Goal: Task Accomplishment & Management: Manage account settings

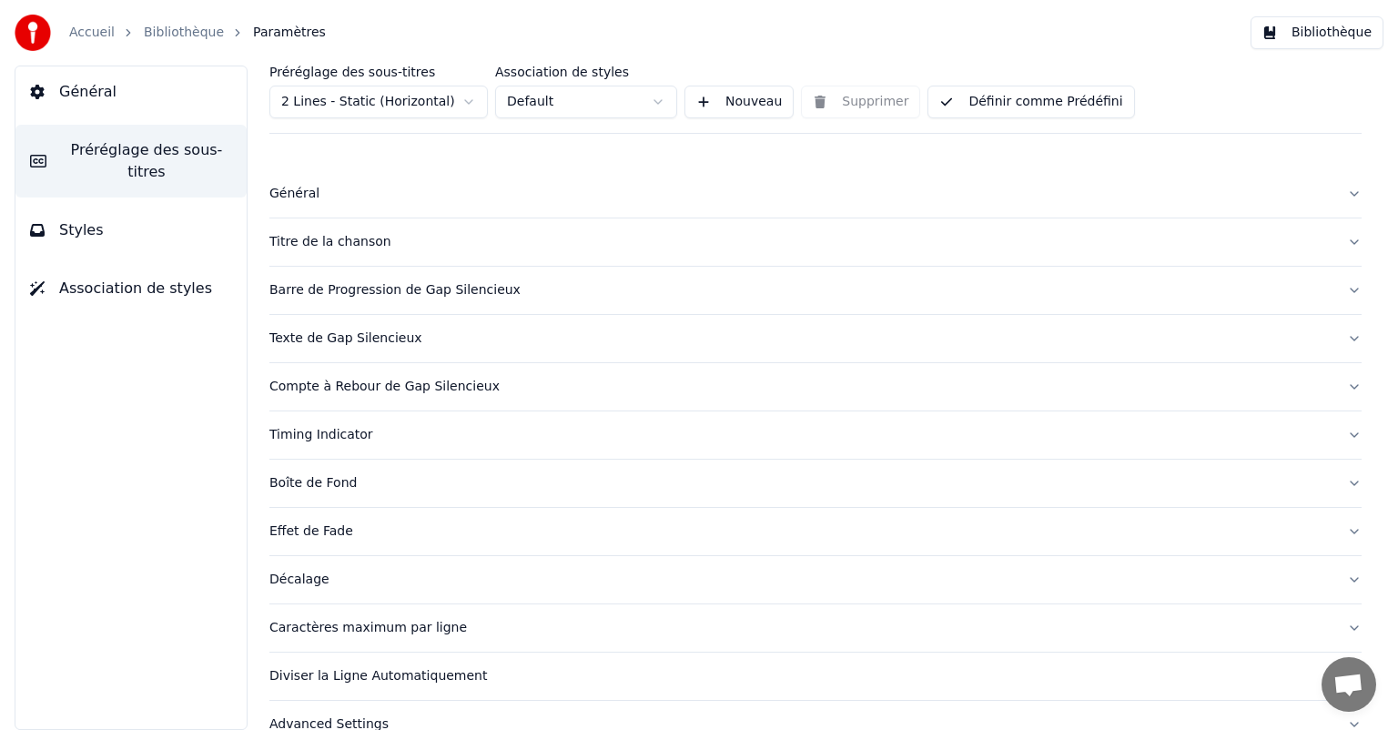
click at [168, 41] on link "Bibliothèque" at bounding box center [184, 33] width 80 height 18
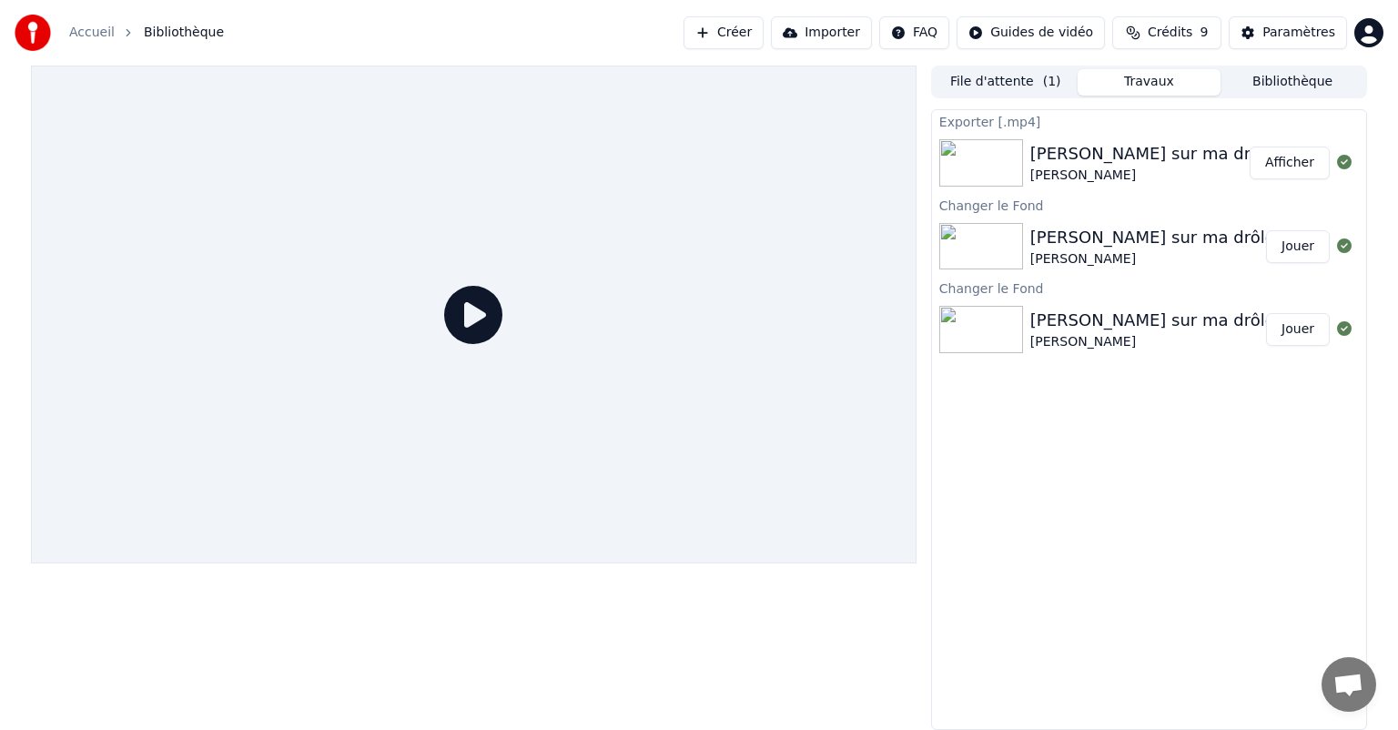
click at [1030, 95] on button "File d'attente ( 1 )" at bounding box center [1006, 82] width 144 height 26
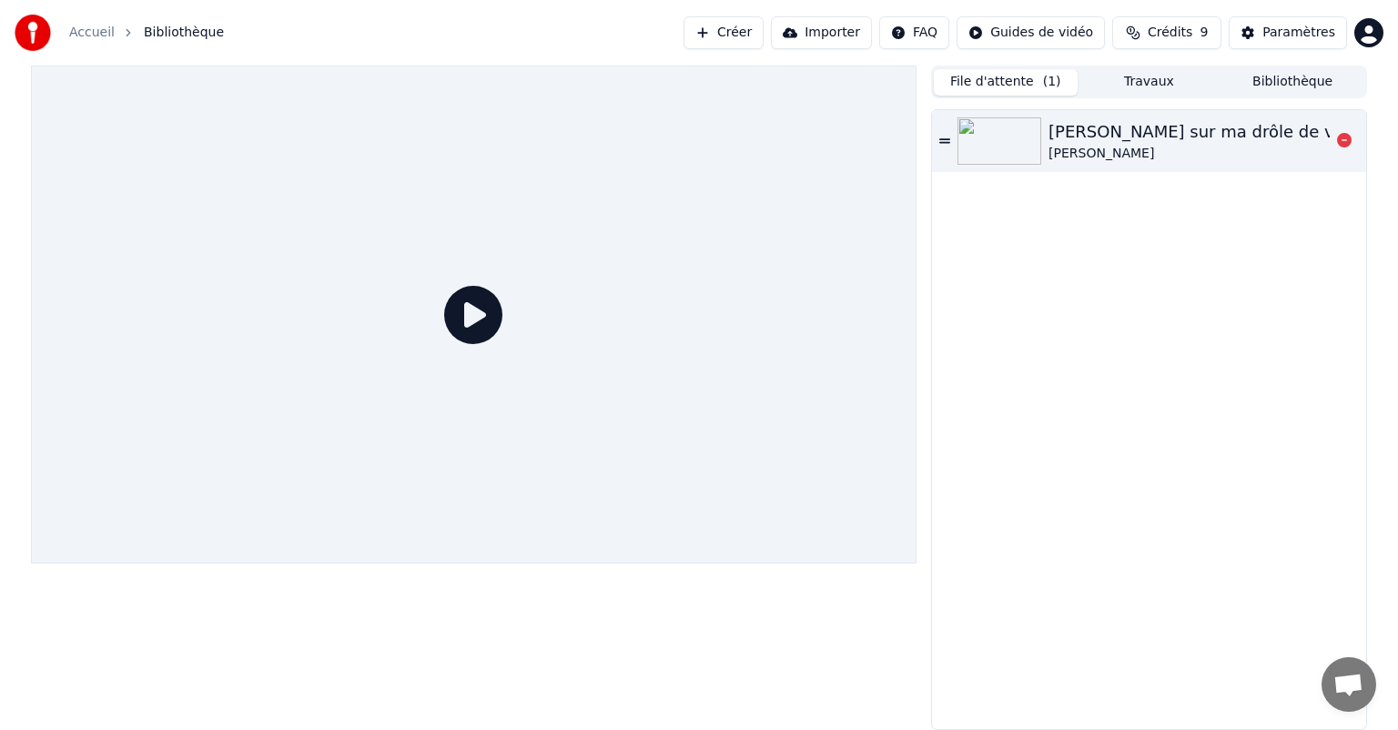
click at [1001, 152] on img at bounding box center [1000, 140] width 84 height 47
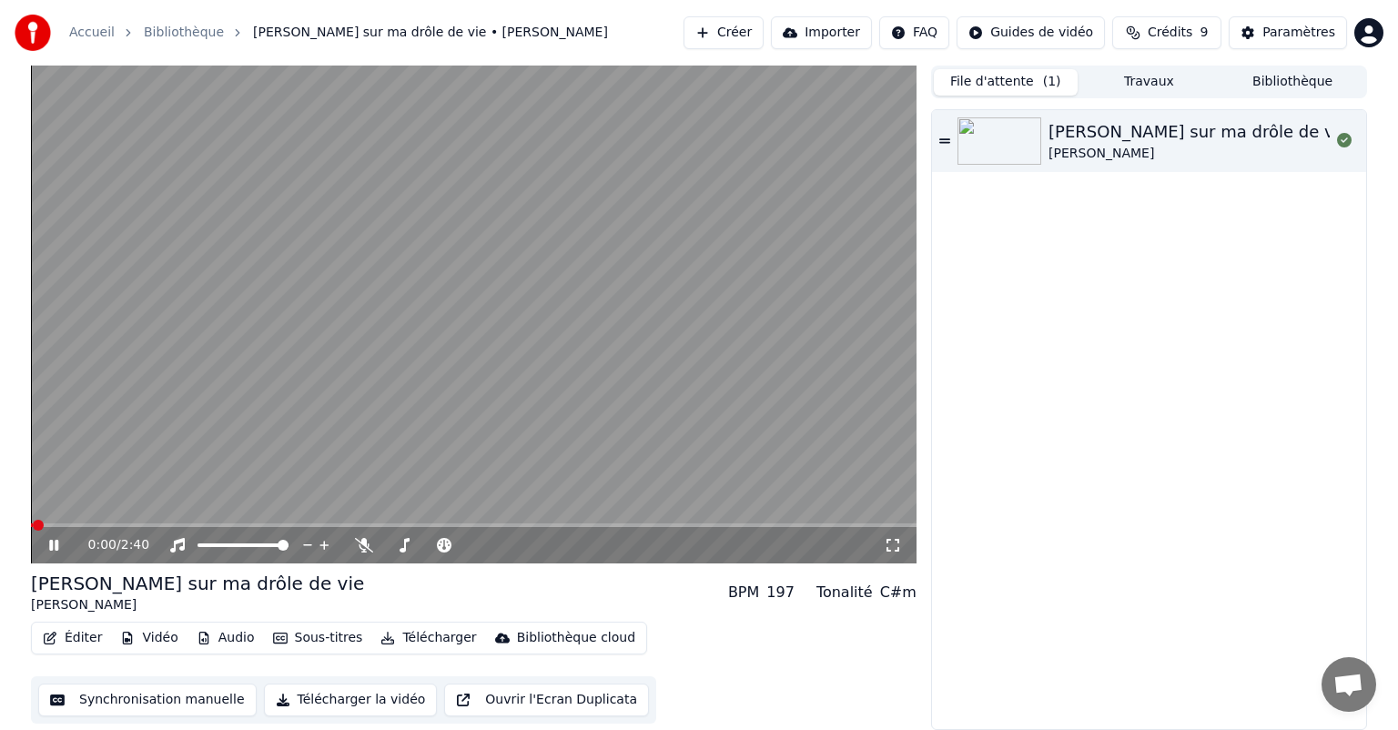
click at [60, 540] on icon at bounding box center [67, 545] width 43 height 15
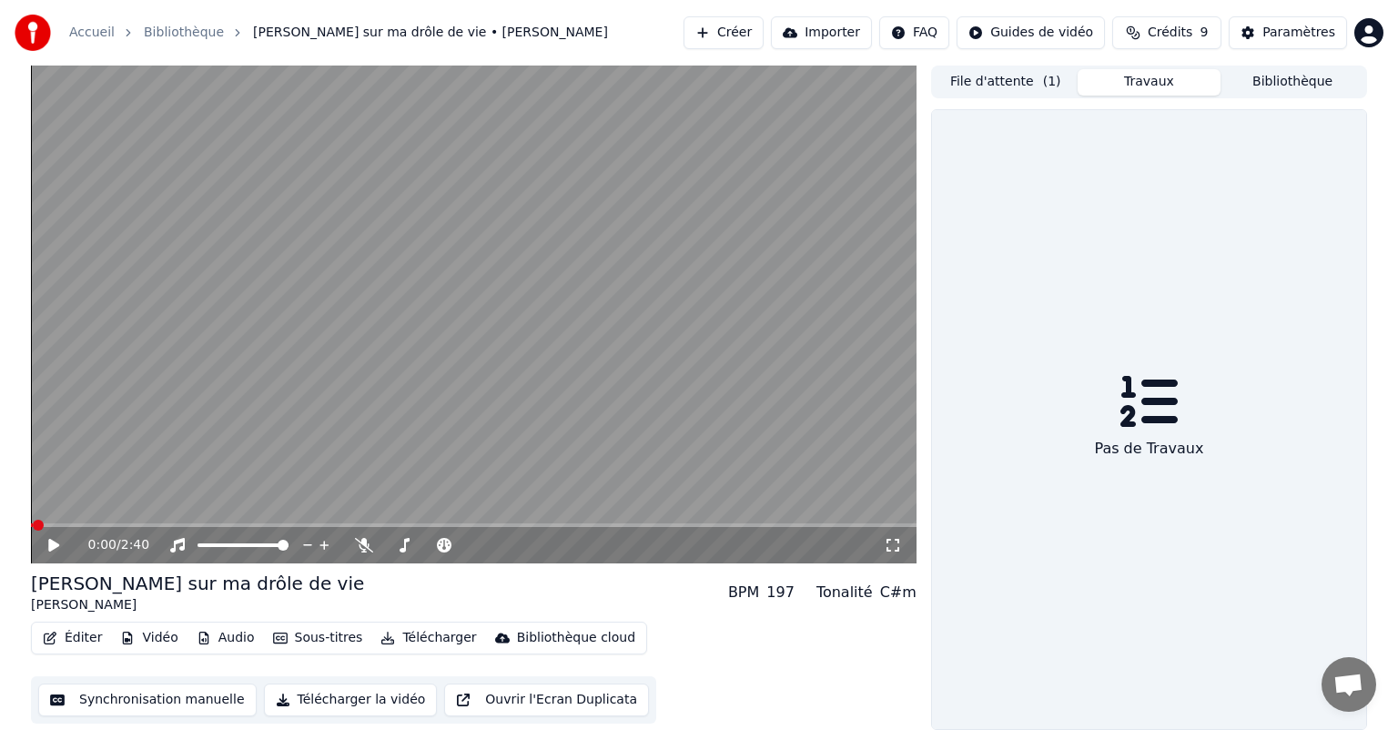
click at [1147, 89] on button "Travaux" at bounding box center [1150, 82] width 144 height 26
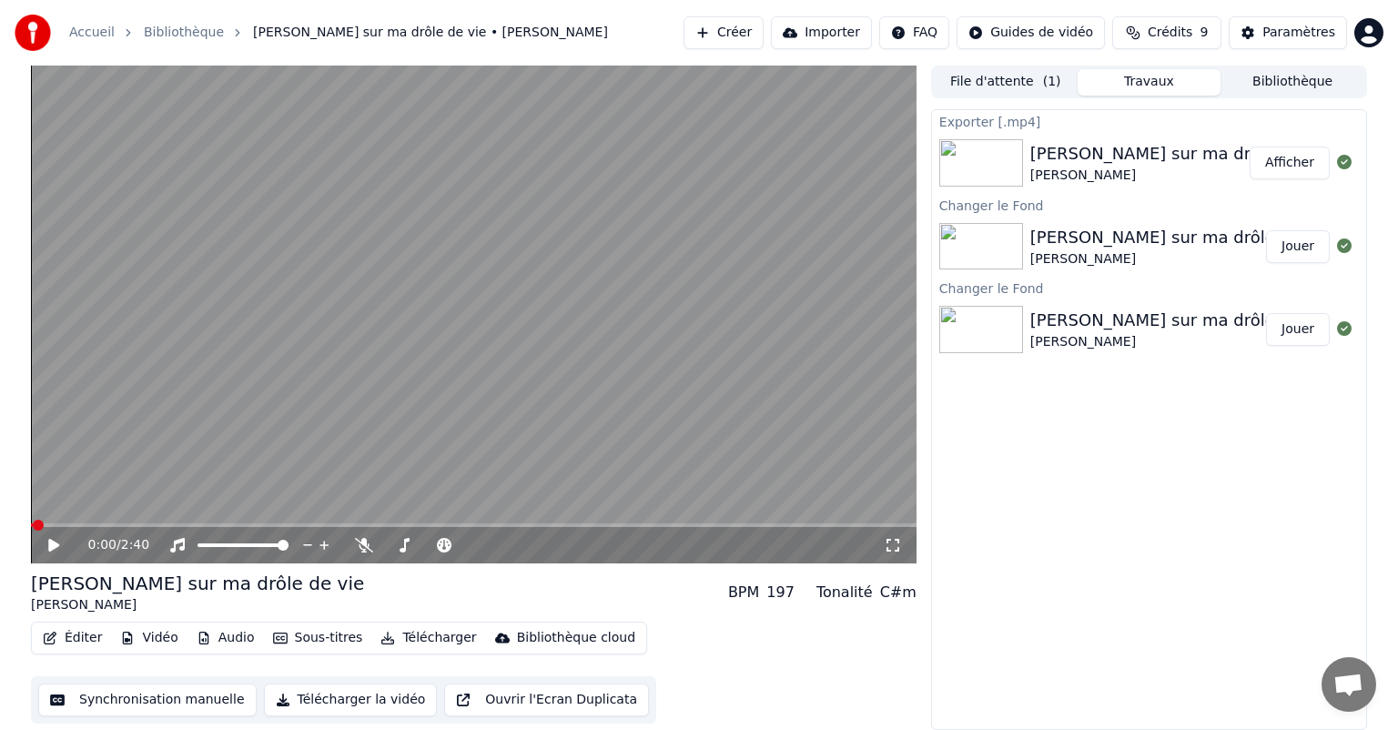
click at [991, 172] on img at bounding box center [982, 162] width 84 height 47
click at [992, 242] on img at bounding box center [982, 246] width 84 height 47
click at [1297, 244] on button "Jouer" at bounding box center [1298, 246] width 64 height 33
click at [62, 539] on icon at bounding box center [67, 545] width 43 height 15
click at [95, 635] on button "Éditer" at bounding box center [73, 637] width 74 height 25
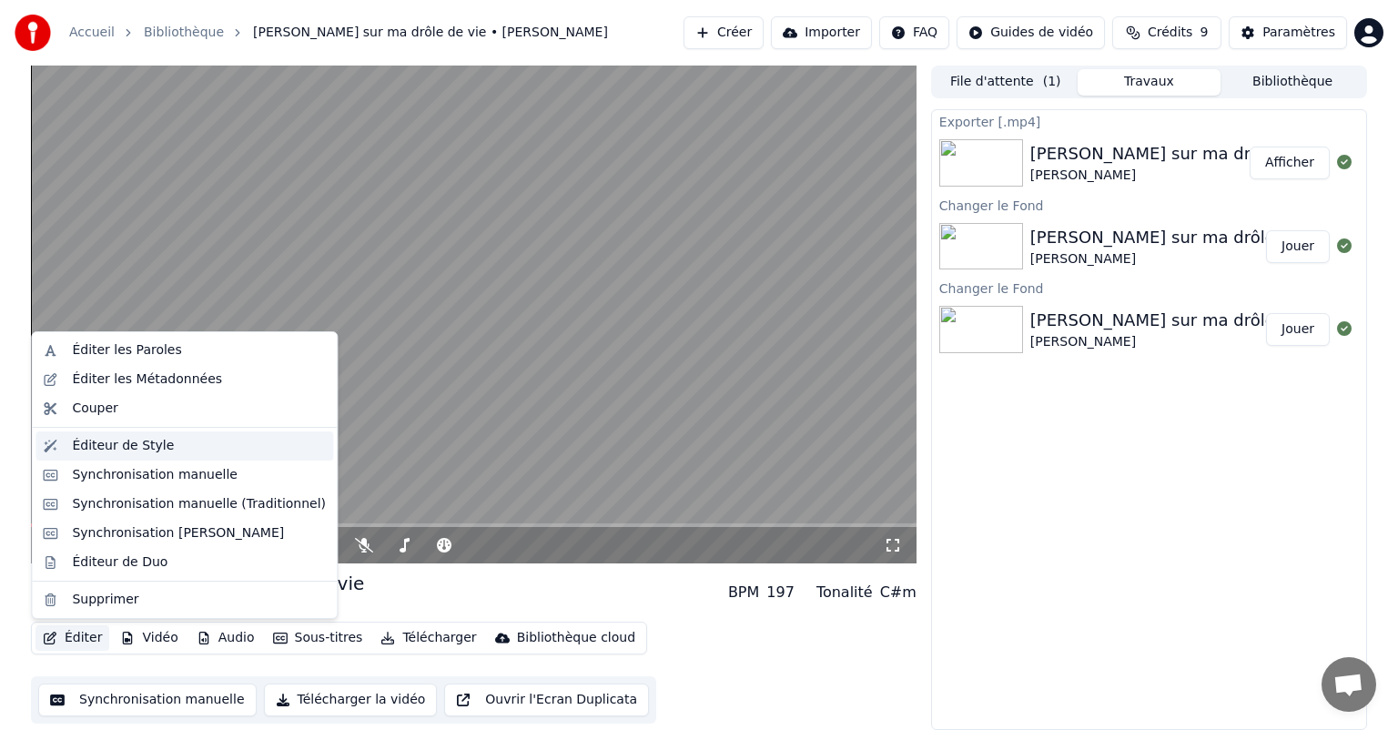
click at [128, 452] on div "Éditeur de Style" at bounding box center [123, 446] width 102 height 18
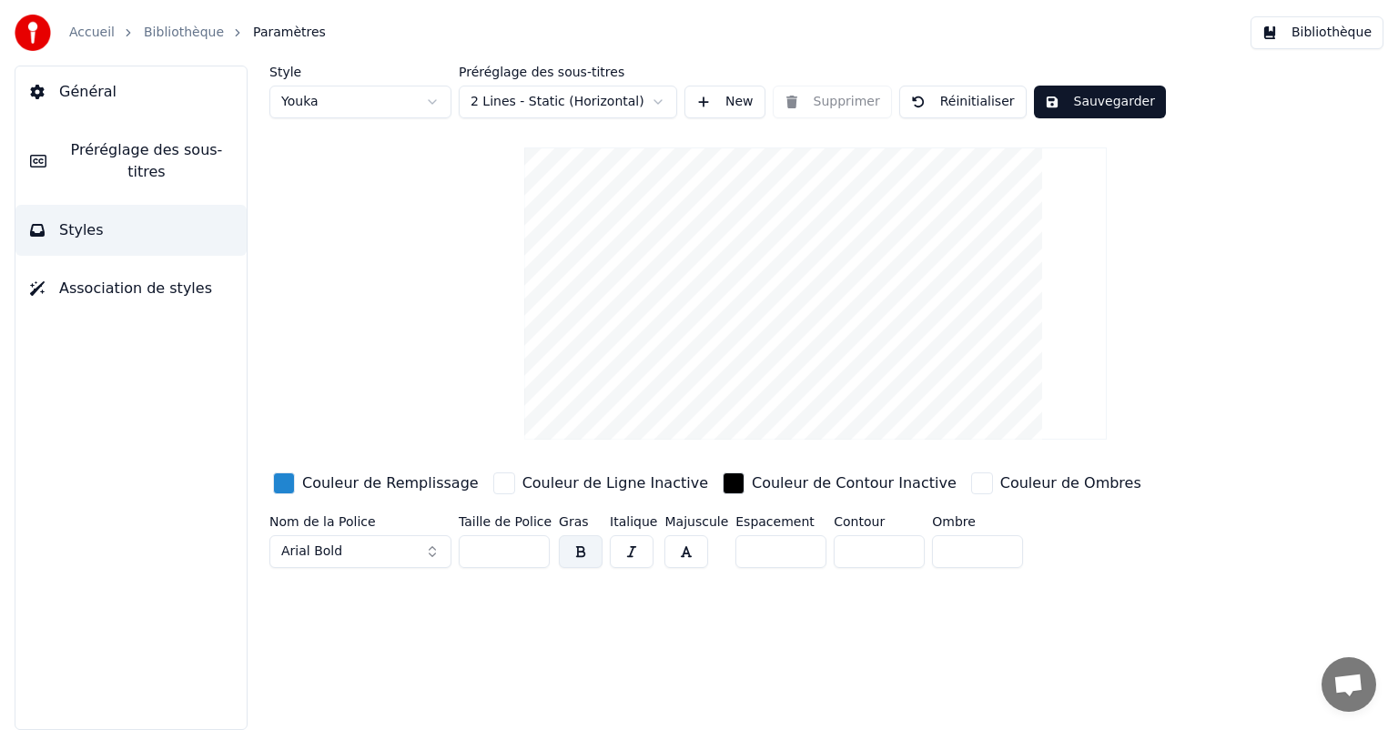
click at [168, 168] on button "Préréglage des sous-titres" at bounding box center [130, 161] width 231 height 73
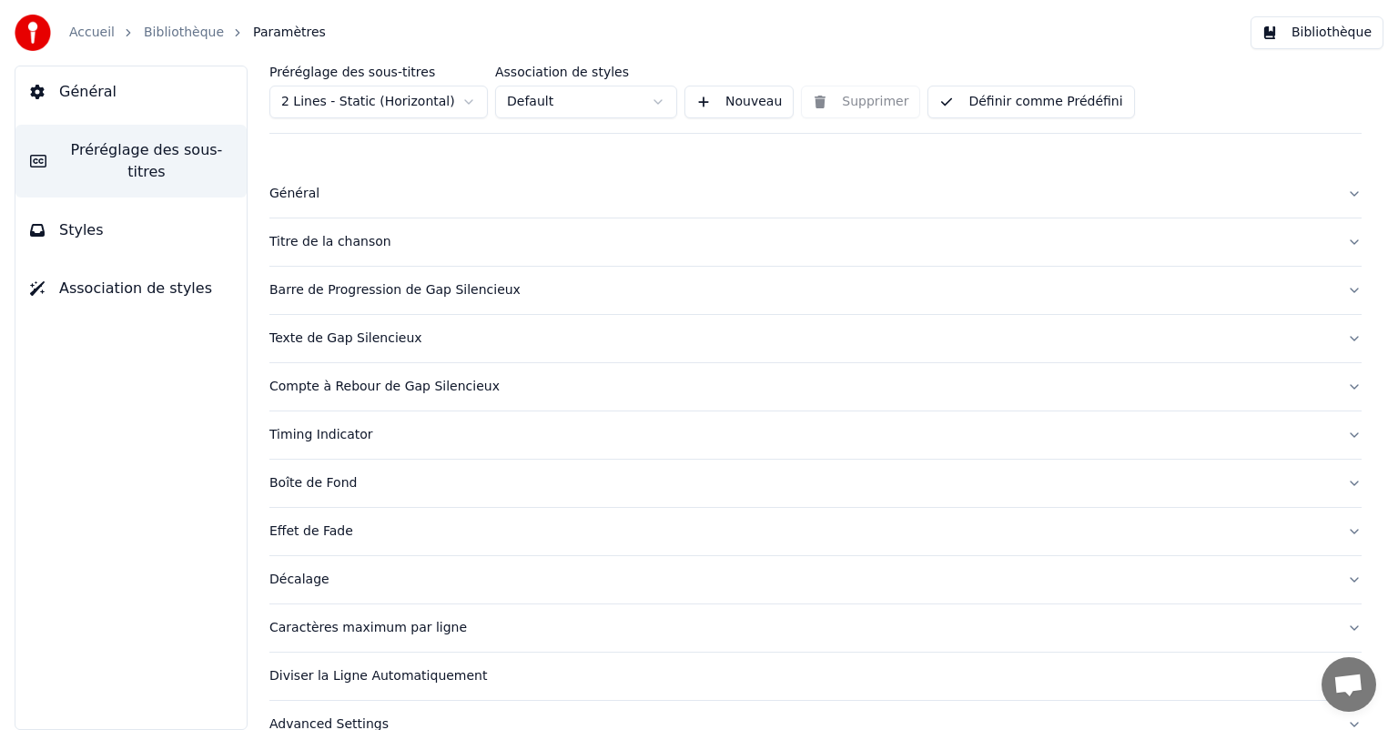
click at [334, 474] on div "Boîte de Fond" at bounding box center [800, 483] width 1063 height 18
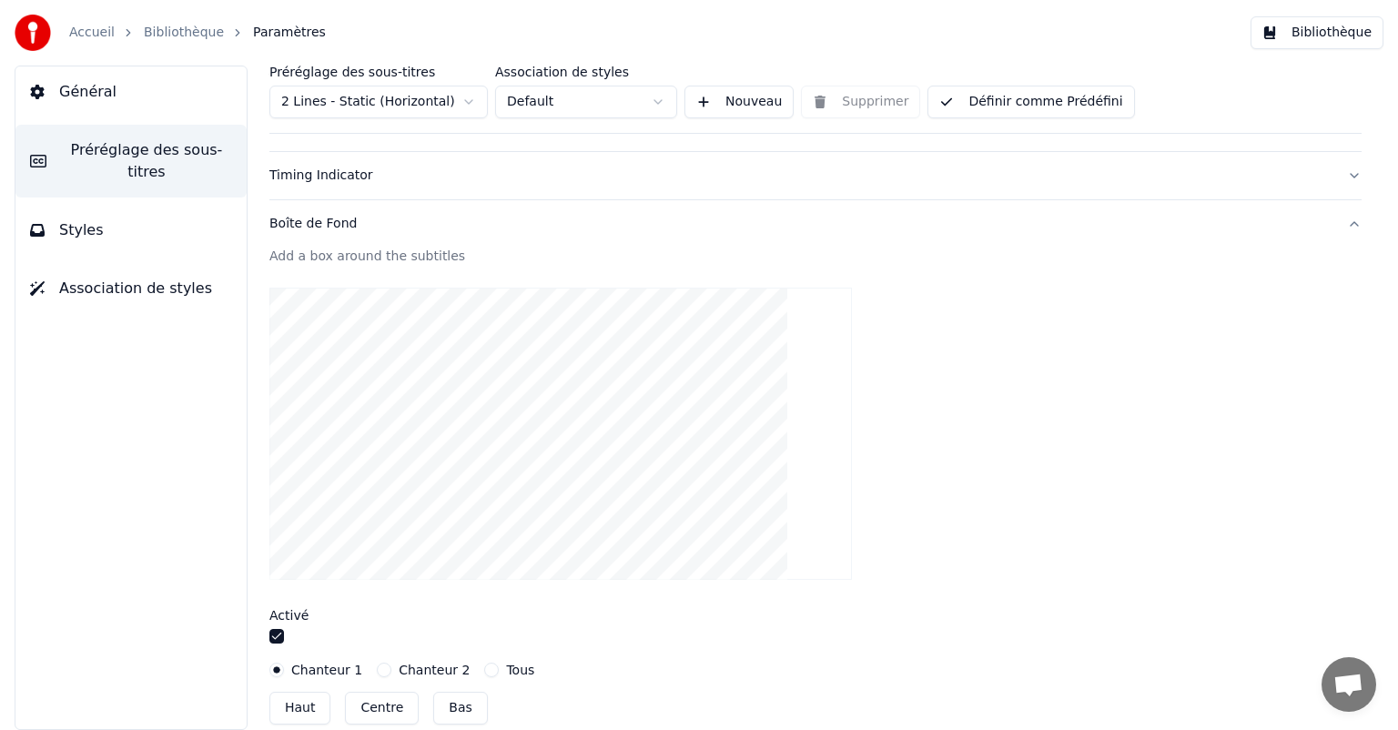
scroll to position [364, 0]
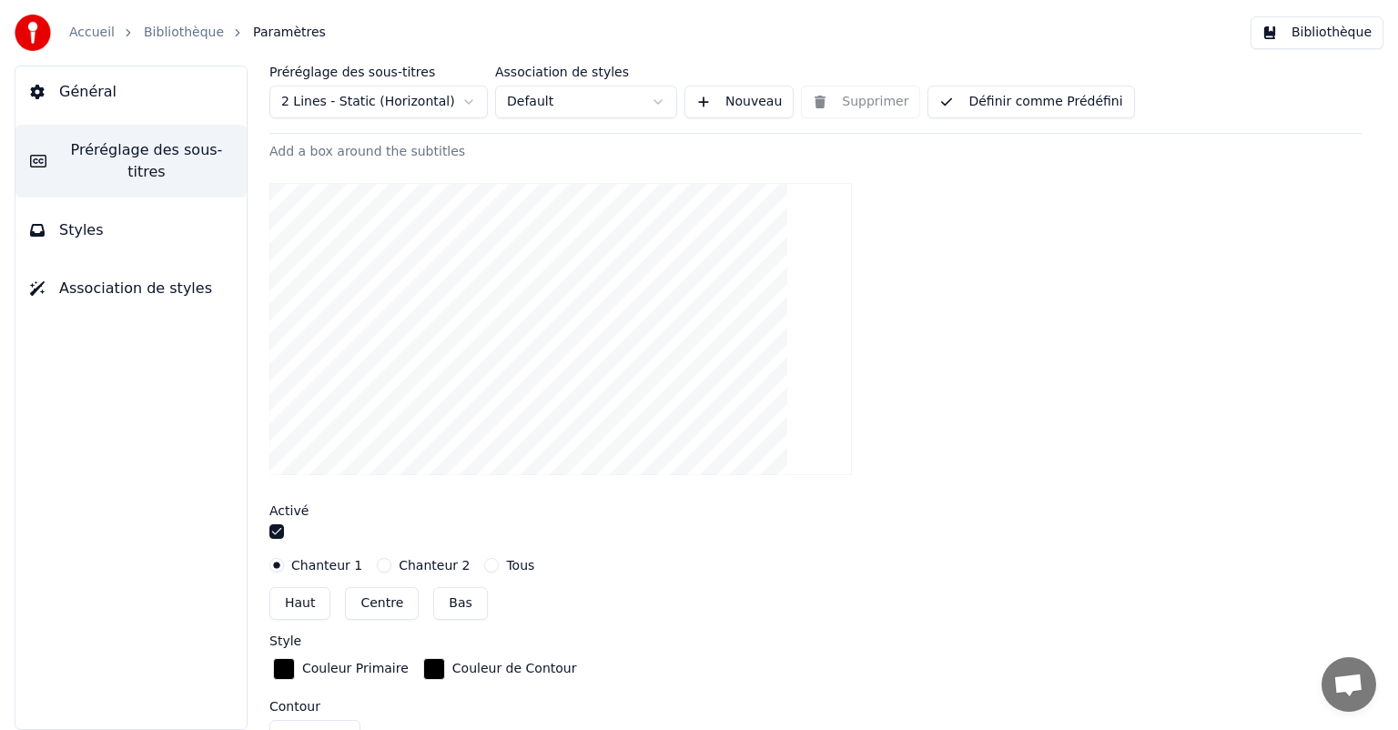
click at [287, 538] on div at bounding box center [815, 533] width 1092 height 19
click at [284, 535] on div at bounding box center [815, 533] width 1092 height 19
click at [278, 529] on button "button" at bounding box center [276, 531] width 15 height 15
click at [1307, 25] on button "Bibliothèque" at bounding box center [1317, 32] width 133 height 33
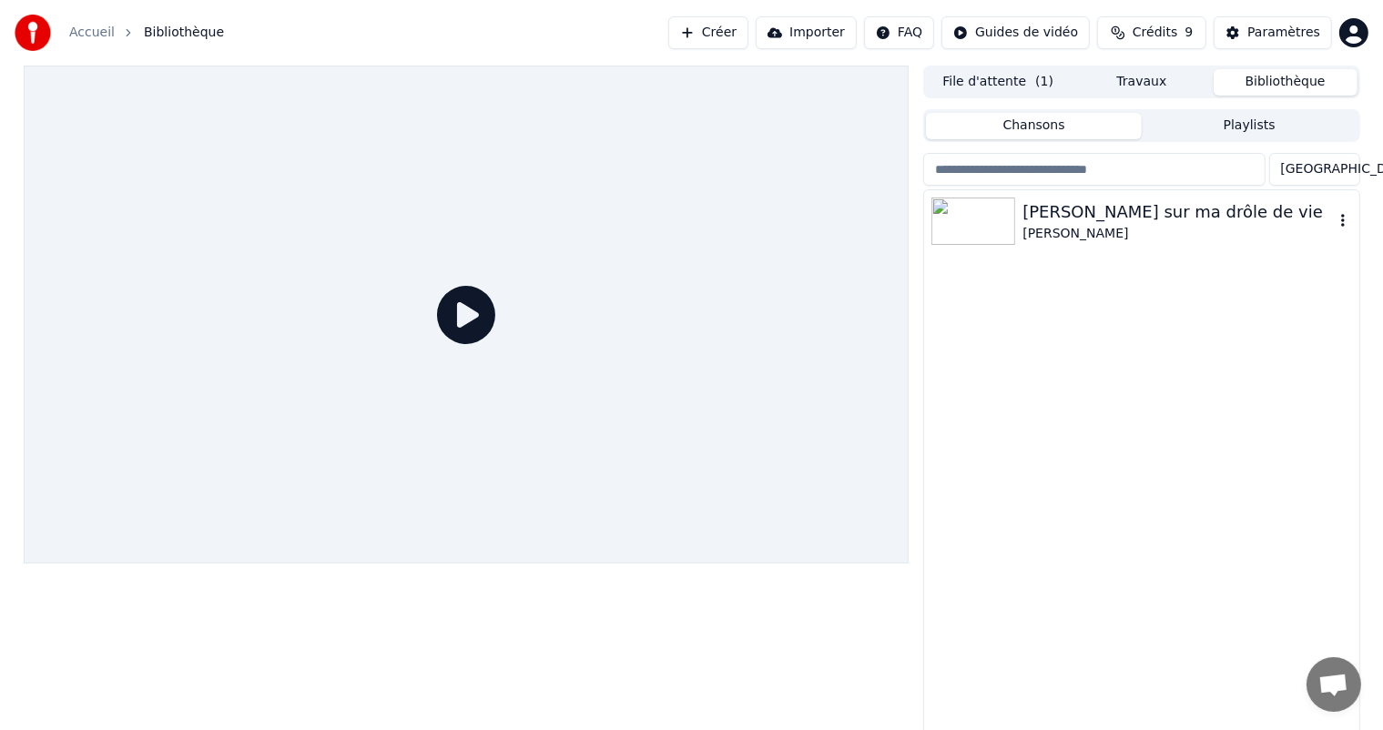
click at [1074, 211] on div "[PERSON_NAME] sur ma drôle de vie" at bounding box center [1177, 211] width 310 height 25
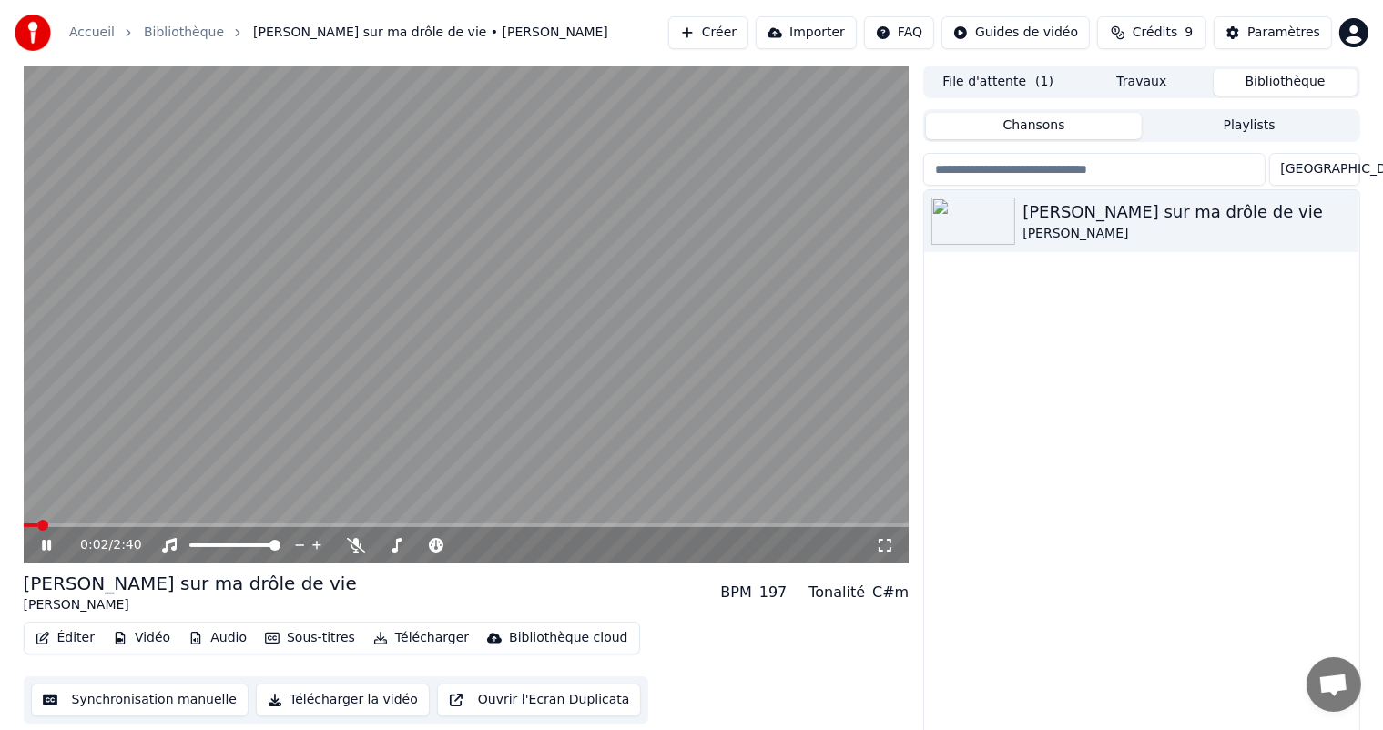
click at [40, 550] on icon at bounding box center [59, 545] width 43 height 15
click at [87, 636] on button "Éditer" at bounding box center [65, 637] width 74 height 25
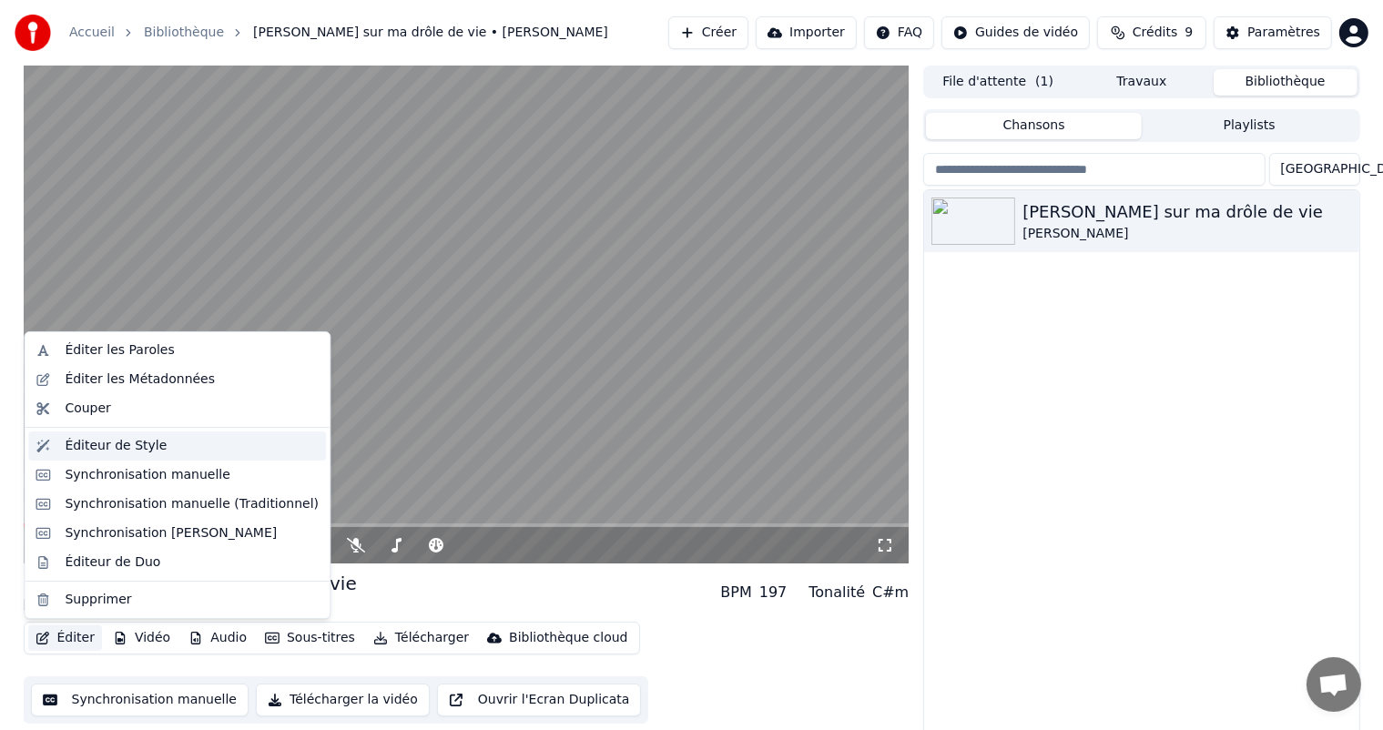
click at [146, 456] on div "Éditeur de Style" at bounding box center [177, 446] width 298 height 29
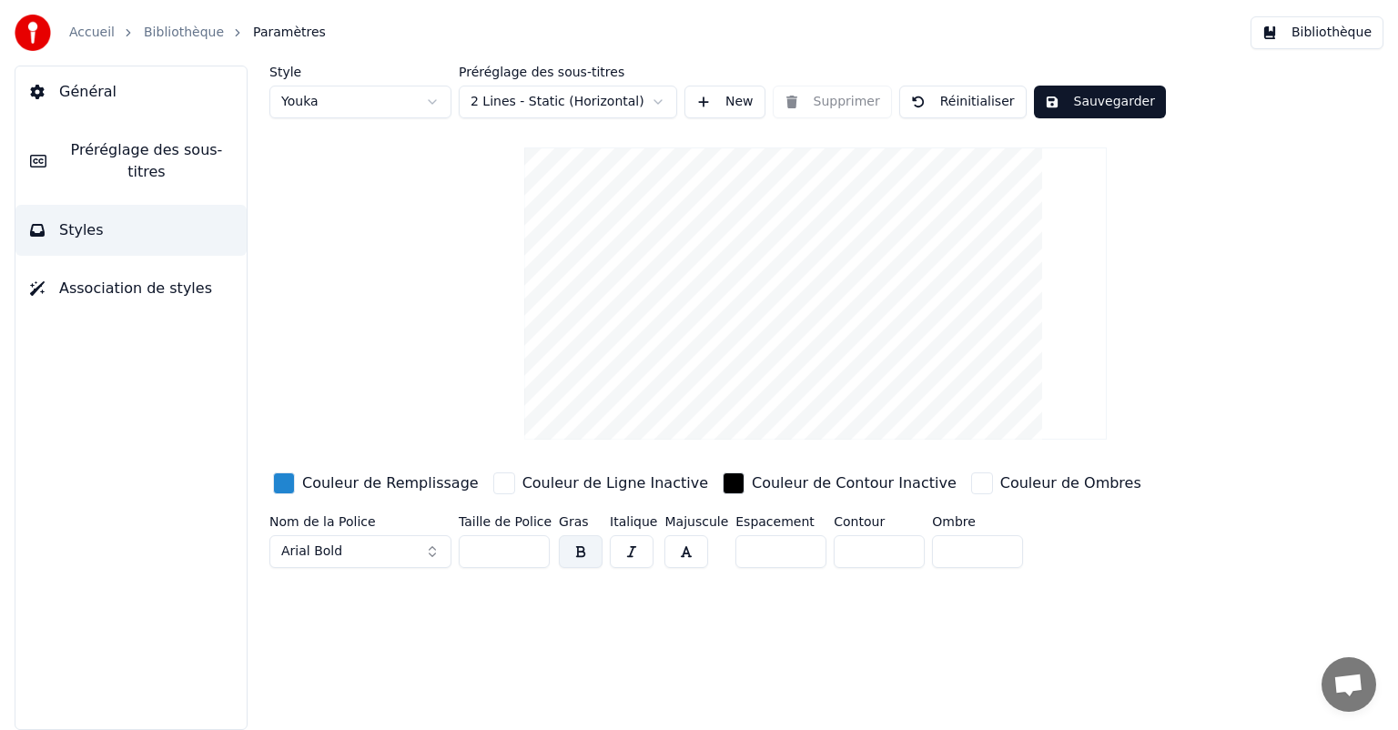
click at [543, 84] on div "Préréglage des sous-titres 2 Lines - Static (Horizontal)" at bounding box center [568, 92] width 218 height 53
click at [543, 91] on html "Accueil Bibliothèque Paramètres Bibliothèque Général Préréglage des sous-titres…" at bounding box center [699, 365] width 1398 height 730
click at [180, 153] on span "Préréglage des sous-titres" at bounding box center [146, 161] width 171 height 44
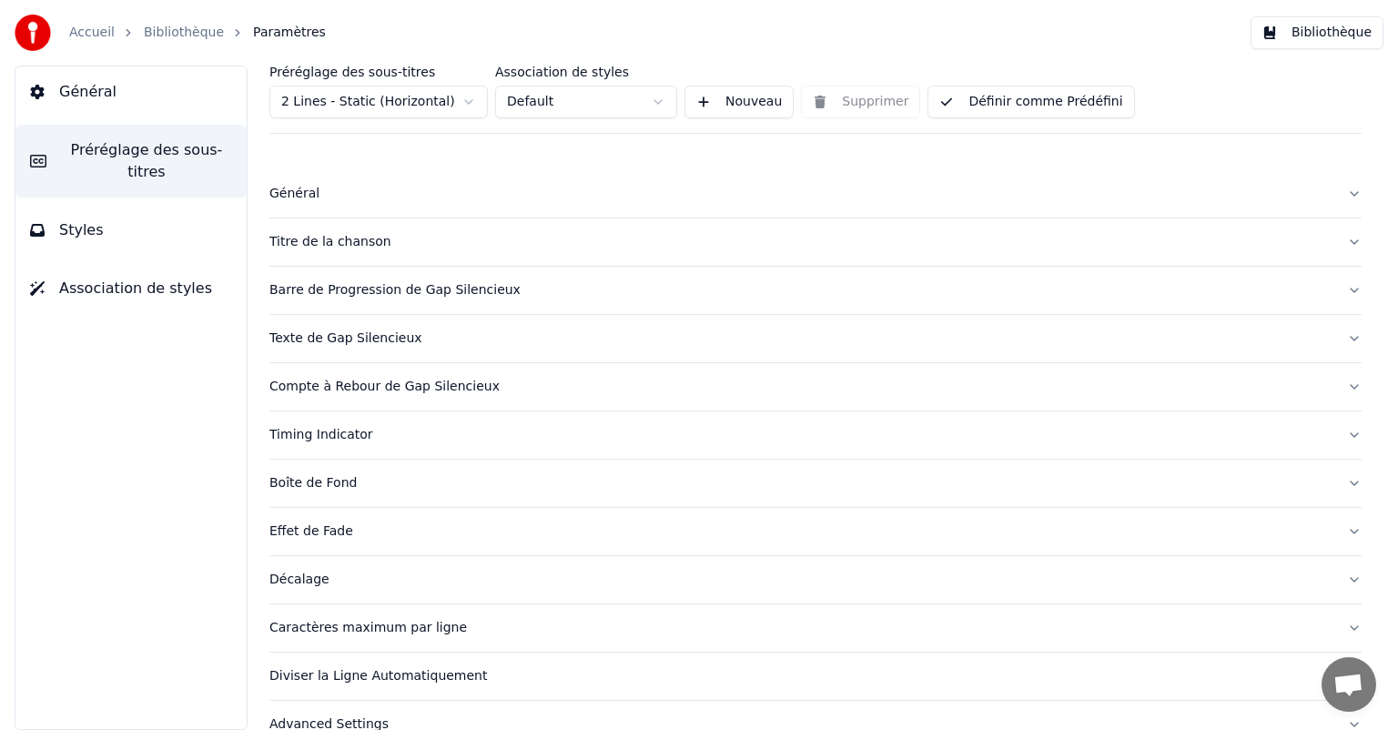
click at [415, 220] on button "Titre de la chanson" at bounding box center [815, 241] width 1092 height 47
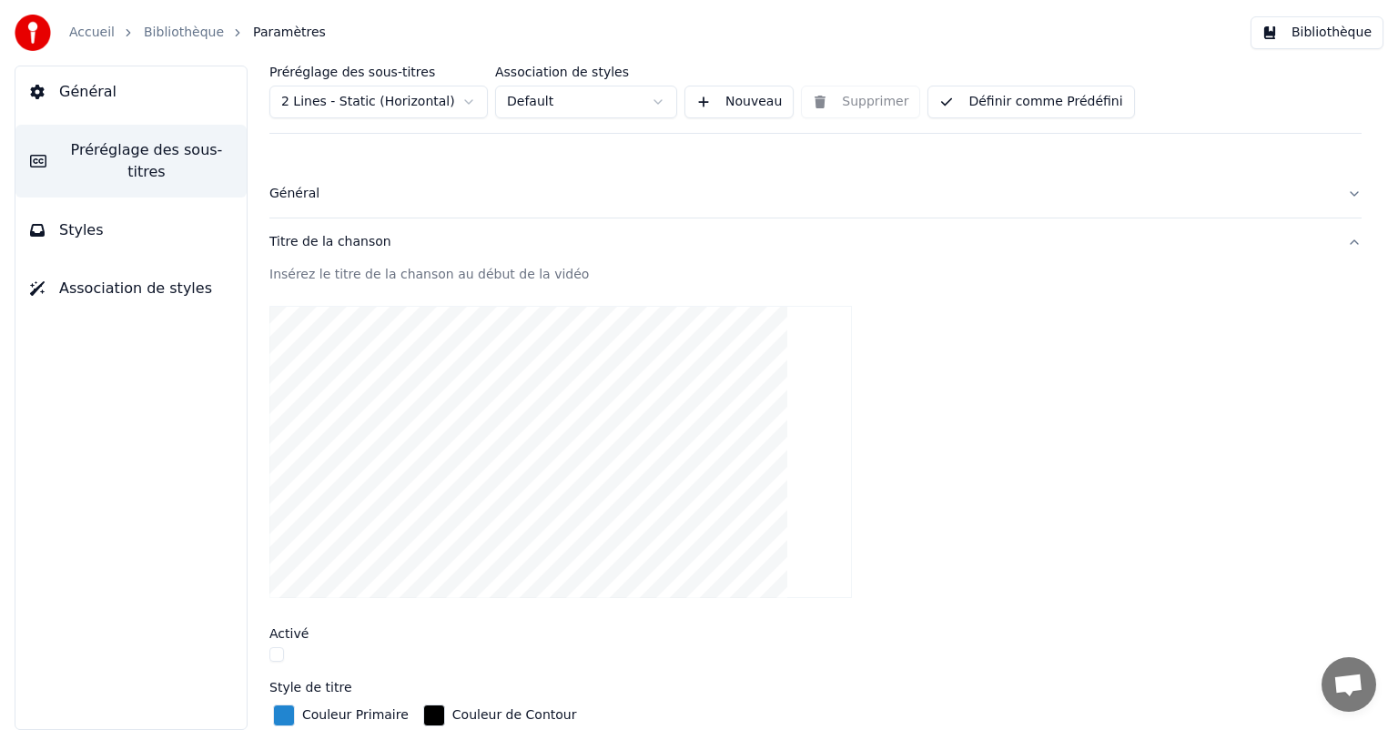
click at [808, 227] on button "Titre de la chanson" at bounding box center [815, 241] width 1092 height 47
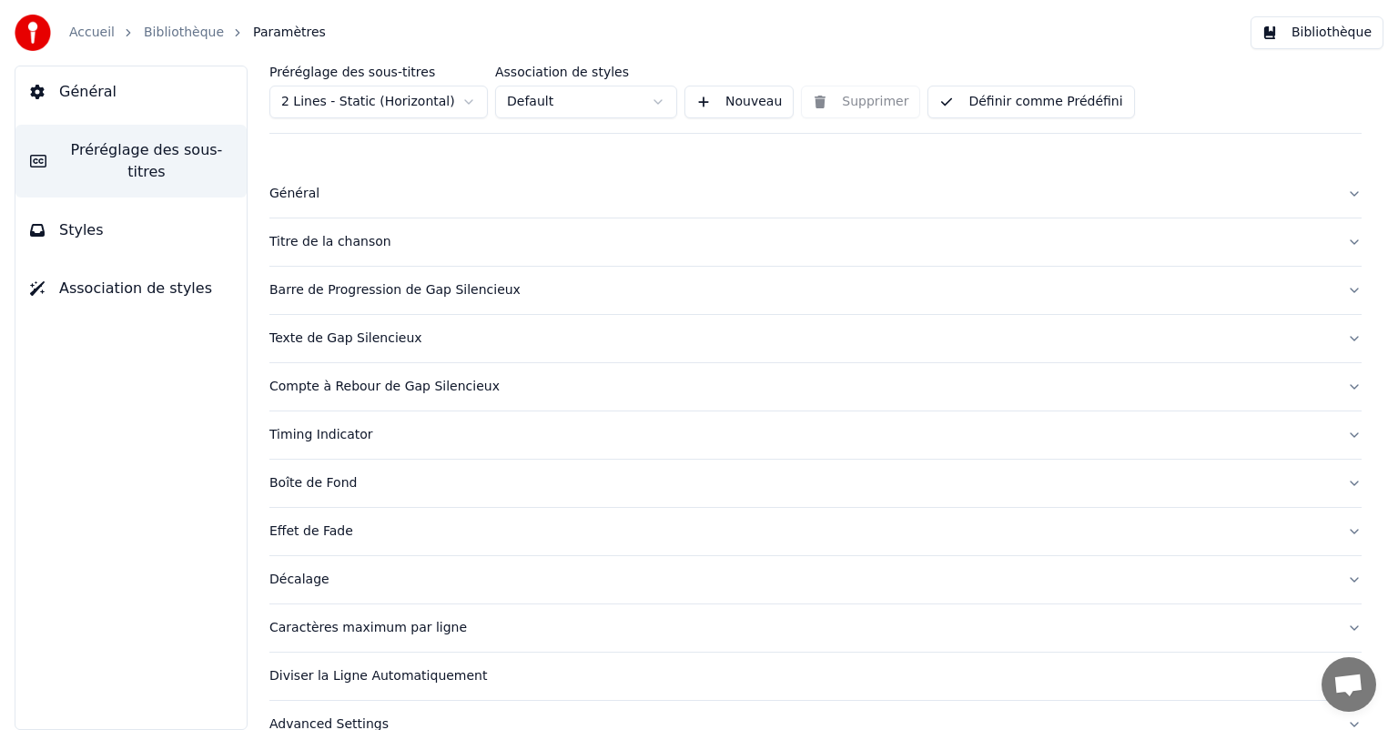
scroll to position [30, 0]
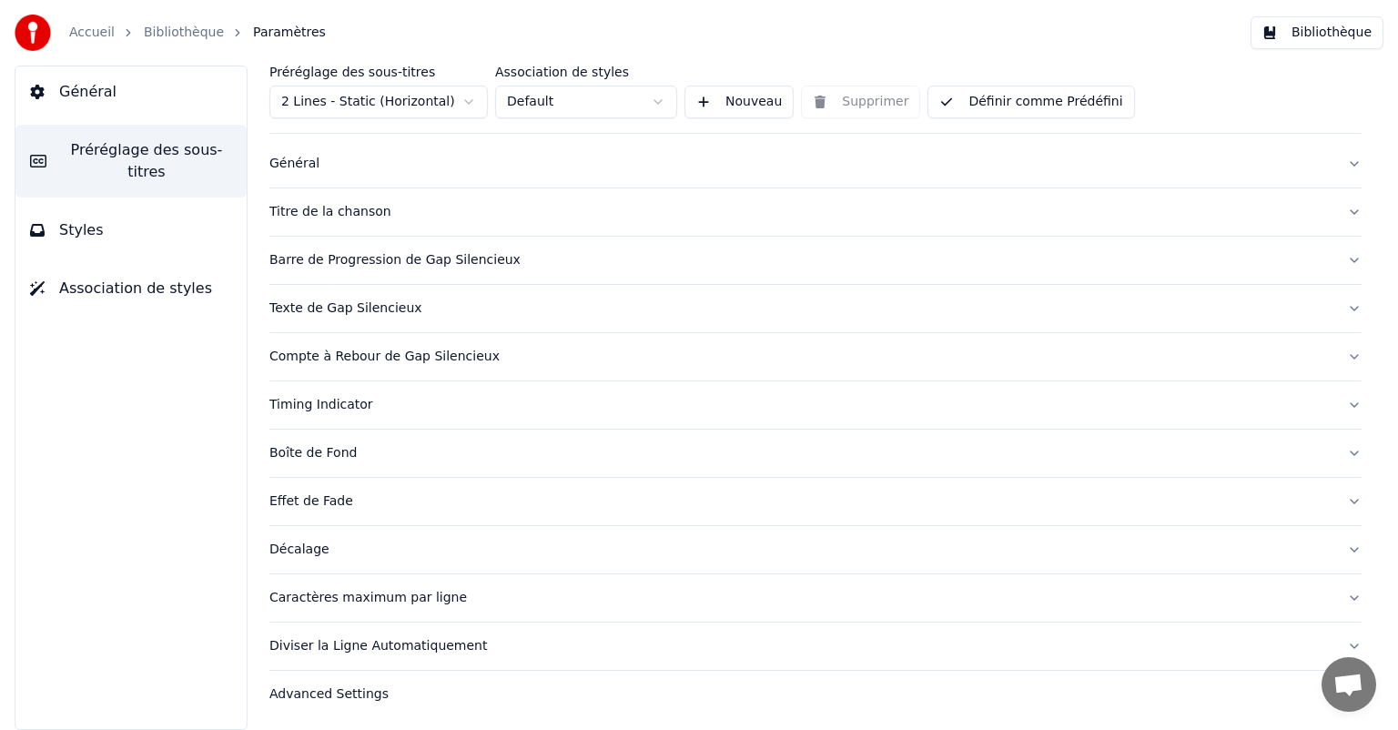
click at [137, 213] on button "Styles" at bounding box center [130, 230] width 231 height 51
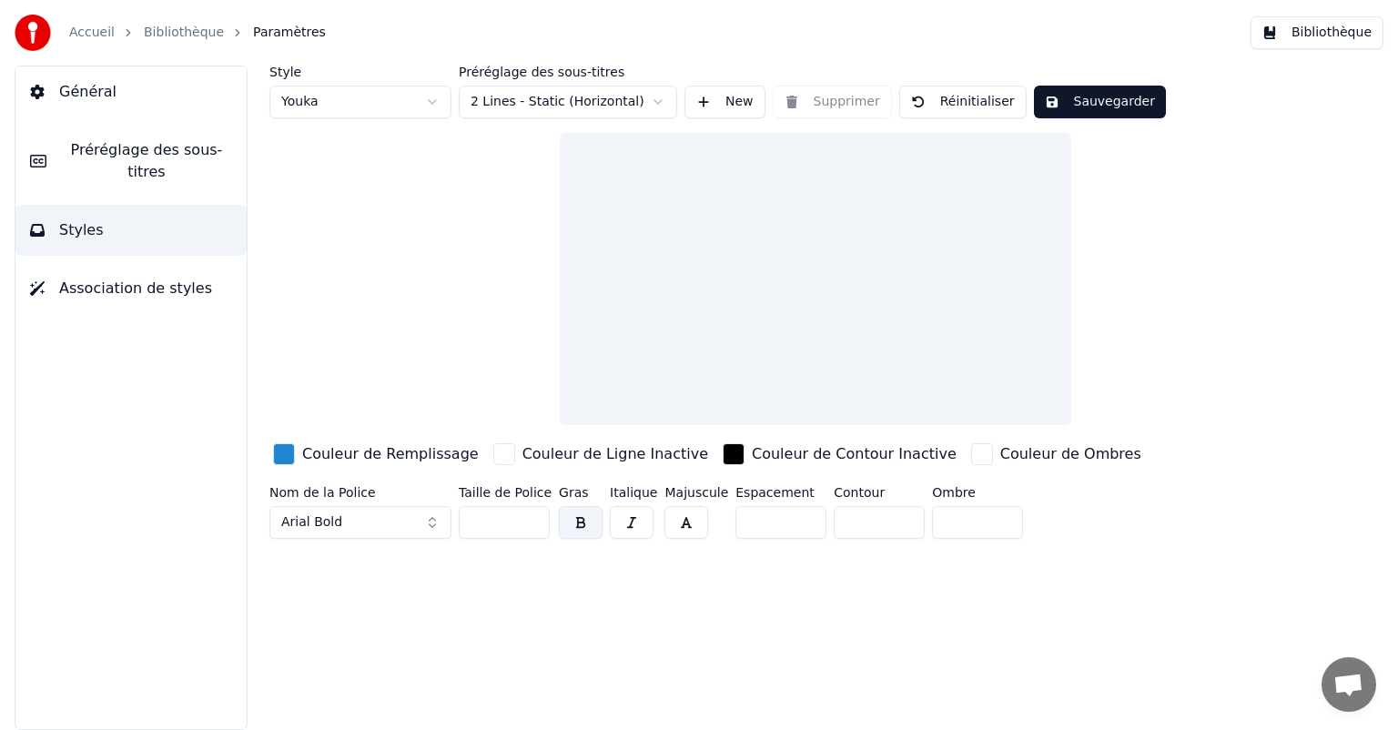
scroll to position [0, 0]
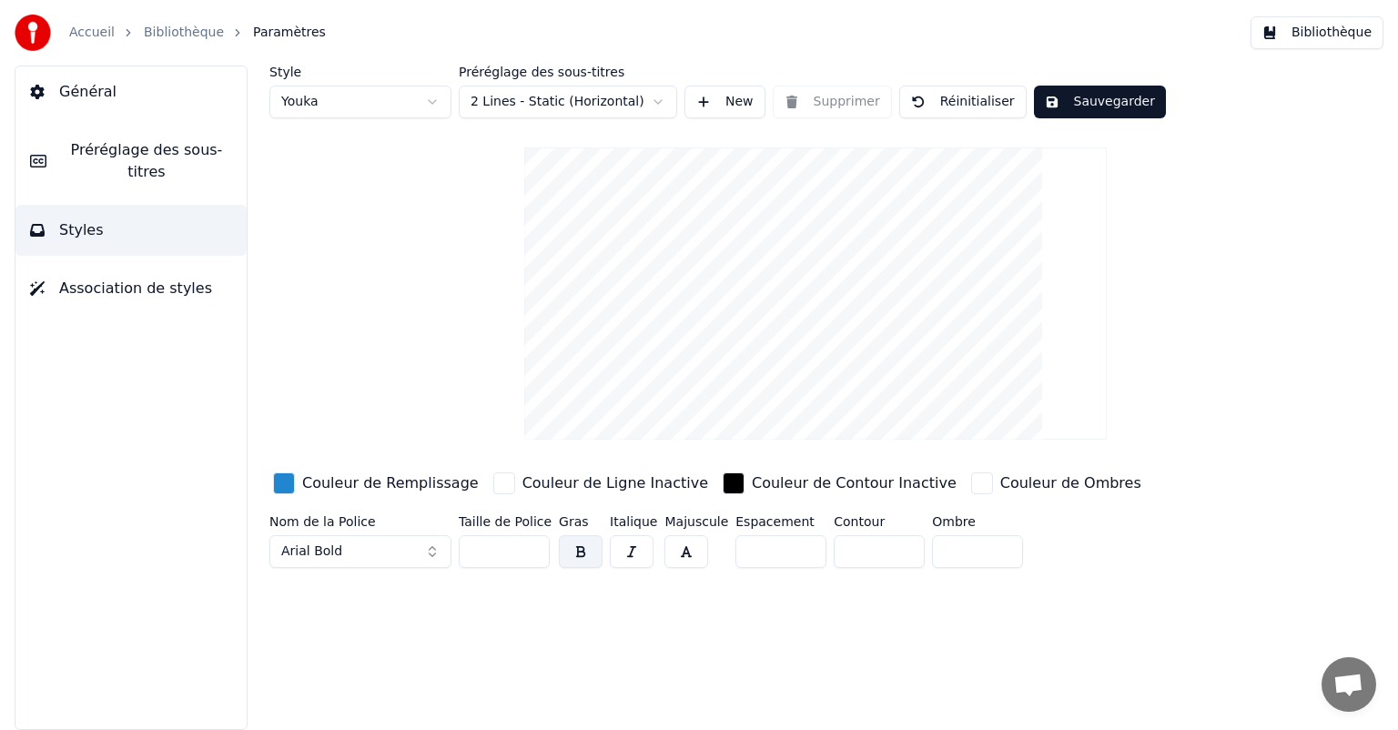
click at [135, 205] on button "Styles" at bounding box center [130, 230] width 231 height 51
click at [132, 160] on span "Préréglage des sous-titres" at bounding box center [146, 161] width 171 height 44
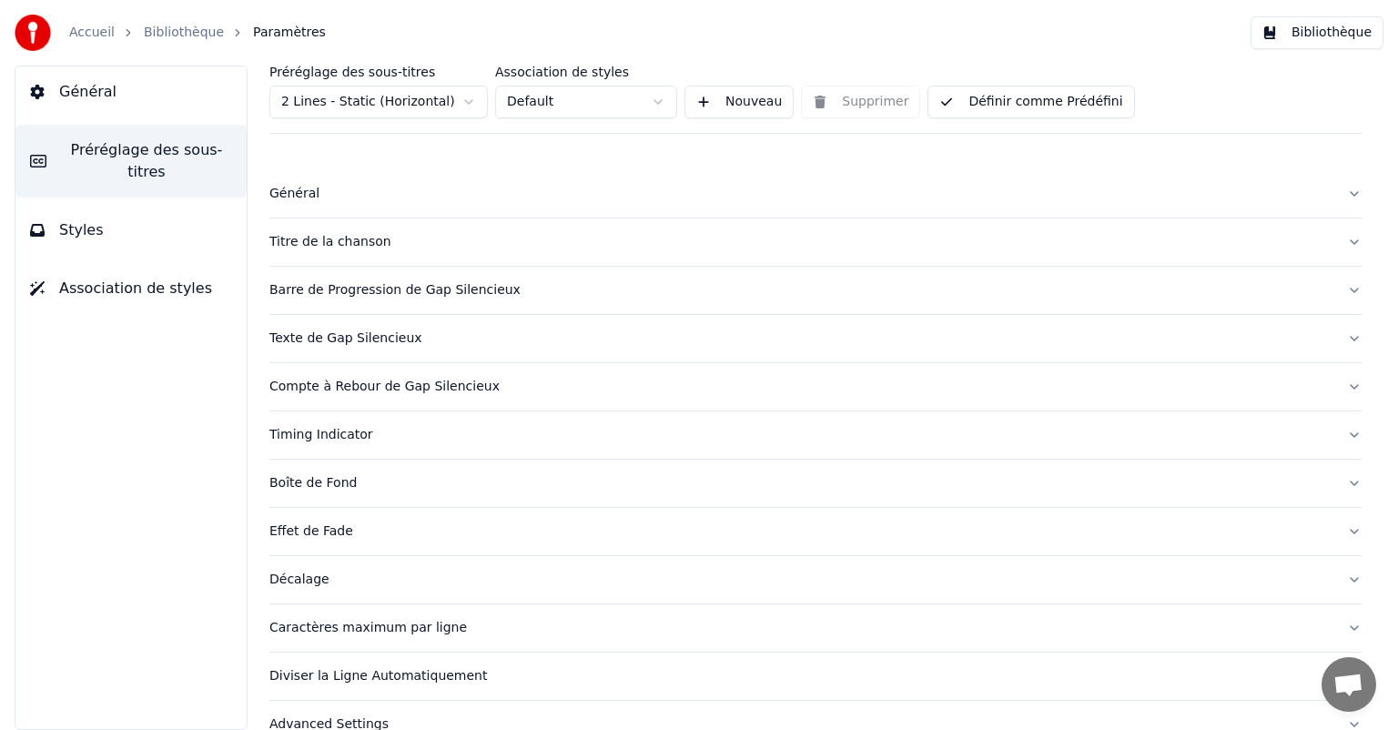
click at [1295, 39] on button "Bibliothèque" at bounding box center [1317, 32] width 133 height 33
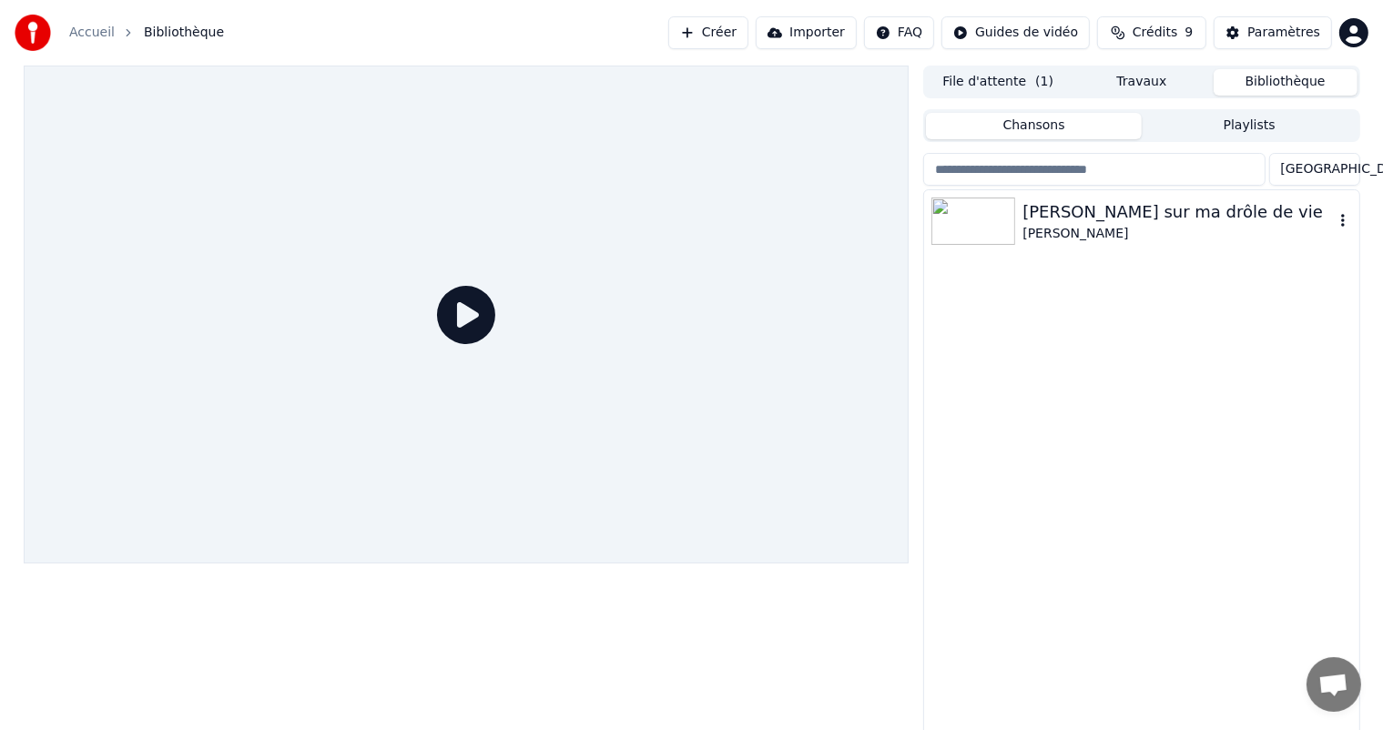
click at [1143, 210] on div "[PERSON_NAME] sur ma drôle de vie" at bounding box center [1177, 211] width 310 height 25
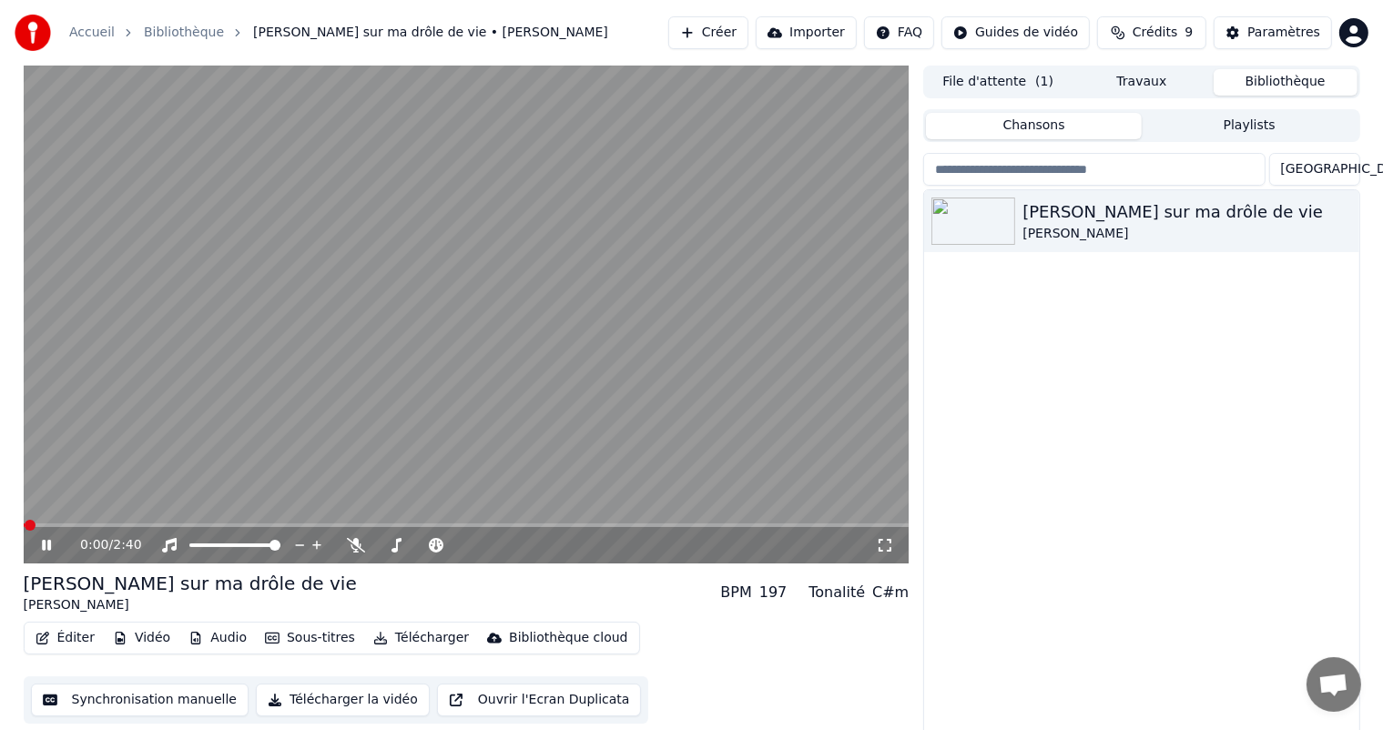
click at [50, 547] on icon at bounding box center [46, 545] width 9 height 11
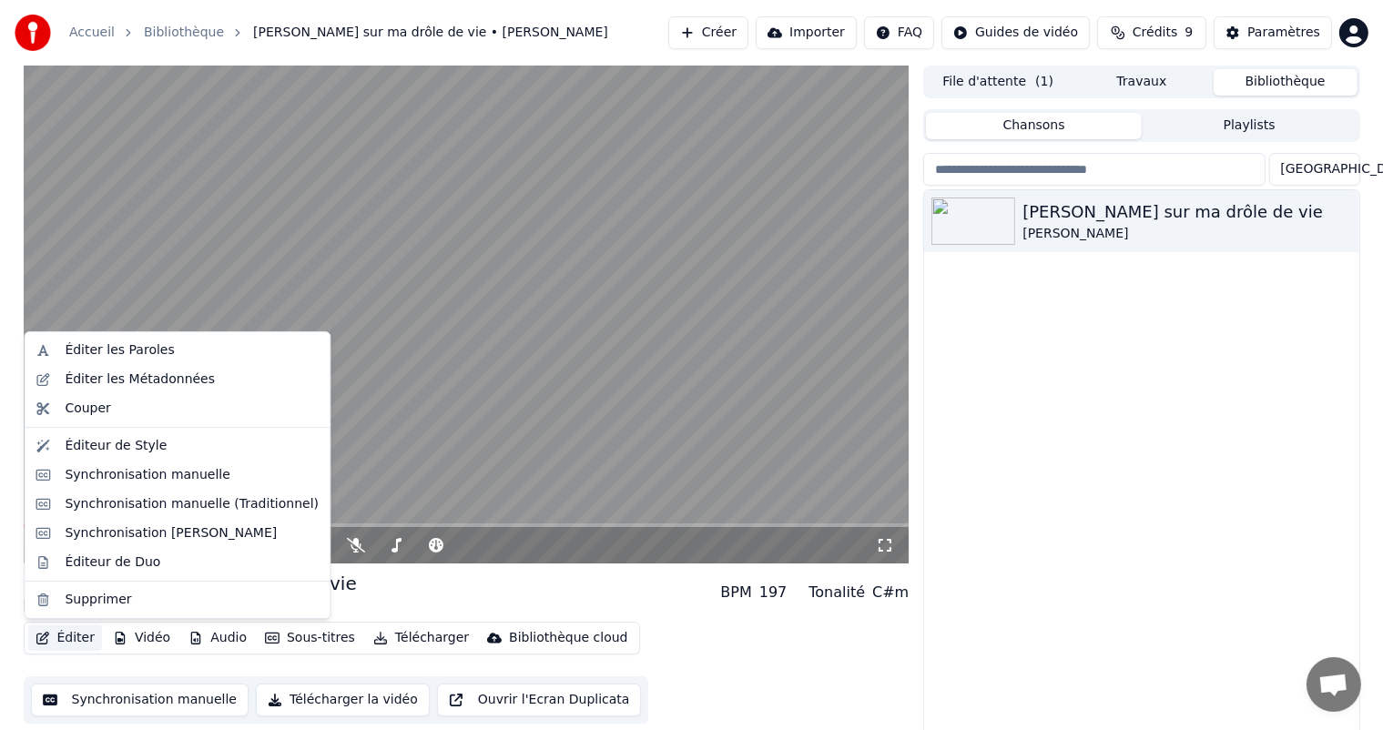
click at [85, 646] on button "Éditer" at bounding box center [65, 637] width 74 height 25
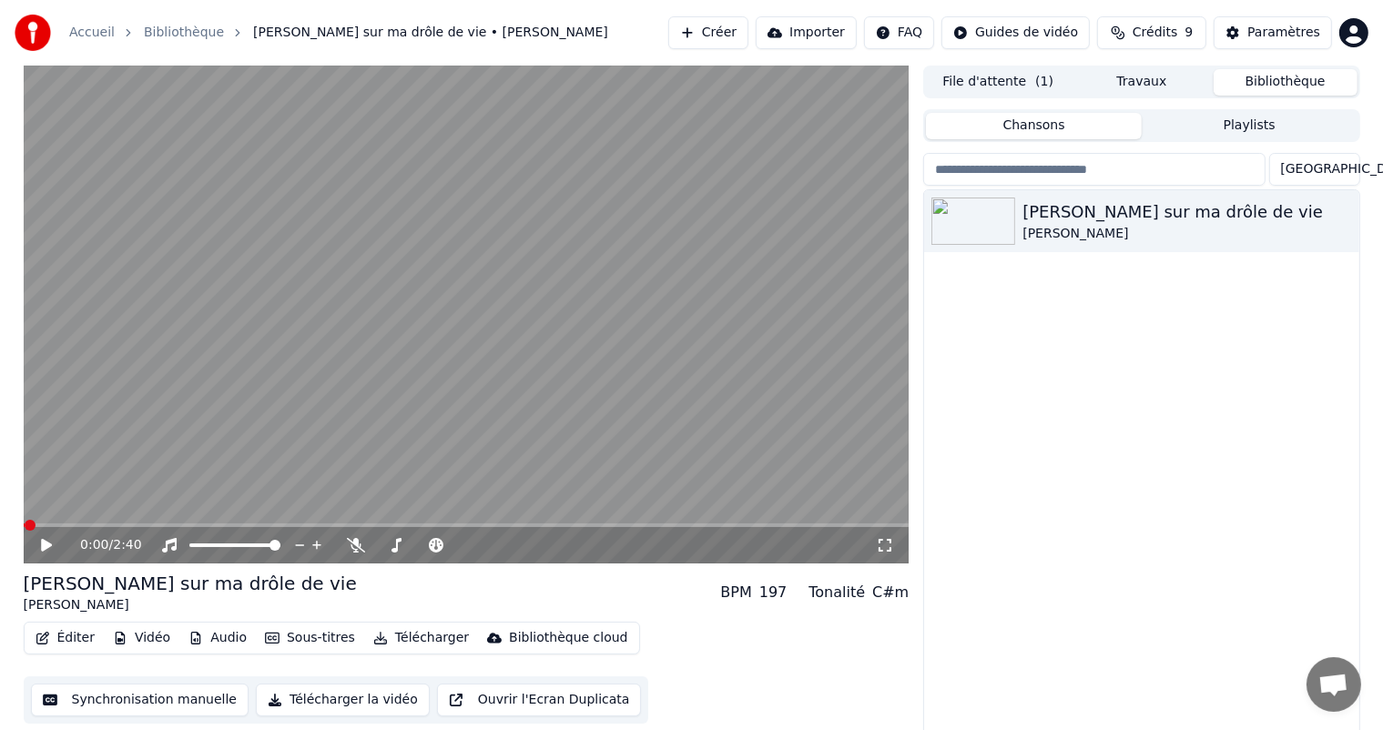
click at [1133, 66] on div "File d'attente ( 1 ) Travaux Bibliothèque" at bounding box center [1141, 82] width 436 height 33
click at [1135, 72] on button "Travaux" at bounding box center [1142, 82] width 144 height 26
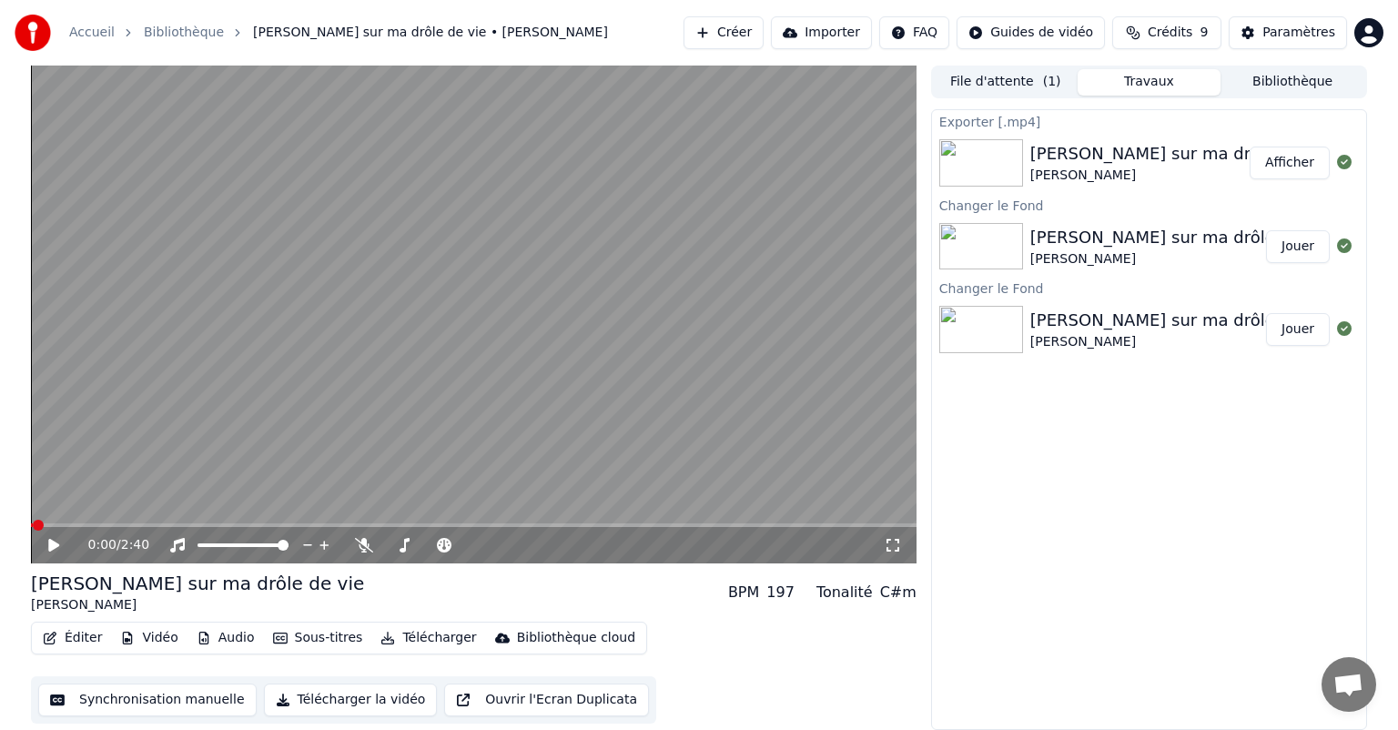
click at [1119, 144] on div "[PERSON_NAME] sur ma drôle de vie" at bounding box center [1181, 153] width 300 height 25
click at [1269, 160] on button "Afficher" at bounding box center [1290, 163] width 80 height 33
click at [989, 170] on img at bounding box center [982, 162] width 84 height 47
click at [1039, 257] on div "[PERSON_NAME]" at bounding box center [1181, 259] width 300 height 18
click at [1285, 236] on button "Jouer" at bounding box center [1298, 246] width 64 height 33
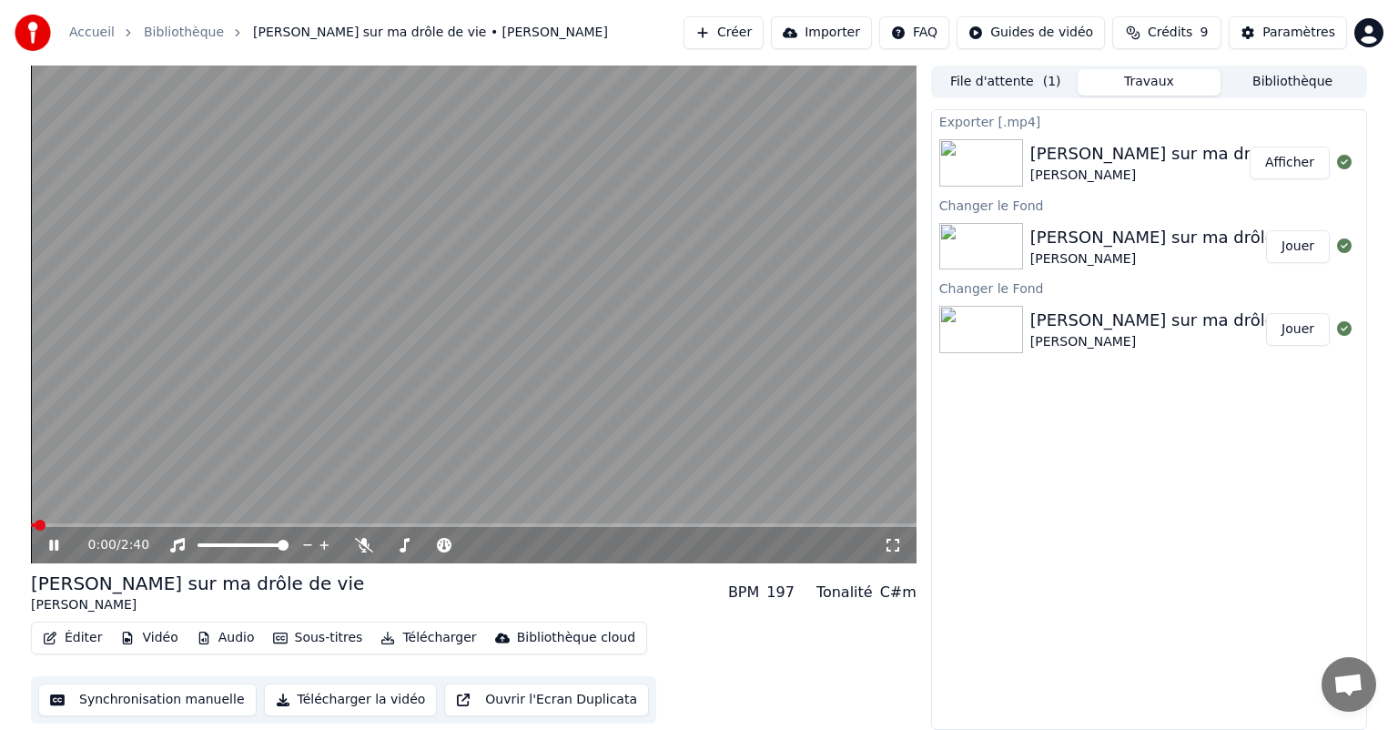
click at [58, 541] on icon at bounding box center [53, 545] width 9 height 11
click at [137, 704] on button "Synchronisation manuelle" at bounding box center [147, 700] width 218 height 33
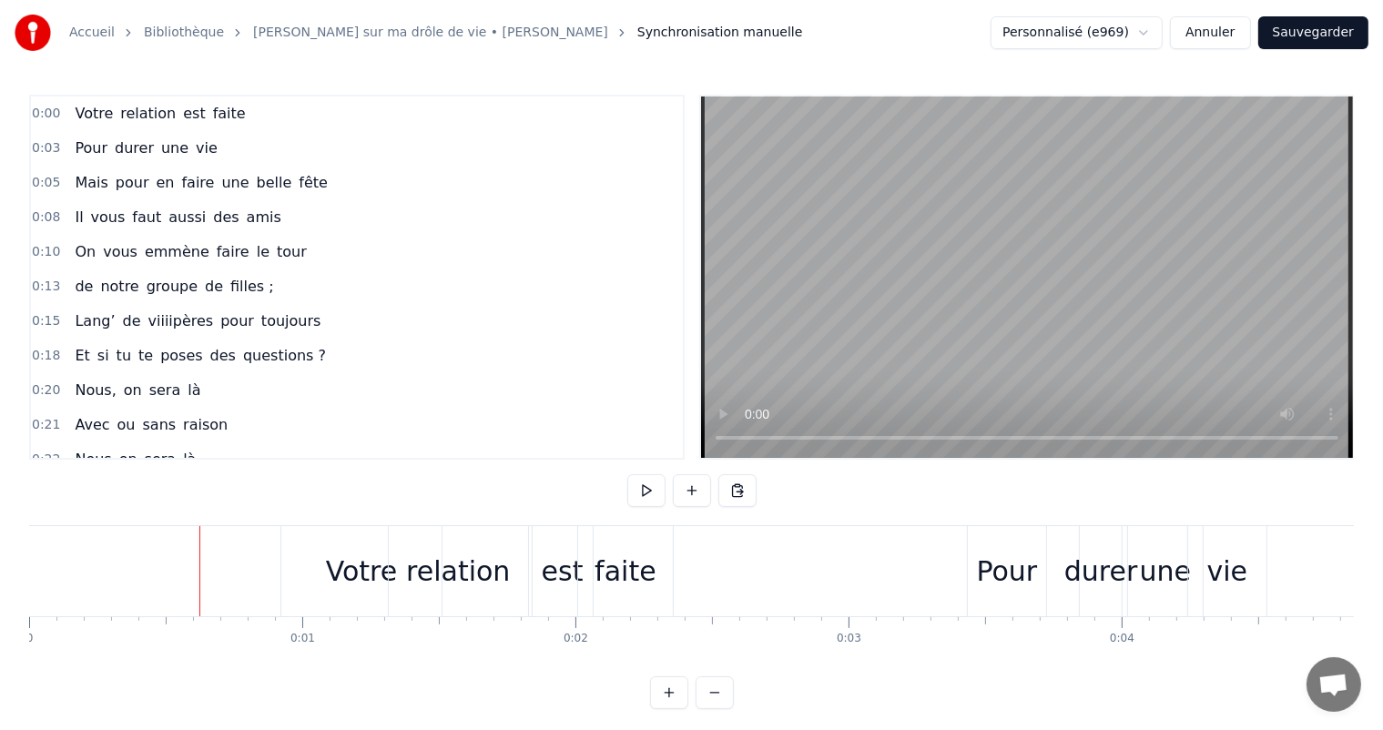
click at [1231, 38] on button "Annuler" at bounding box center [1210, 32] width 80 height 33
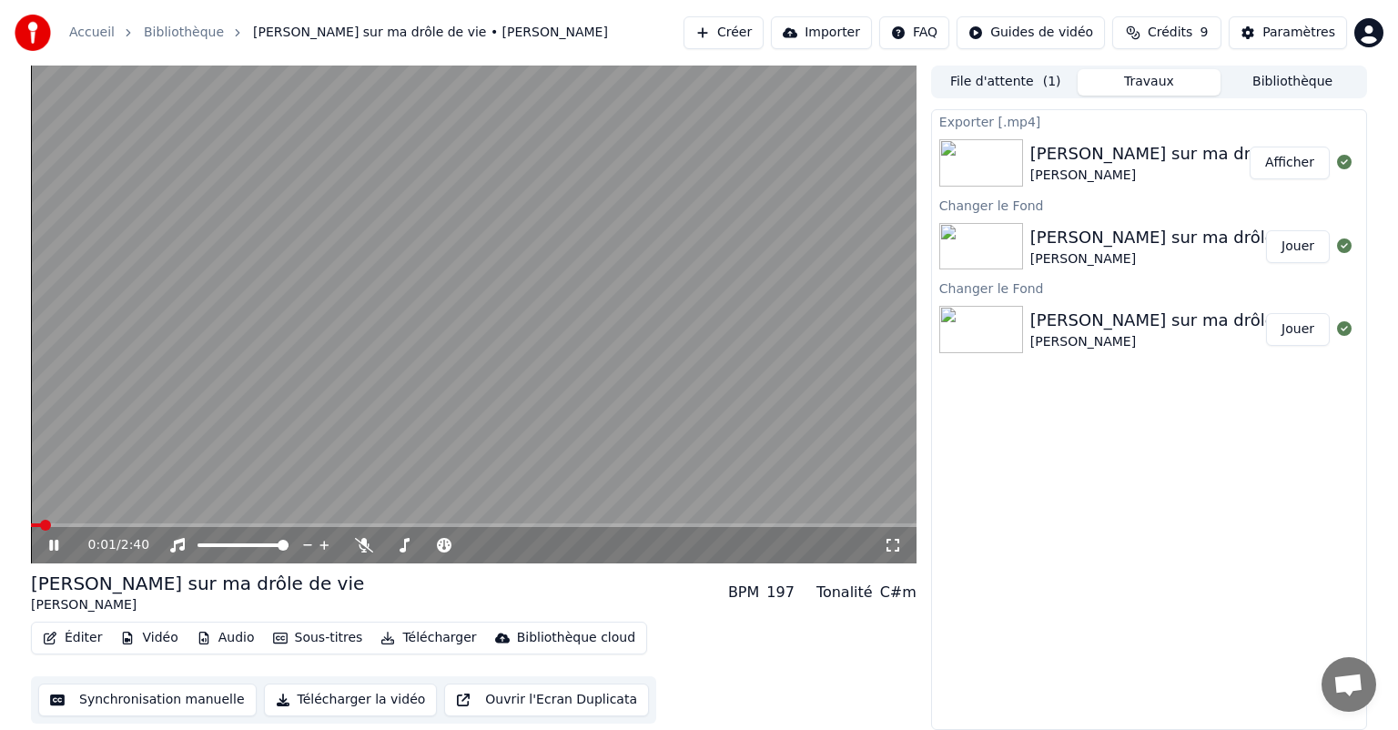
click at [64, 546] on icon at bounding box center [67, 545] width 43 height 15
click at [878, 532] on div "0:01 / 2:40" at bounding box center [474, 545] width 886 height 36
click at [889, 540] on icon at bounding box center [893, 545] width 13 height 13
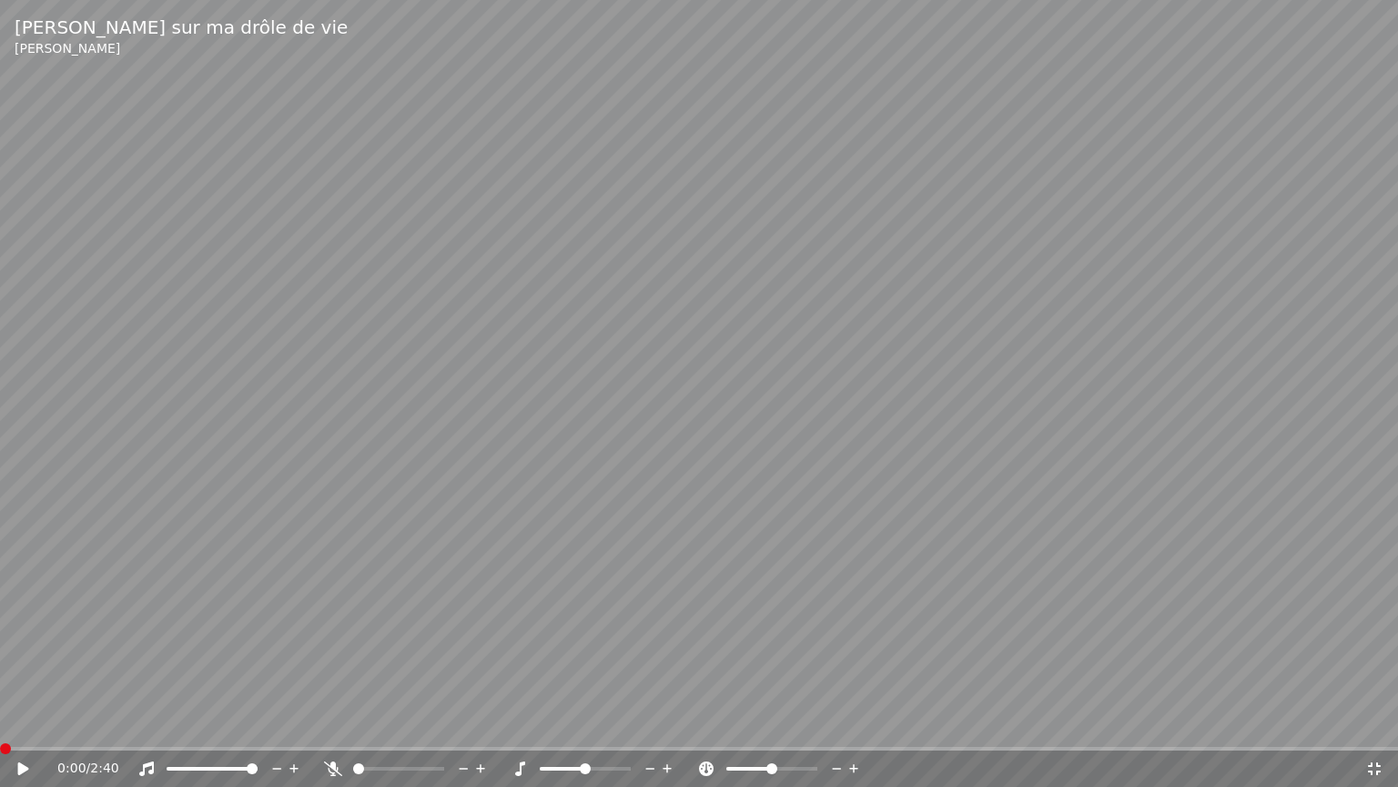
click at [1, 729] on span at bounding box center [5, 748] width 11 height 11
click at [19, 729] on icon at bounding box center [23, 768] width 11 height 13
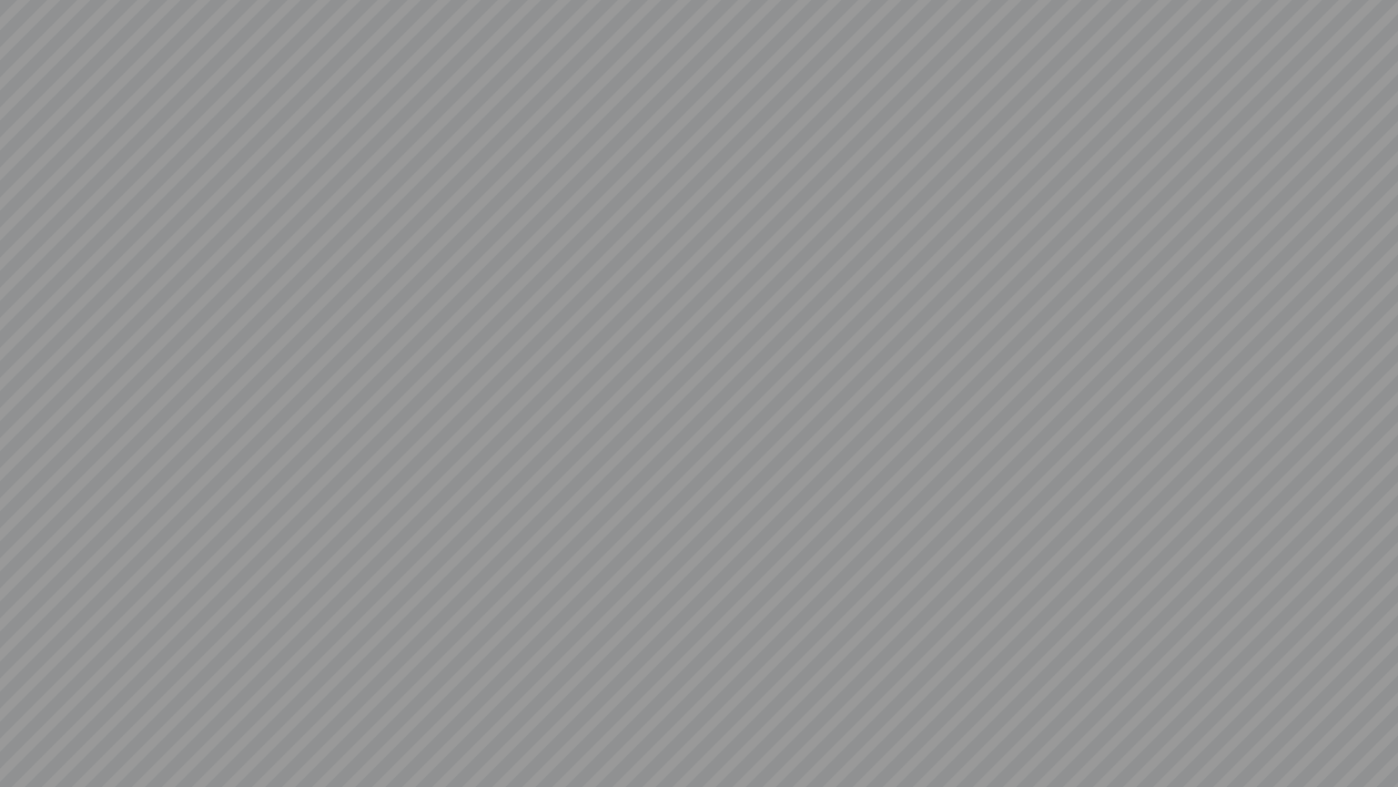
click at [19, 729] on video at bounding box center [699, 393] width 1398 height 787
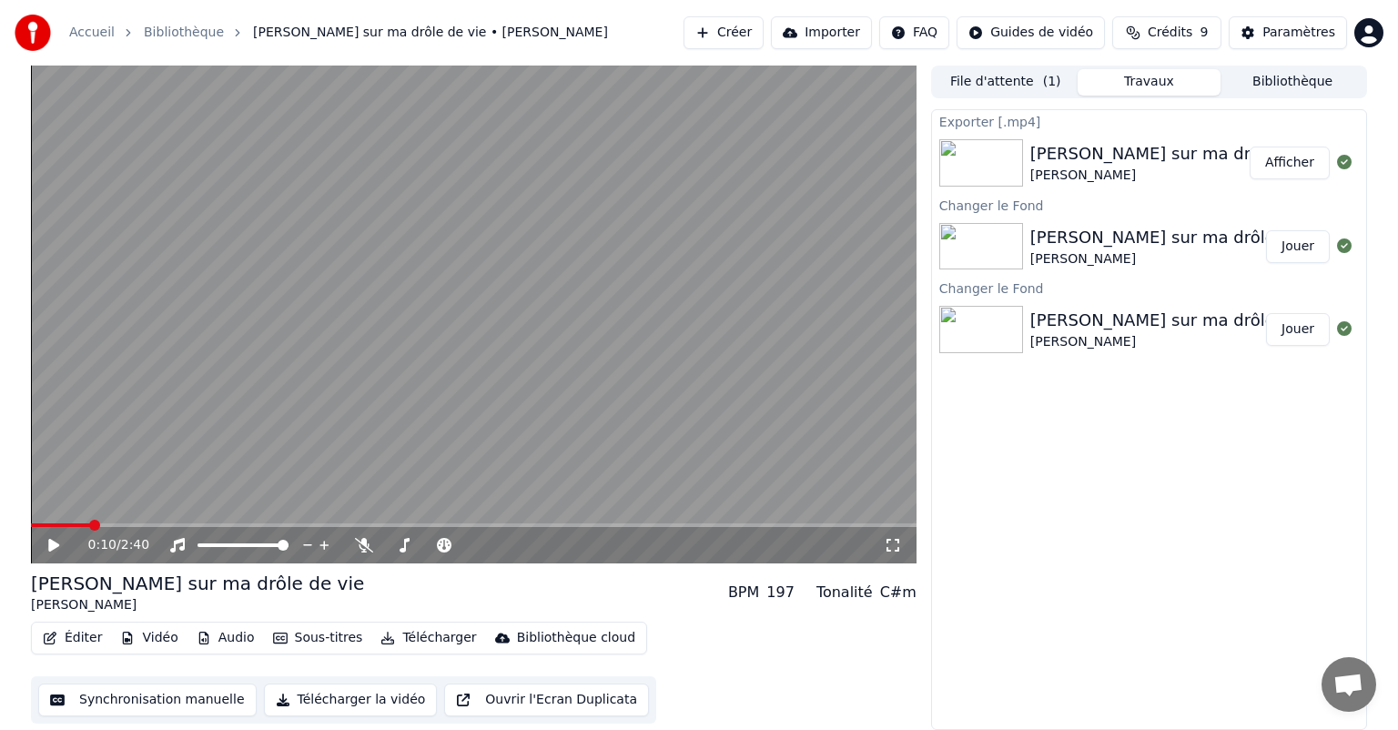
click at [78, 651] on div "Éditer Vidéo Audio Sous-titres Télécharger Bibliothèque cloud" at bounding box center [339, 638] width 616 height 33
click at [76, 645] on button "Éditer" at bounding box center [73, 637] width 74 height 25
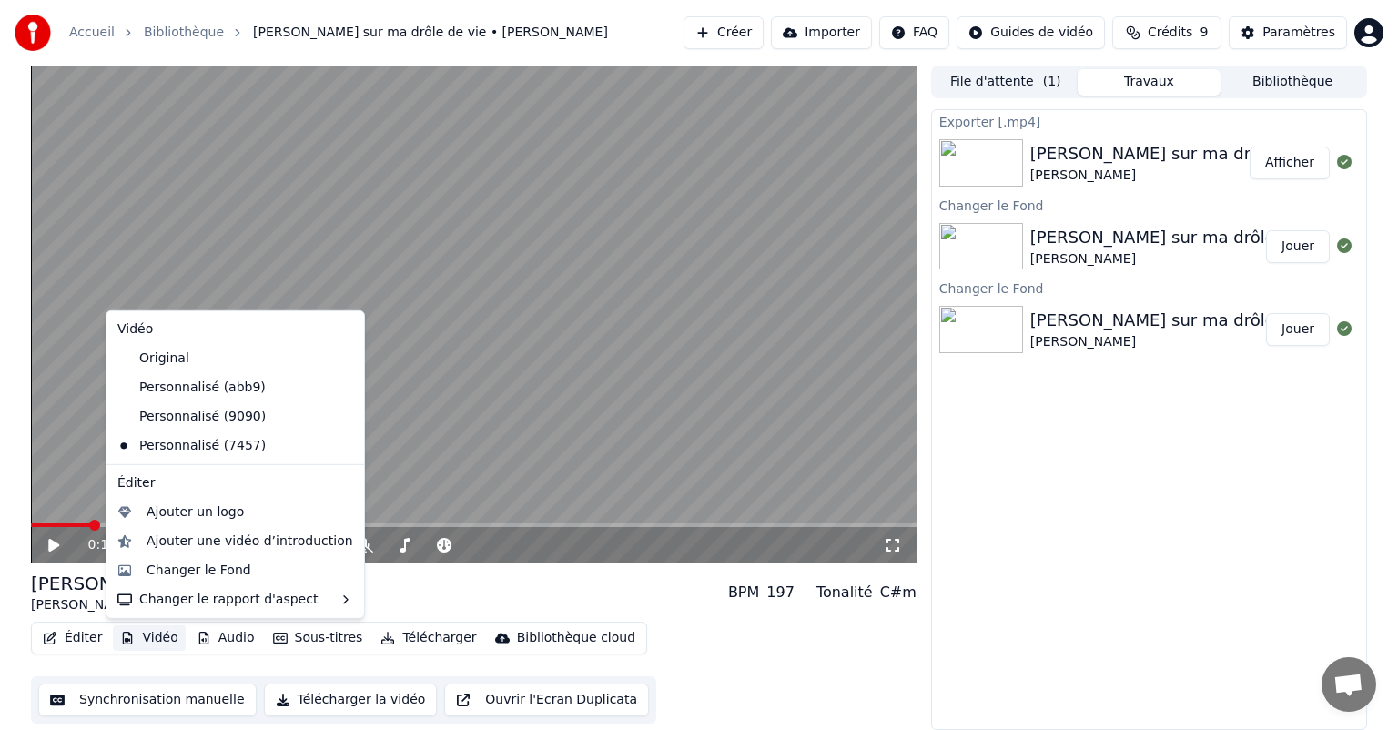
click at [1088, 319] on div "[PERSON_NAME] sur ma drôle de vie" at bounding box center [1181, 320] width 300 height 25
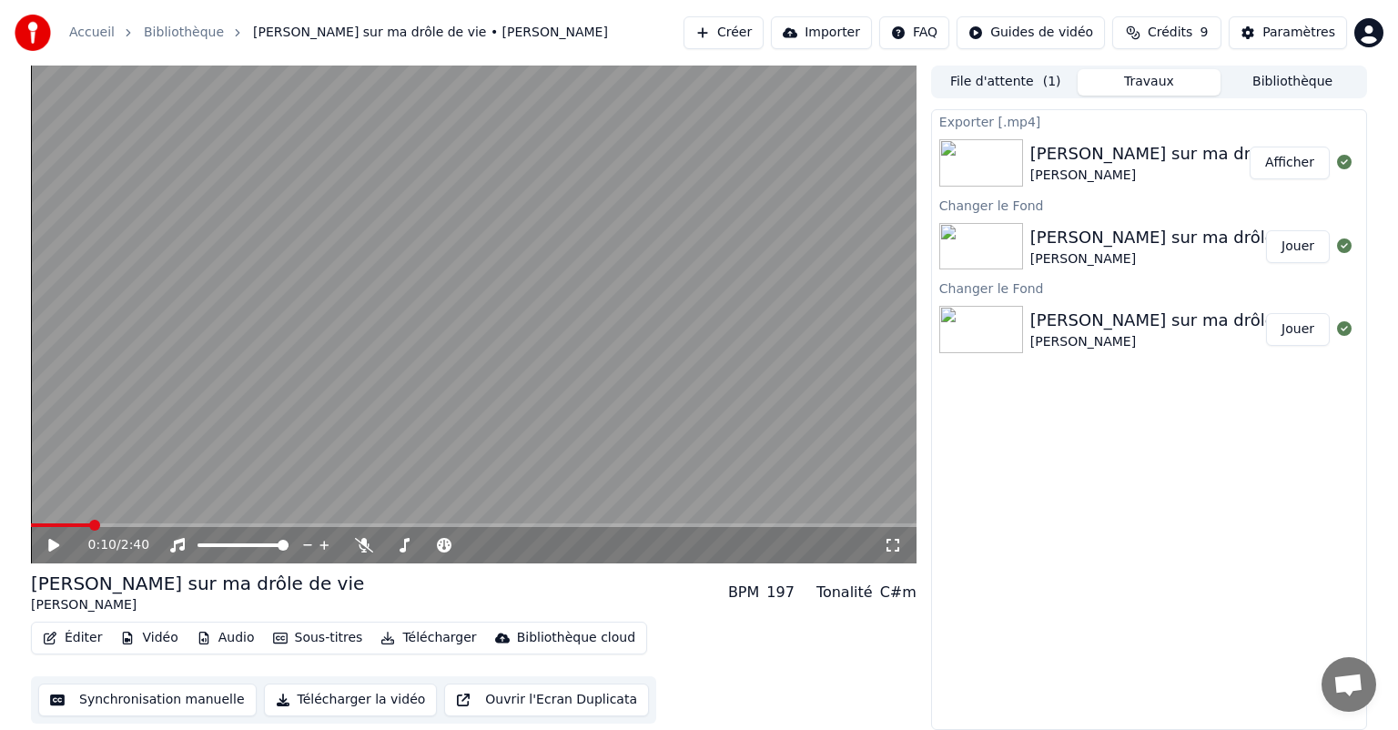
click at [1088, 319] on div "[PERSON_NAME] sur ma drôle de vie" at bounding box center [1181, 320] width 300 height 25
click at [1309, 330] on button "Jouer" at bounding box center [1298, 329] width 64 height 33
click at [55, 554] on div "0:02 / 2:40" at bounding box center [473, 545] width 871 height 18
click at [55, 550] on icon at bounding box center [67, 545] width 43 height 15
click at [79, 646] on button "Éditer" at bounding box center [73, 637] width 74 height 25
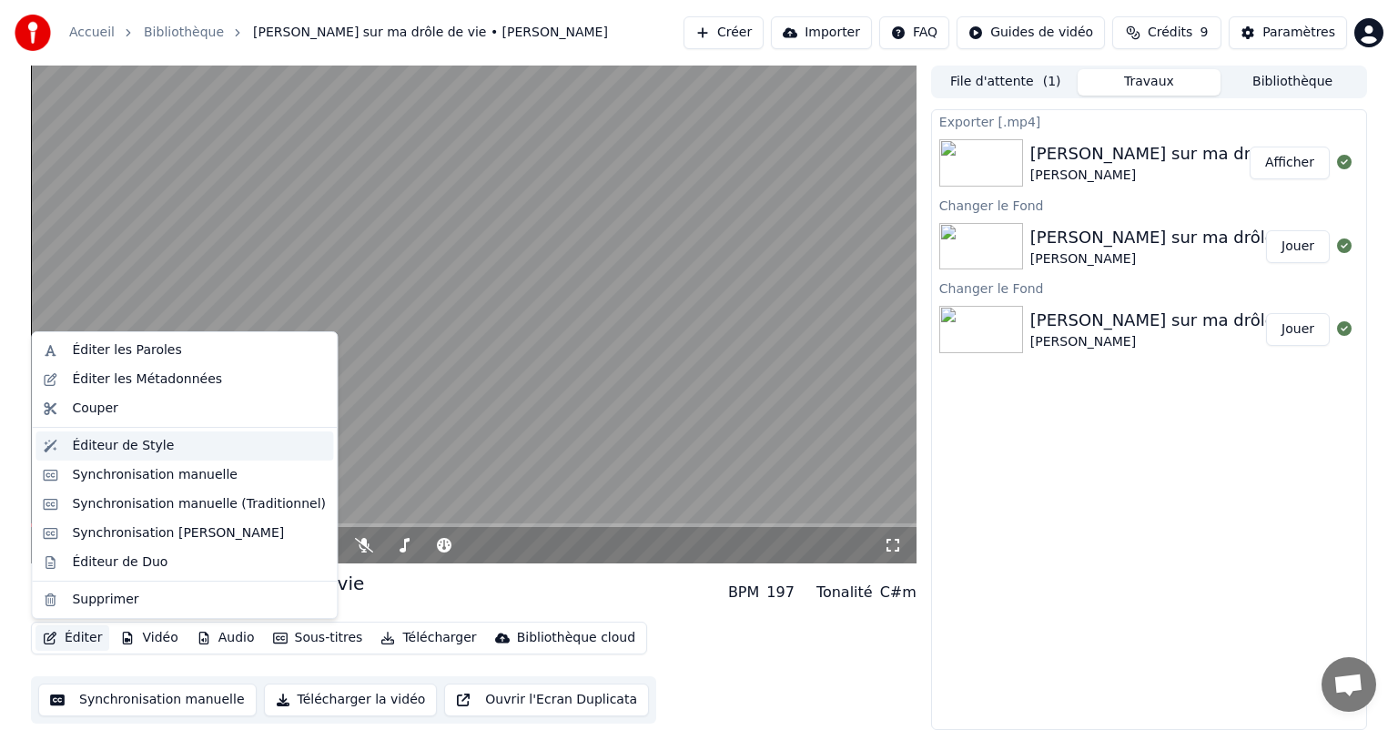
click at [100, 455] on div "Éditeur de Style" at bounding box center [185, 446] width 298 height 29
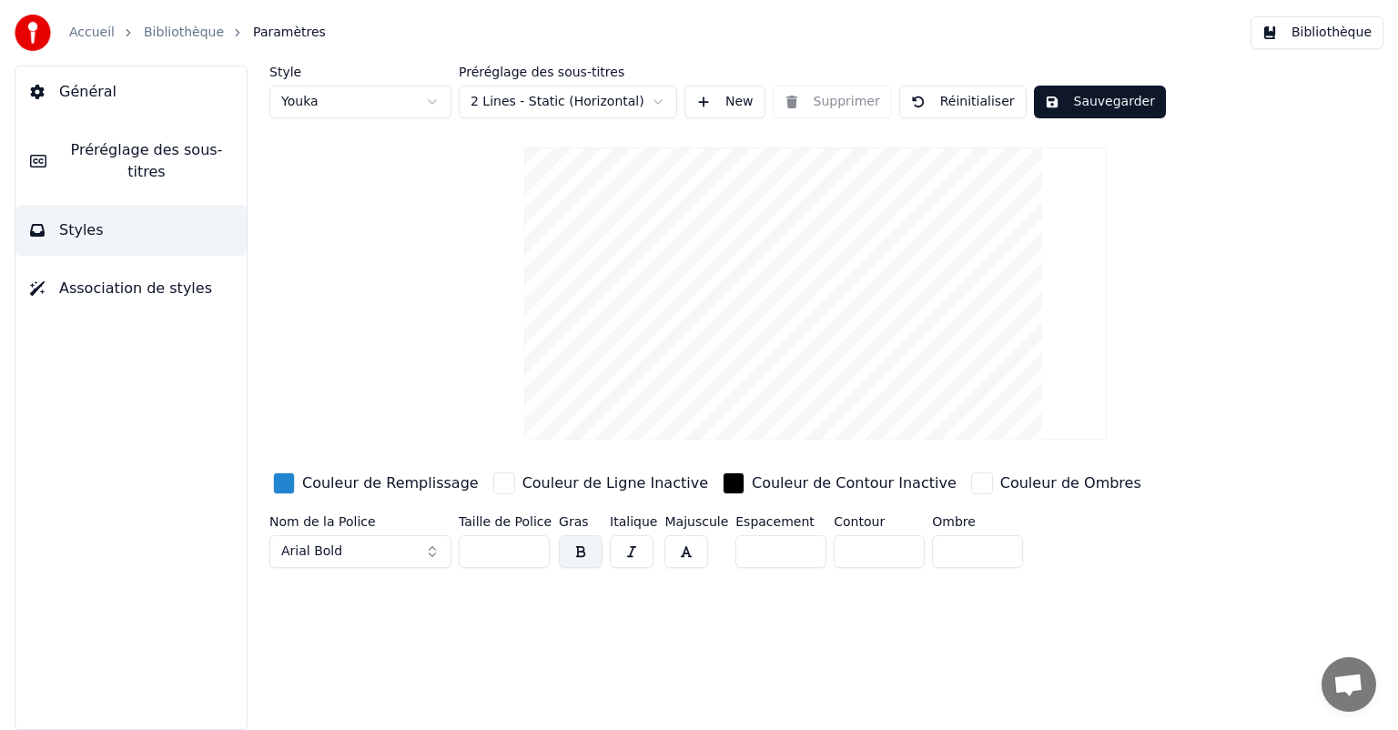
click at [506, 104] on html "Accueil Bibliothèque Paramètres Bibliothèque Général Préréglage des sous-titres…" at bounding box center [699, 365] width 1398 height 730
click at [120, 158] on html "Accueil Bibliothèque Paramètres Bibliothèque Général Préréglage des sous-titres…" at bounding box center [699, 365] width 1398 height 730
click at [120, 158] on span "Préréglage des sous-titres" at bounding box center [146, 161] width 171 height 44
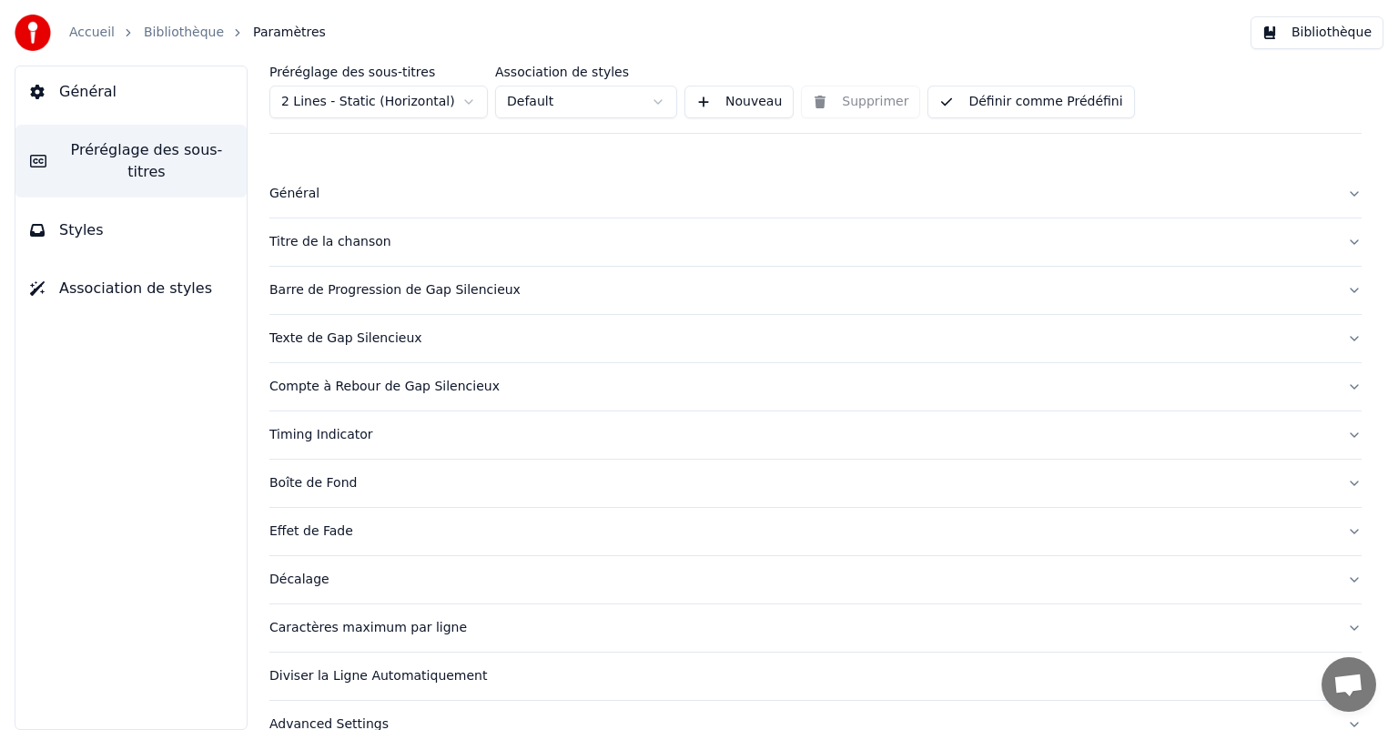
click at [358, 107] on html "Accueil Bibliothèque Paramètres Bibliothèque Général Préréglage des sous-titres…" at bounding box center [699, 365] width 1398 height 730
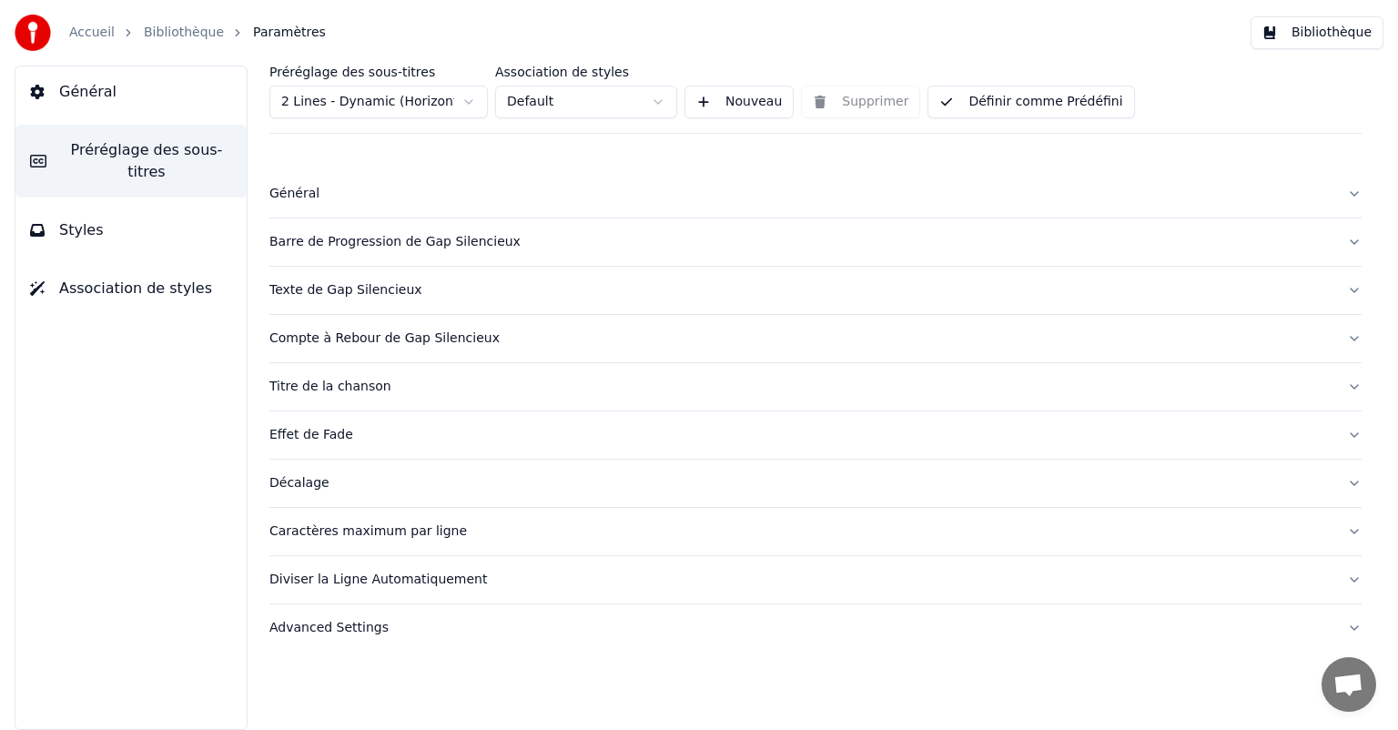
click at [1034, 96] on button "Définir comme Prédéfini" at bounding box center [1031, 102] width 207 height 33
click at [324, 437] on div "Effet de Fade" at bounding box center [800, 435] width 1063 height 18
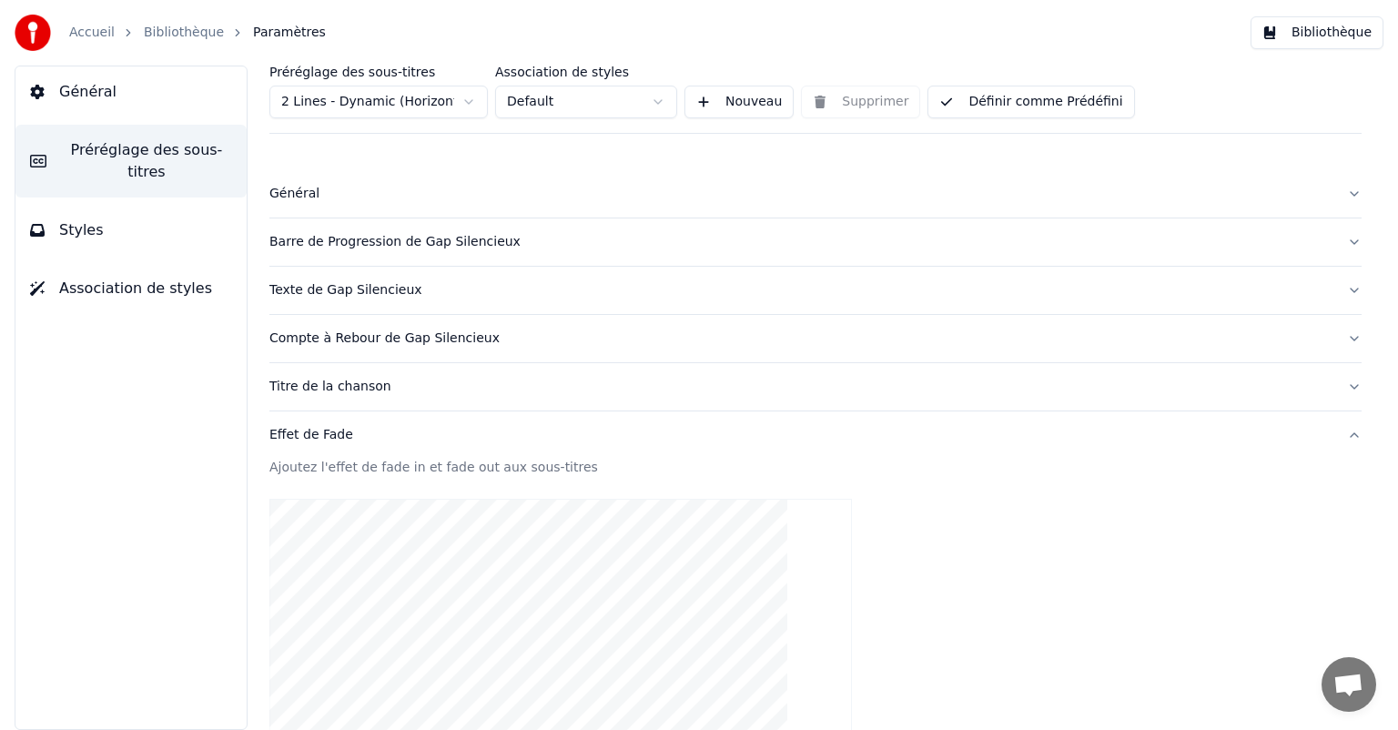
click at [324, 437] on div "Effet de Fade" at bounding box center [800, 435] width 1063 height 18
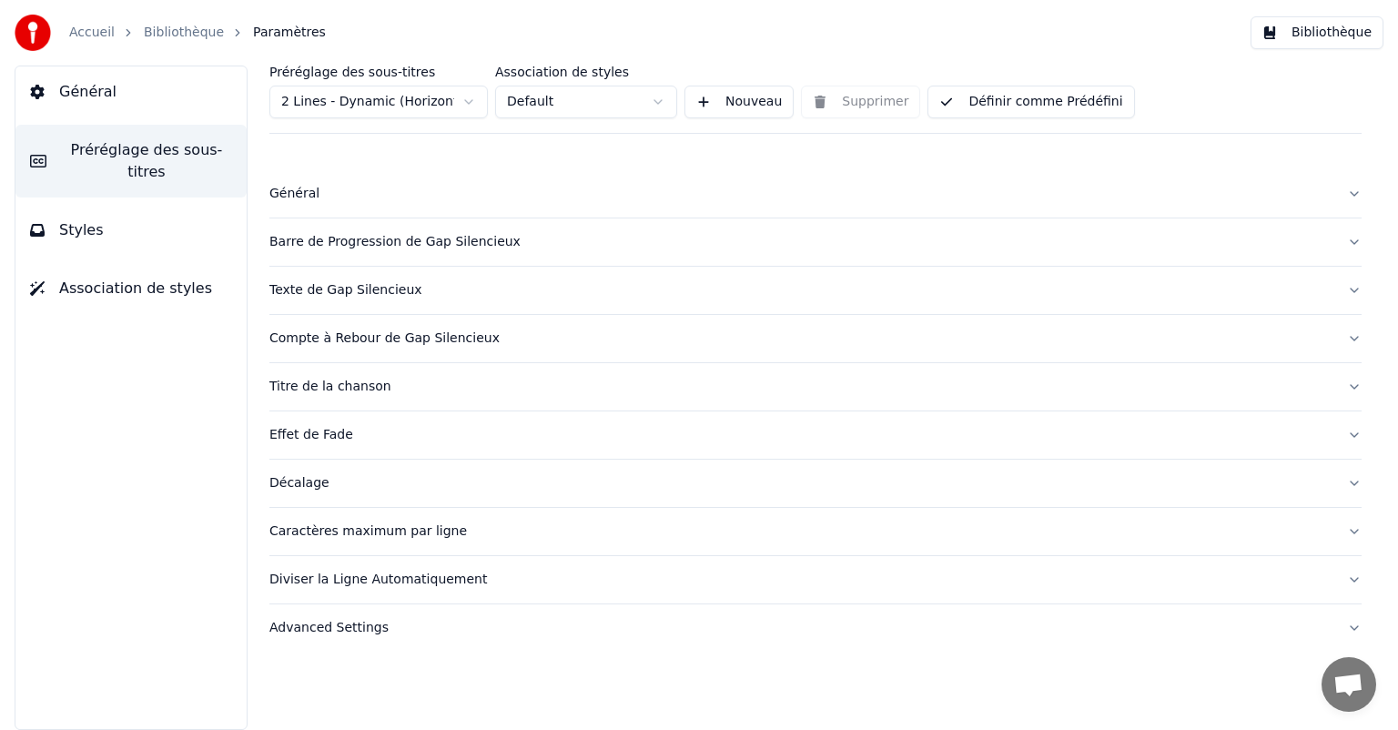
click at [324, 437] on div "Effet de Fade" at bounding box center [800, 435] width 1063 height 18
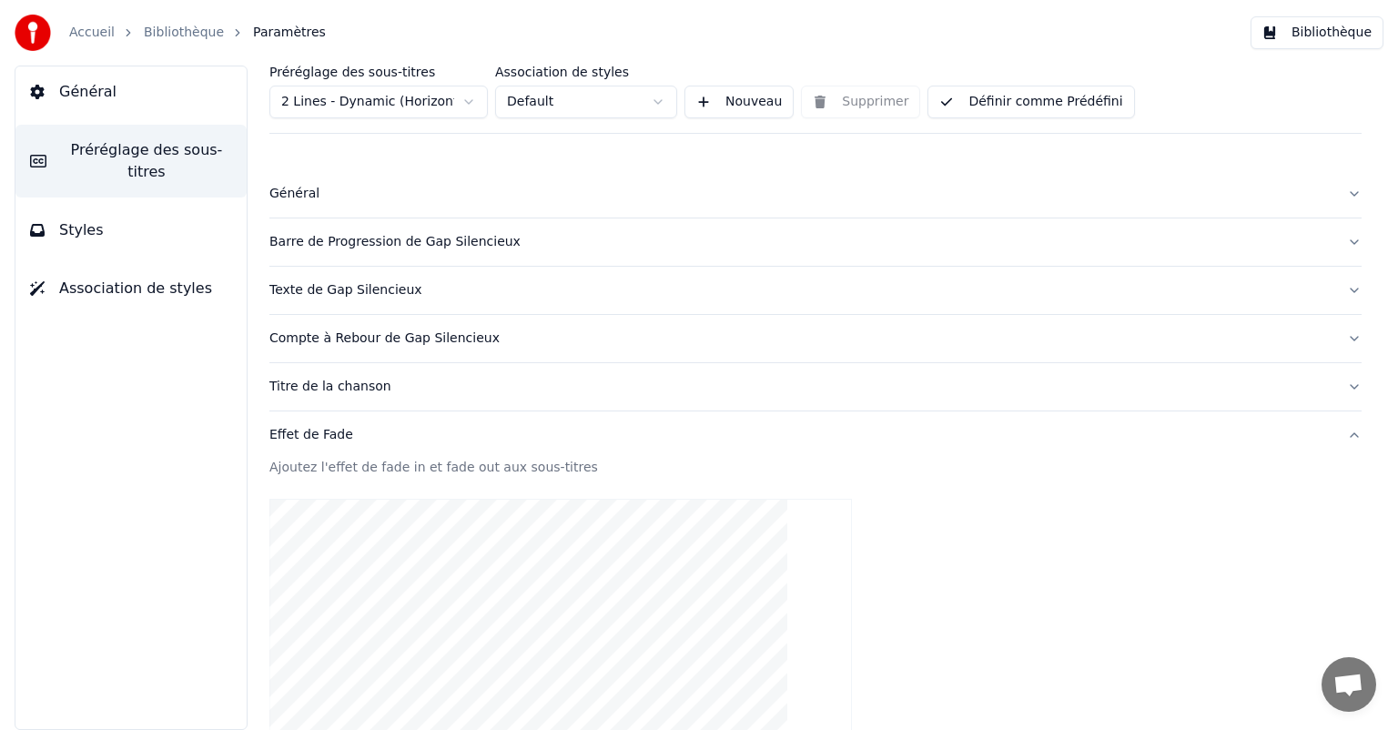
scroll to position [273, 0]
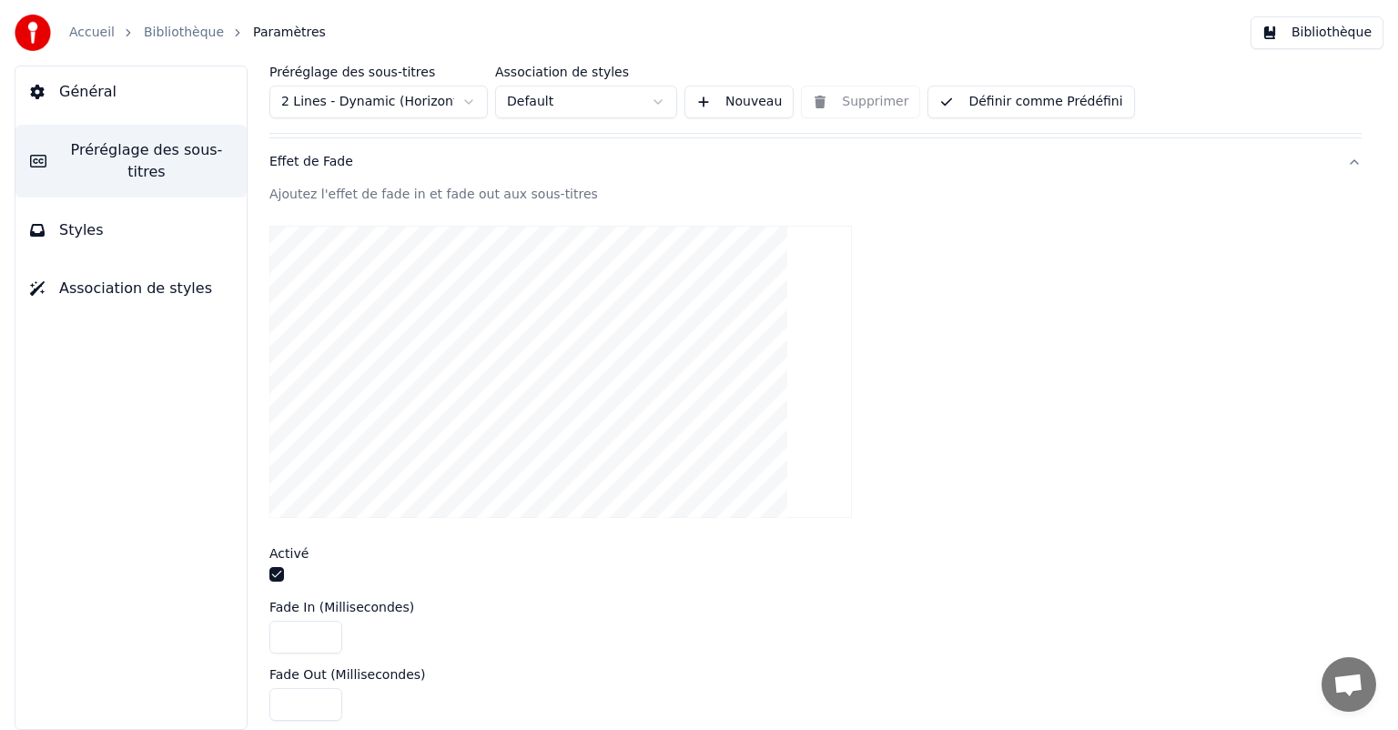
click at [286, 574] on div at bounding box center [815, 576] width 1092 height 19
click at [279, 574] on button "button" at bounding box center [276, 574] width 15 height 15
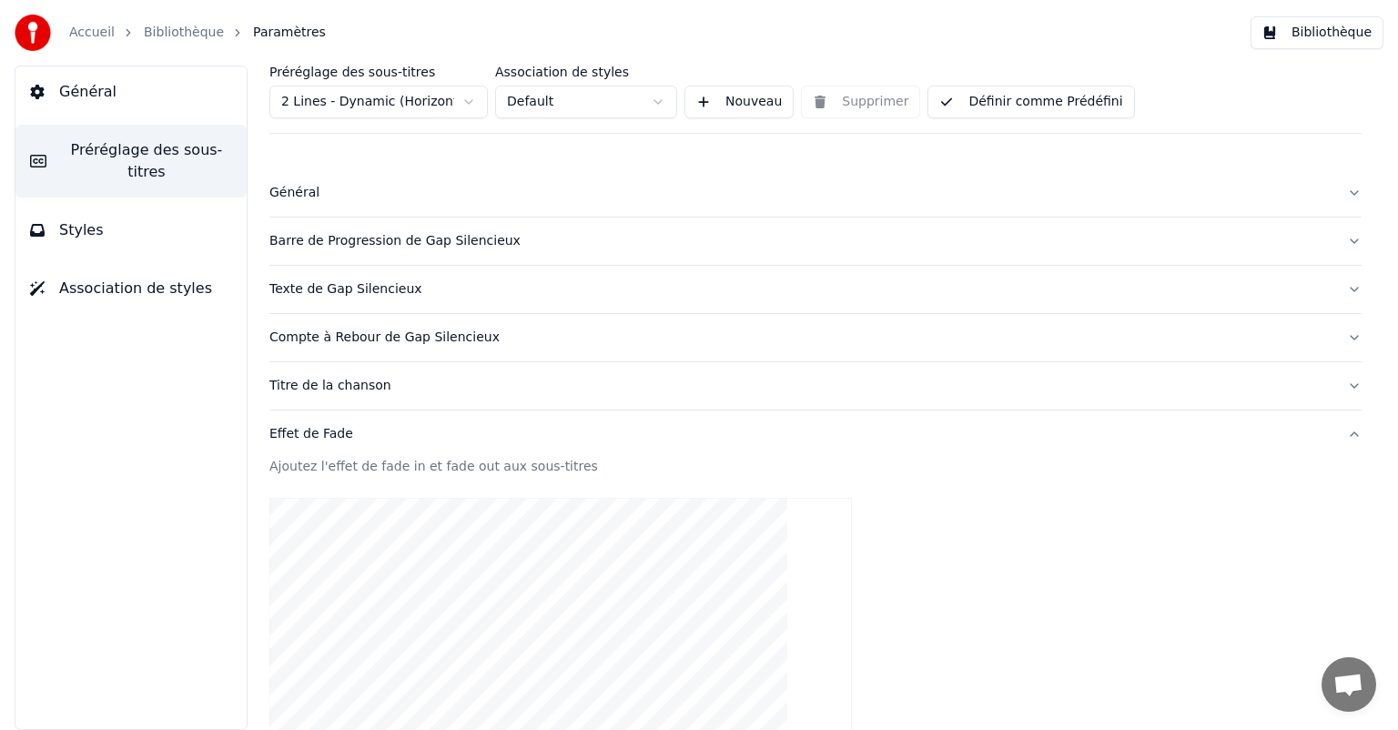
scroll to position [0, 0]
click at [956, 91] on button "Définir comme Prédéfini" at bounding box center [1031, 102] width 207 height 33
click at [336, 200] on div "Général" at bounding box center [800, 194] width 1063 height 18
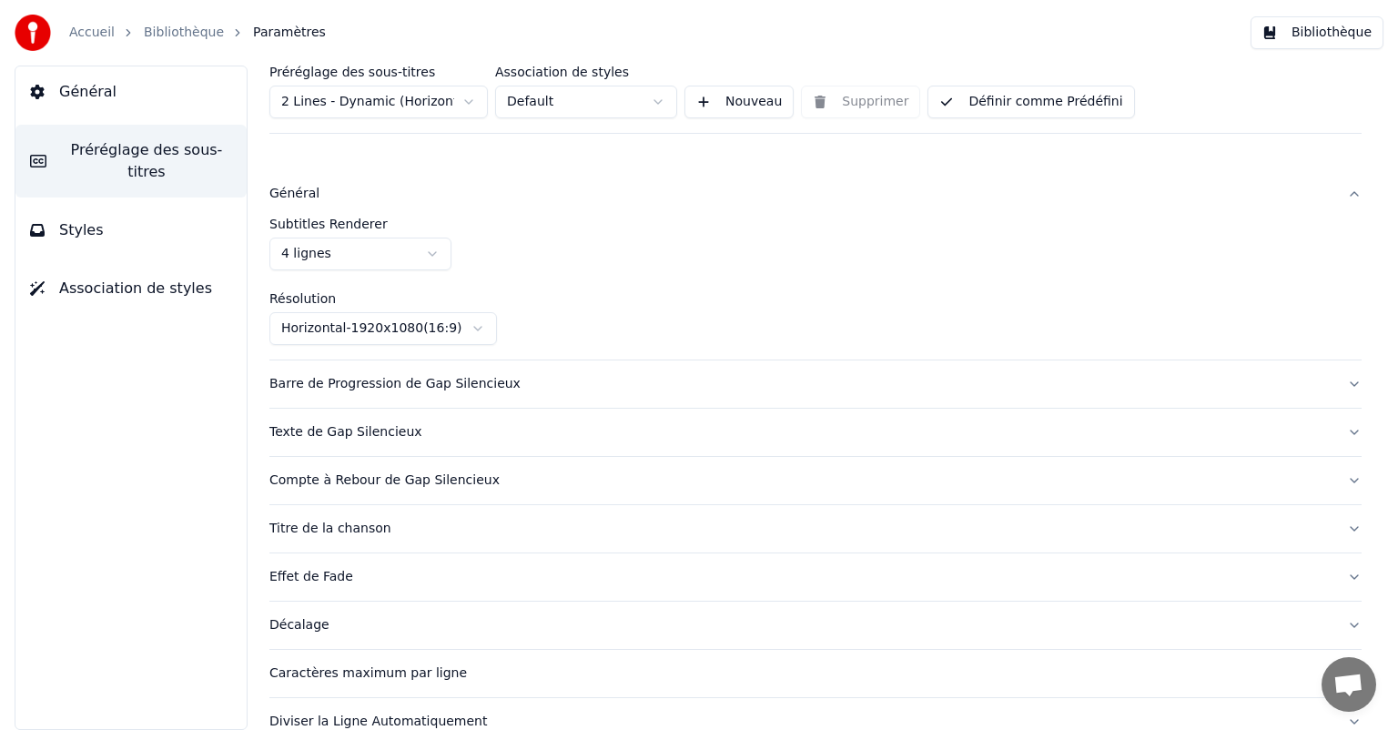
click at [336, 200] on div "Général" at bounding box center [800, 194] width 1063 height 18
click at [340, 257] on html "Accueil Bibliothèque Paramètres Bibliothèque Général Préréglage des sous-titres…" at bounding box center [699, 365] width 1398 height 730
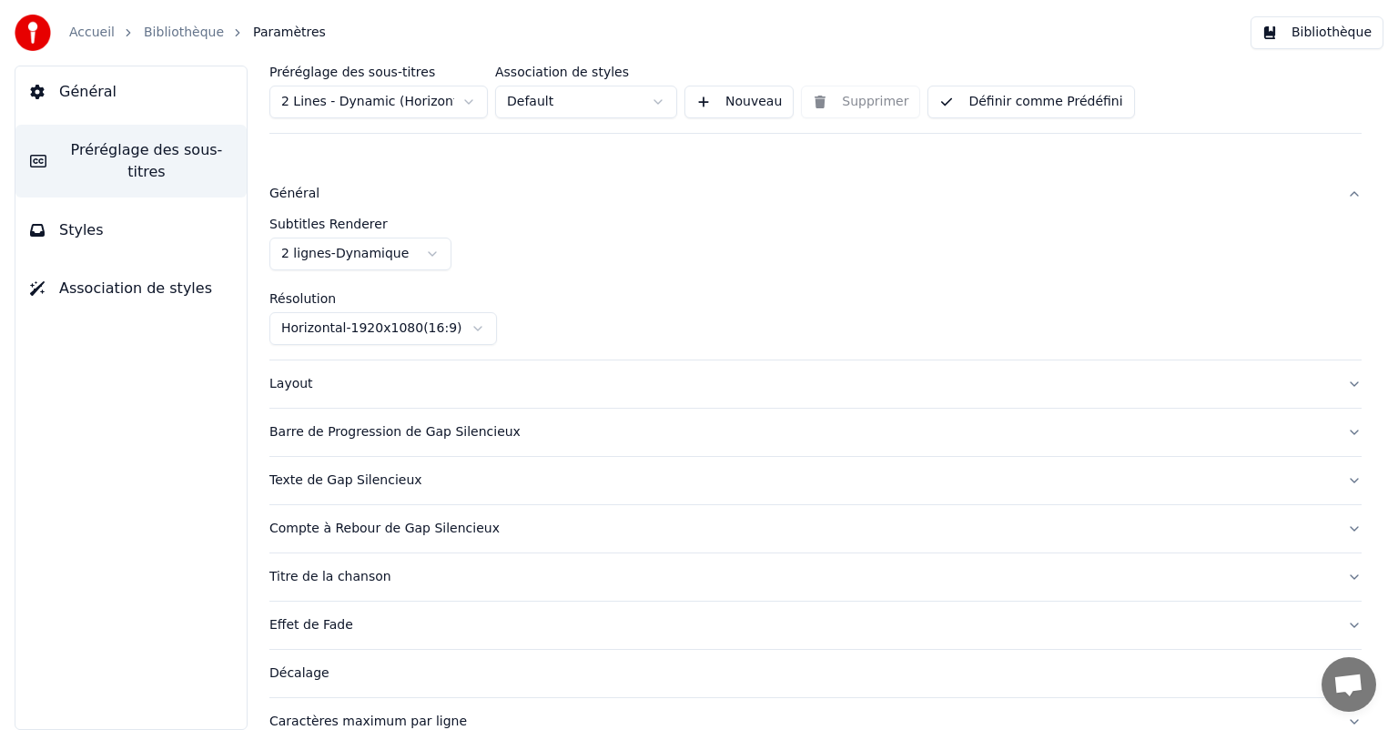
click at [1031, 93] on button "Définir comme Prédéfini" at bounding box center [1031, 102] width 207 height 33
click at [1290, 34] on button "Bibliothèque" at bounding box center [1317, 32] width 133 height 33
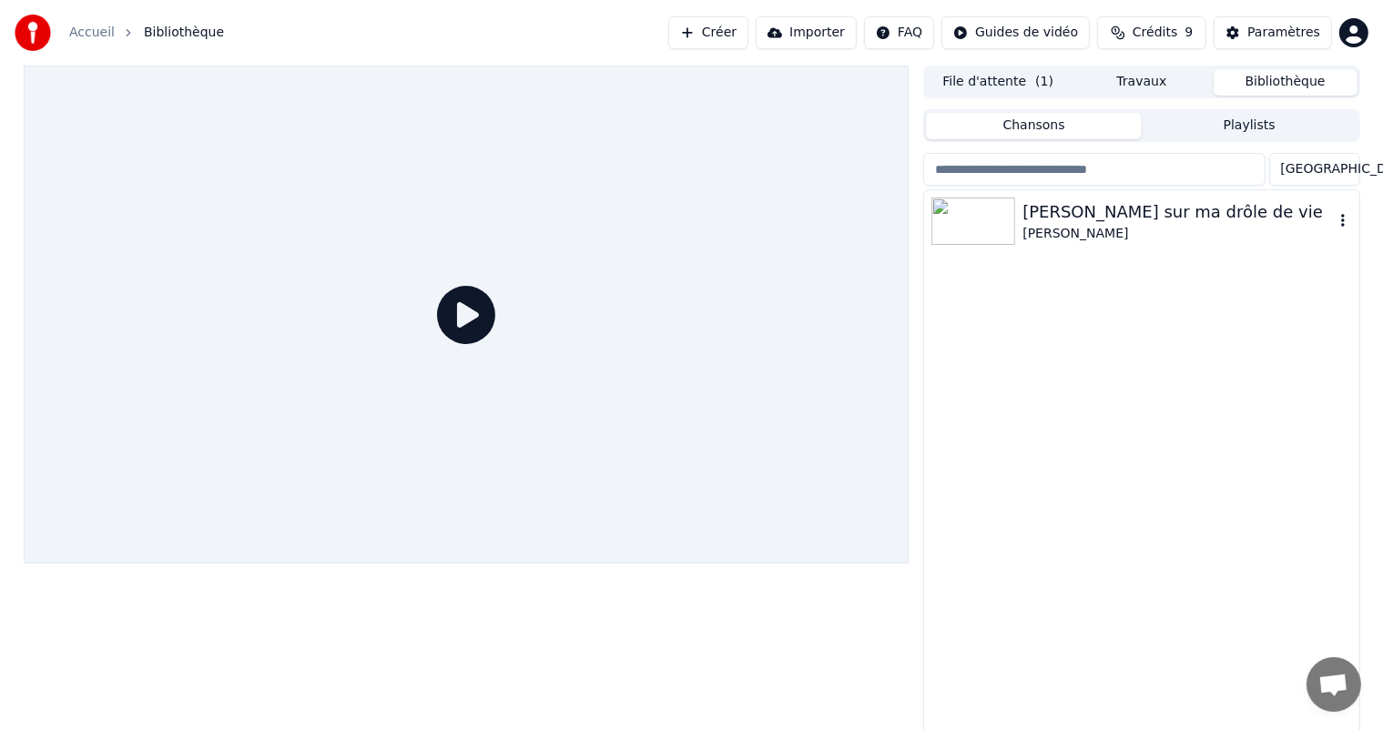
click at [1082, 218] on div "[PERSON_NAME] sur ma drôle de vie" at bounding box center [1177, 211] width 310 height 25
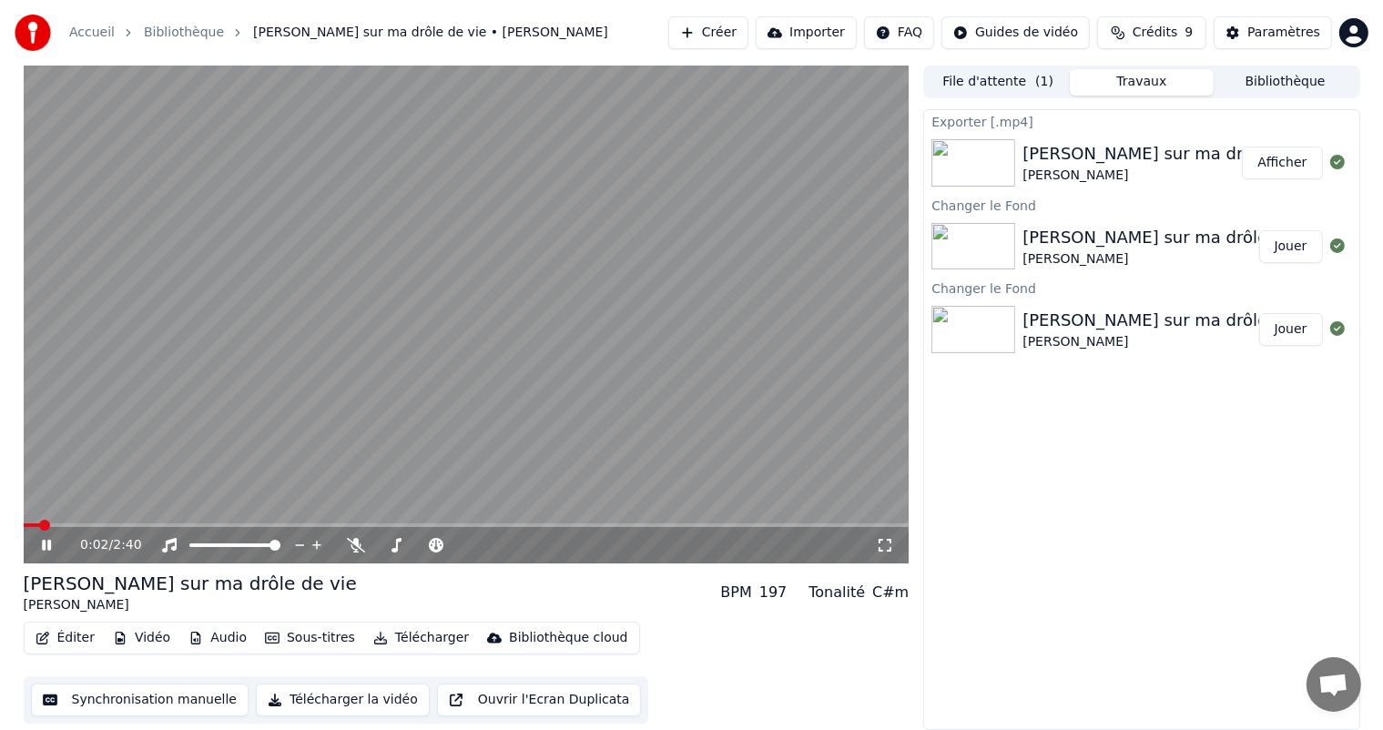
click at [1122, 85] on button "Travaux" at bounding box center [1142, 82] width 144 height 26
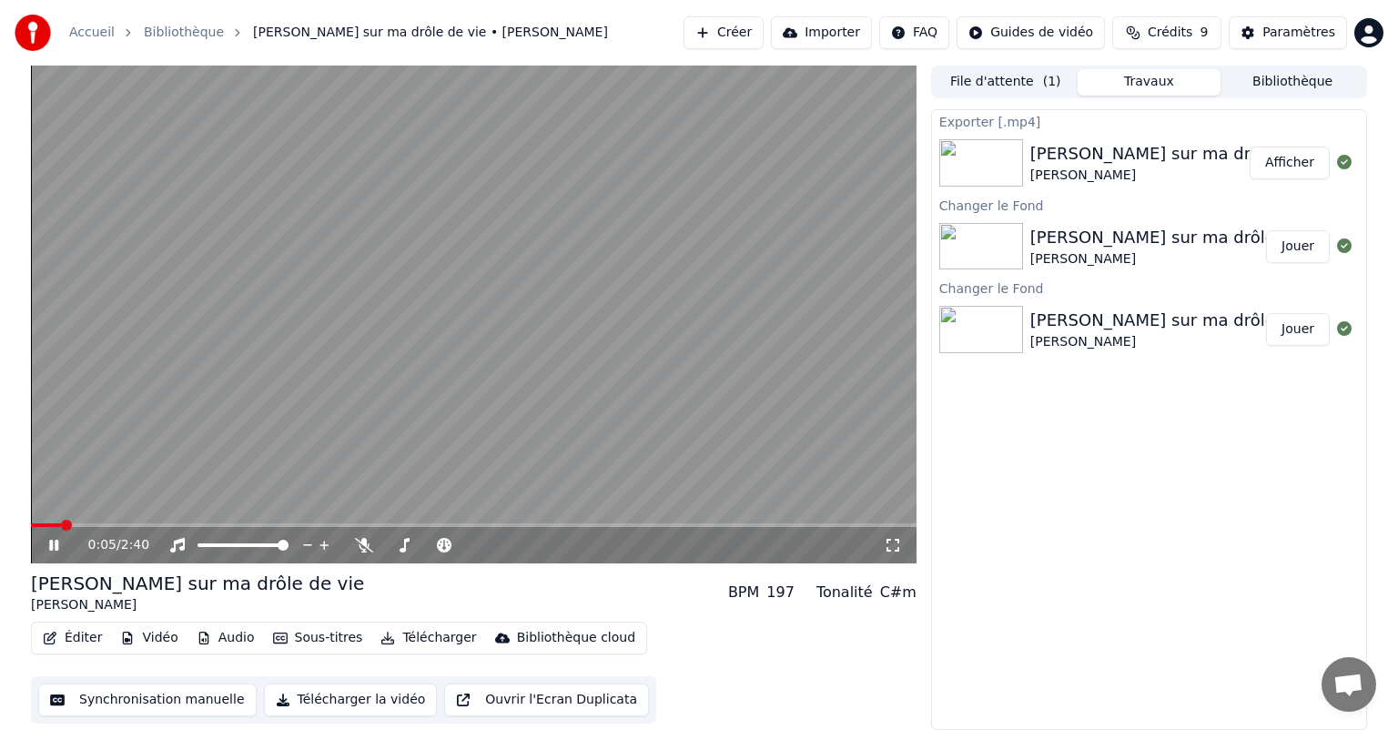
click at [59, 549] on icon at bounding box center [67, 545] width 43 height 15
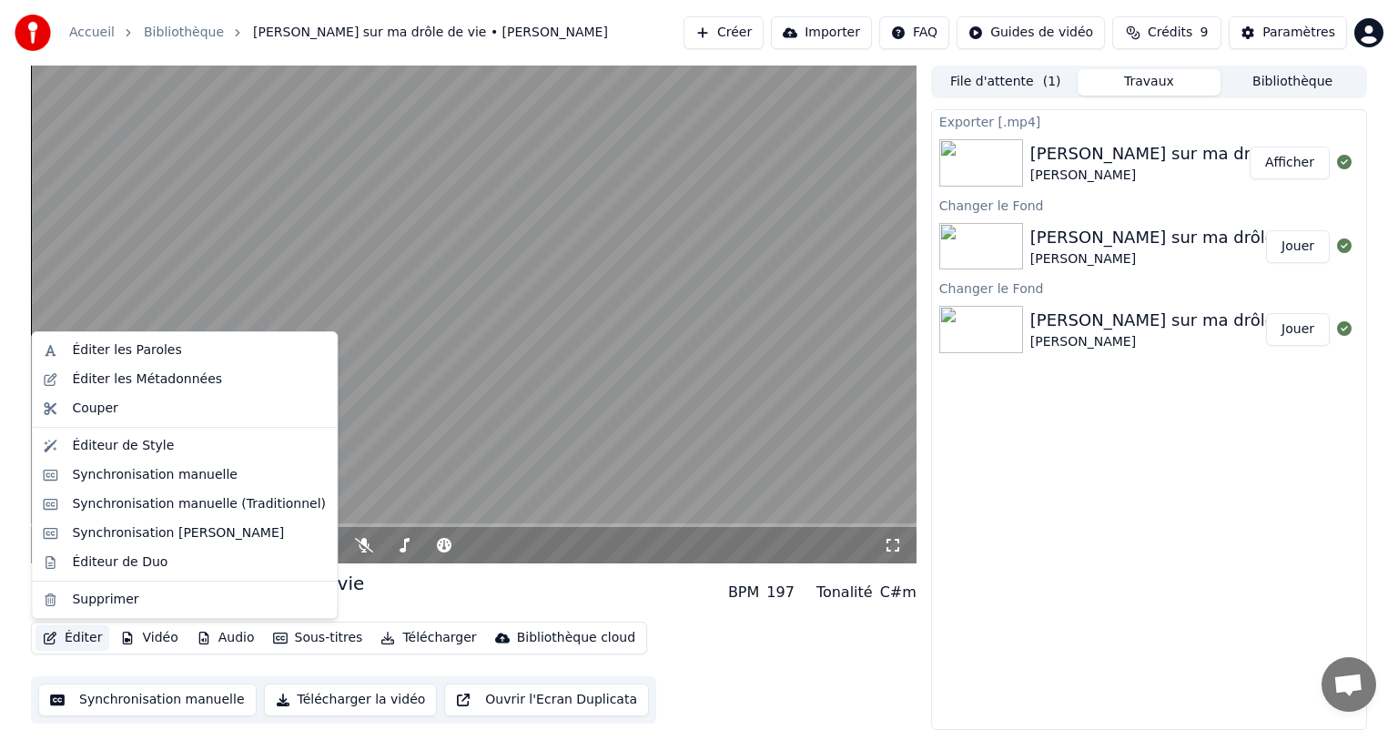
click at [73, 642] on button "Éditer" at bounding box center [73, 637] width 74 height 25
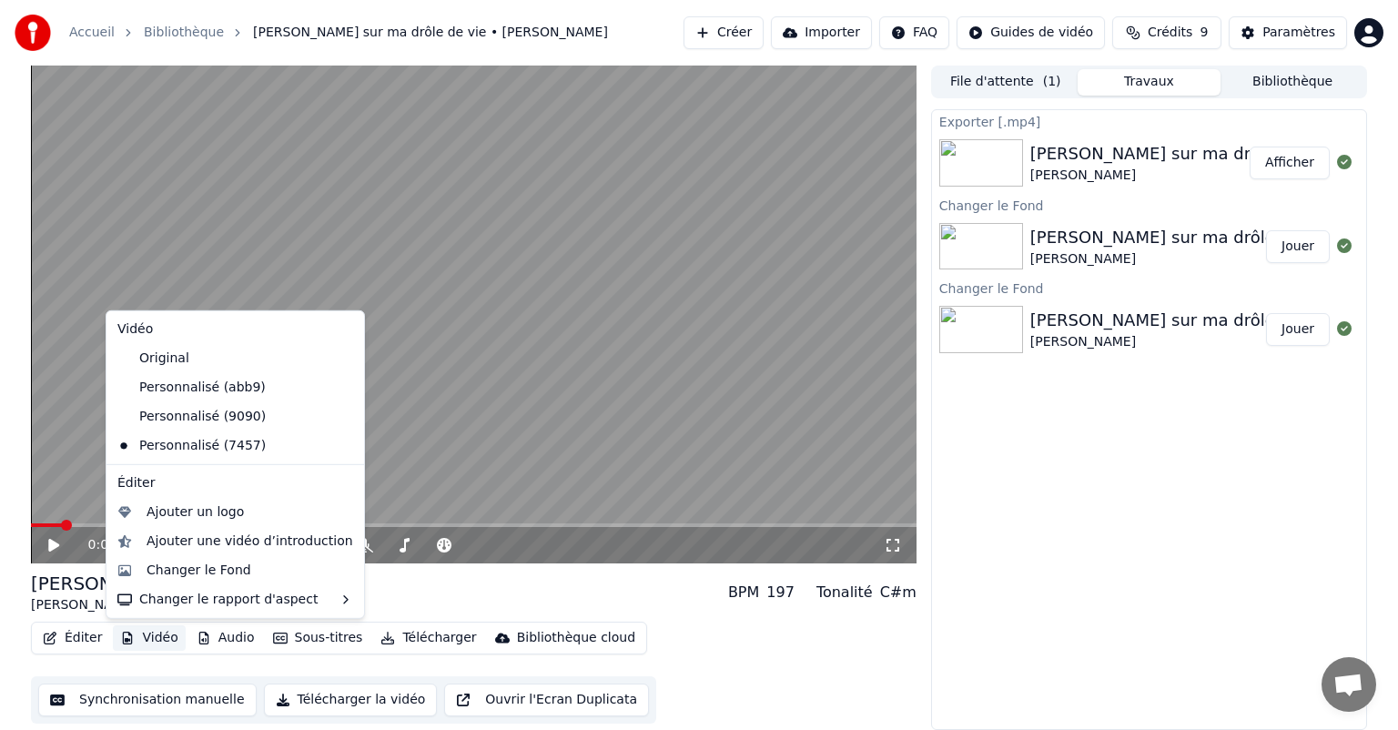
click at [172, 646] on button "Vidéo" at bounding box center [149, 637] width 72 height 25
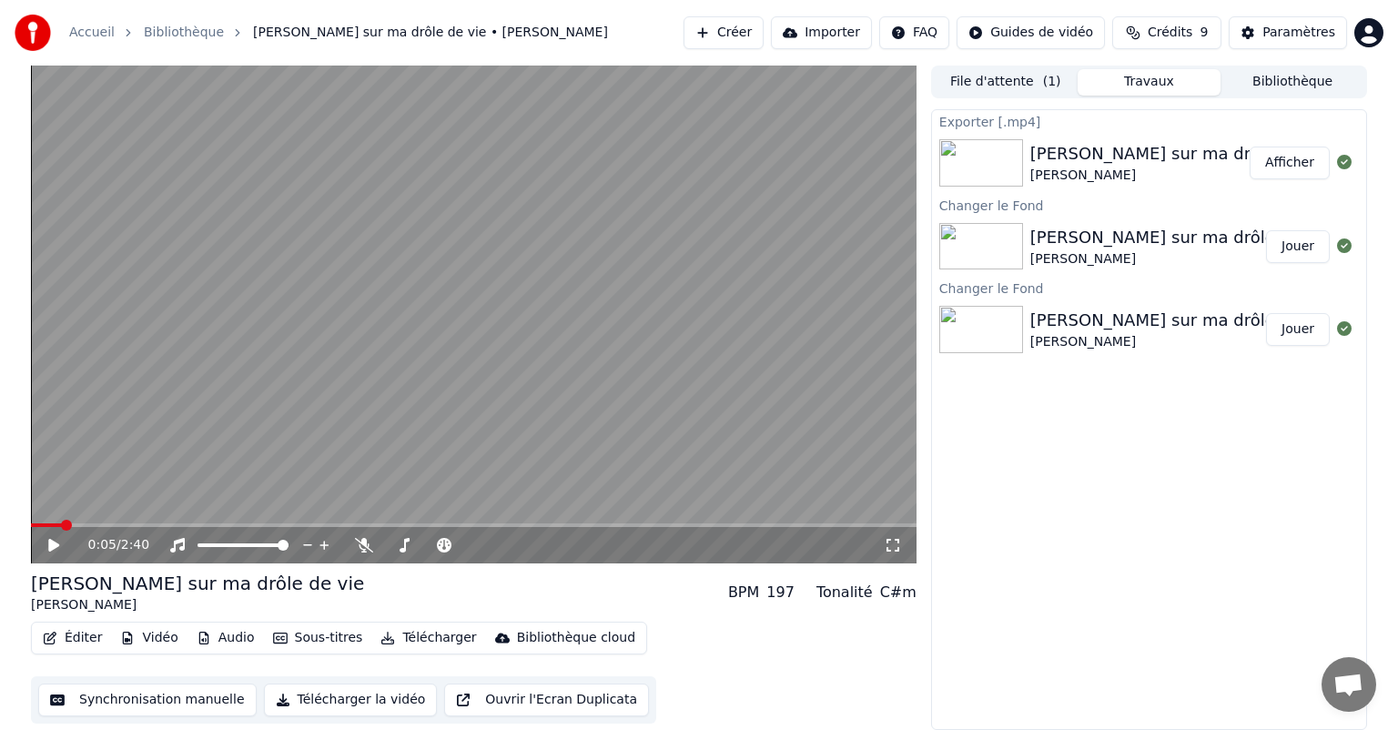
click at [172, 646] on button "Vidéo" at bounding box center [149, 637] width 72 height 25
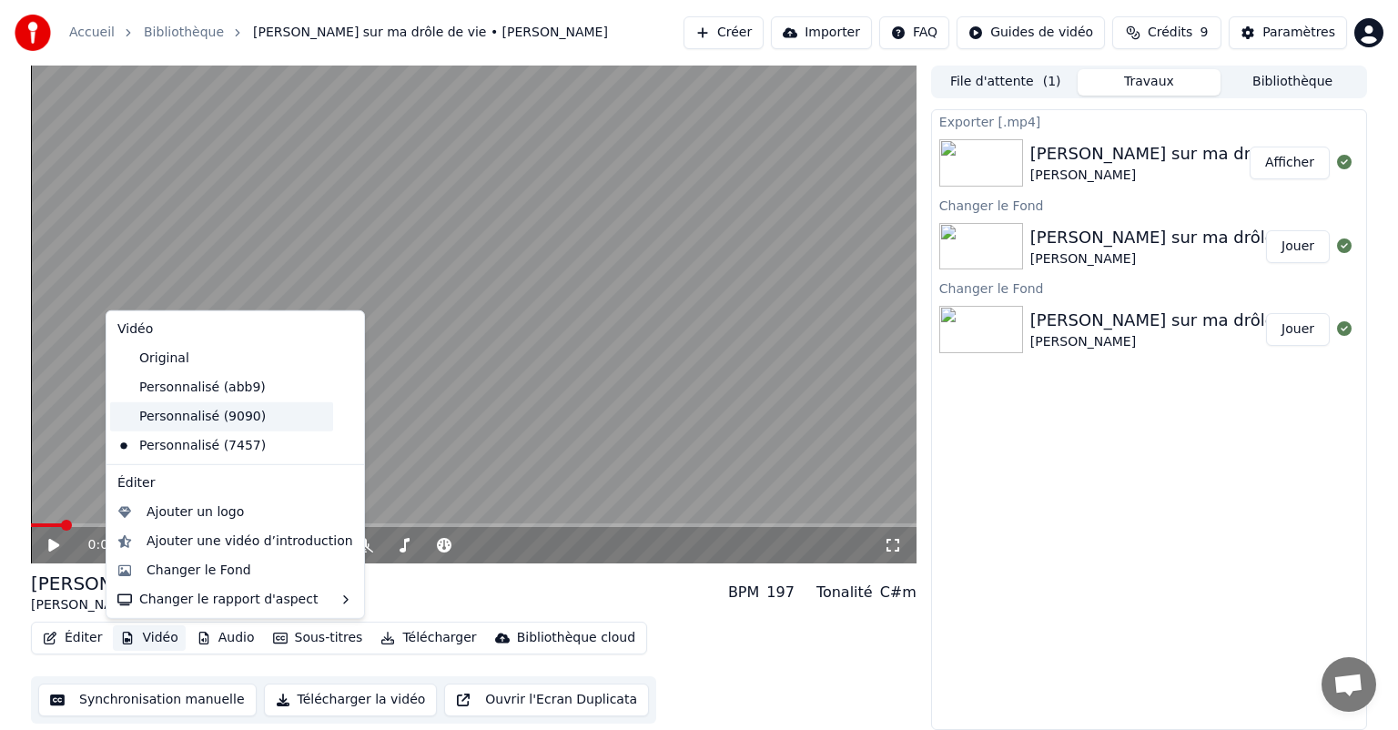
click at [198, 417] on div "Personnalisé (9090)" at bounding box center [221, 416] width 223 height 29
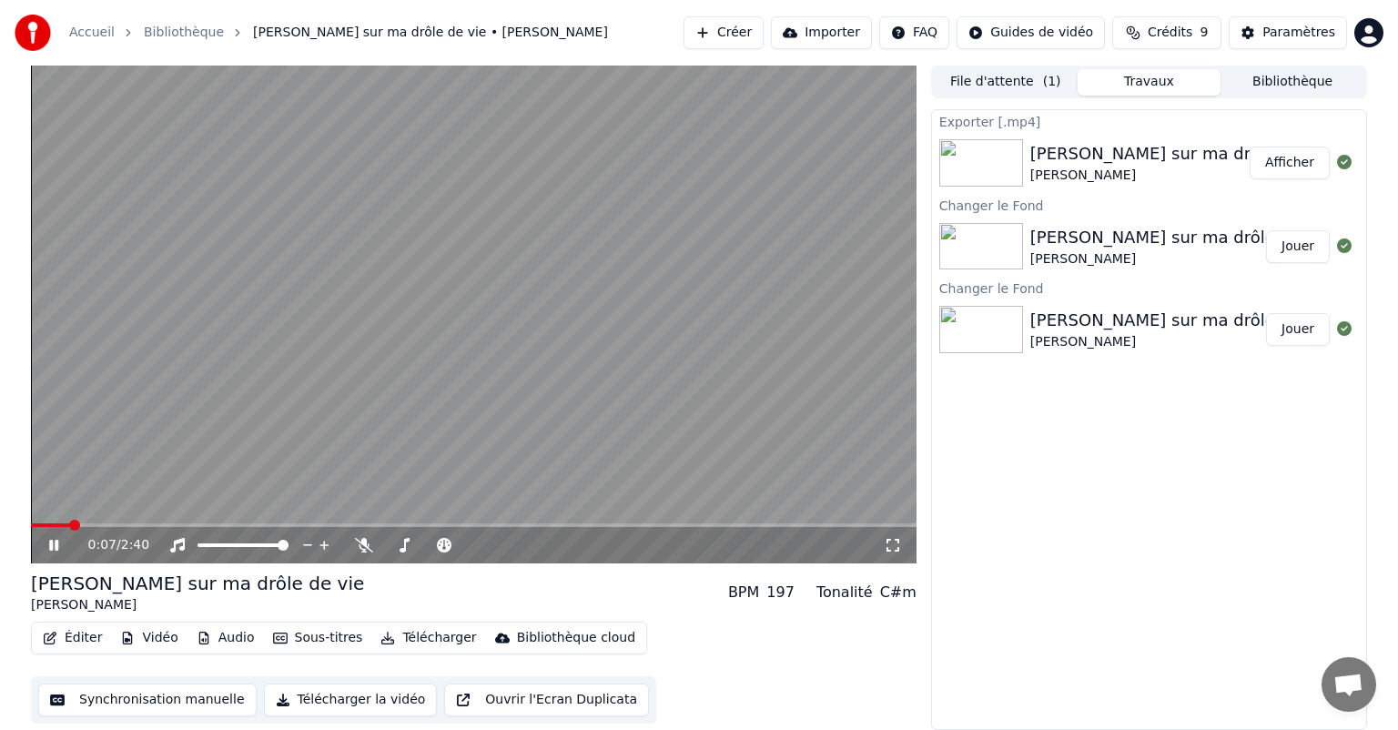
click at [66, 539] on icon at bounding box center [67, 545] width 43 height 15
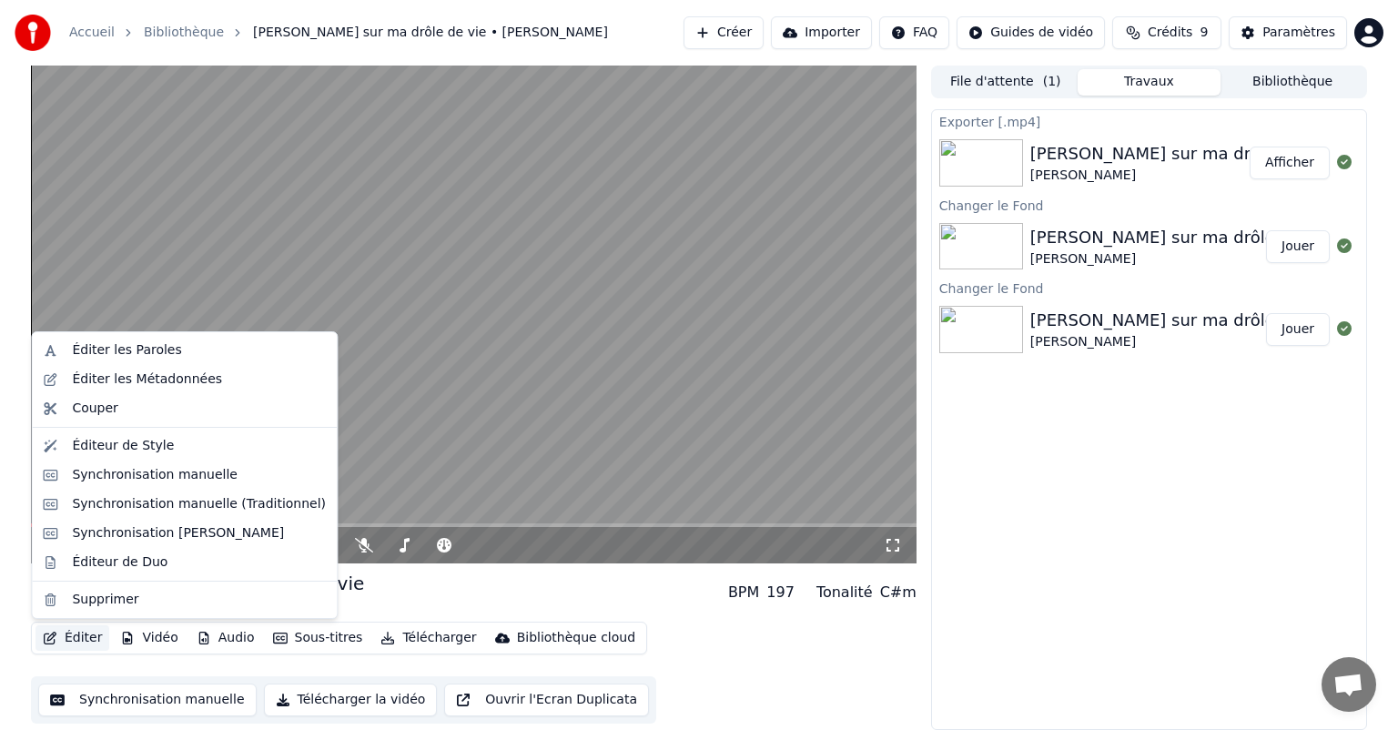
click at [84, 643] on button "Éditer" at bounding box center [73, 637] width 74 height 25
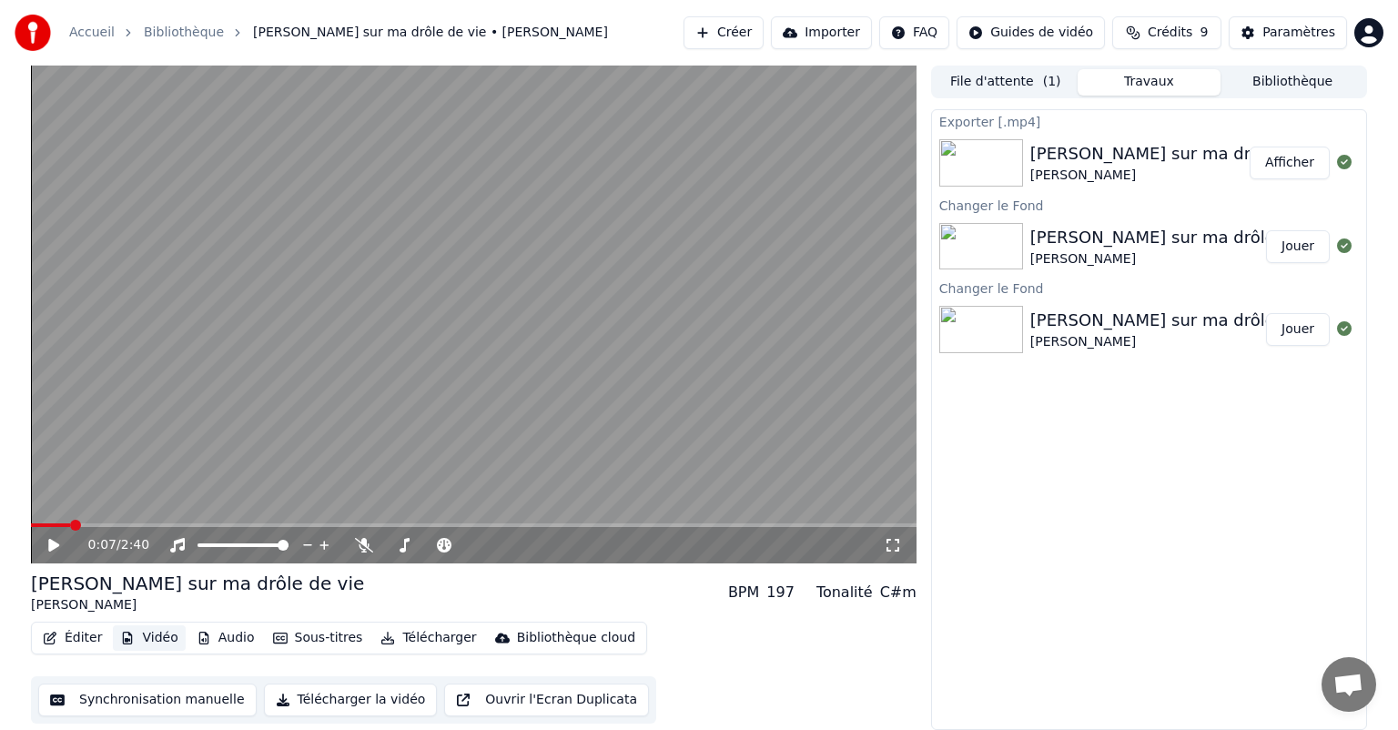
click at [170, 641] on button "Vidéo" at bounding box center [149, 637] width 72 height 25
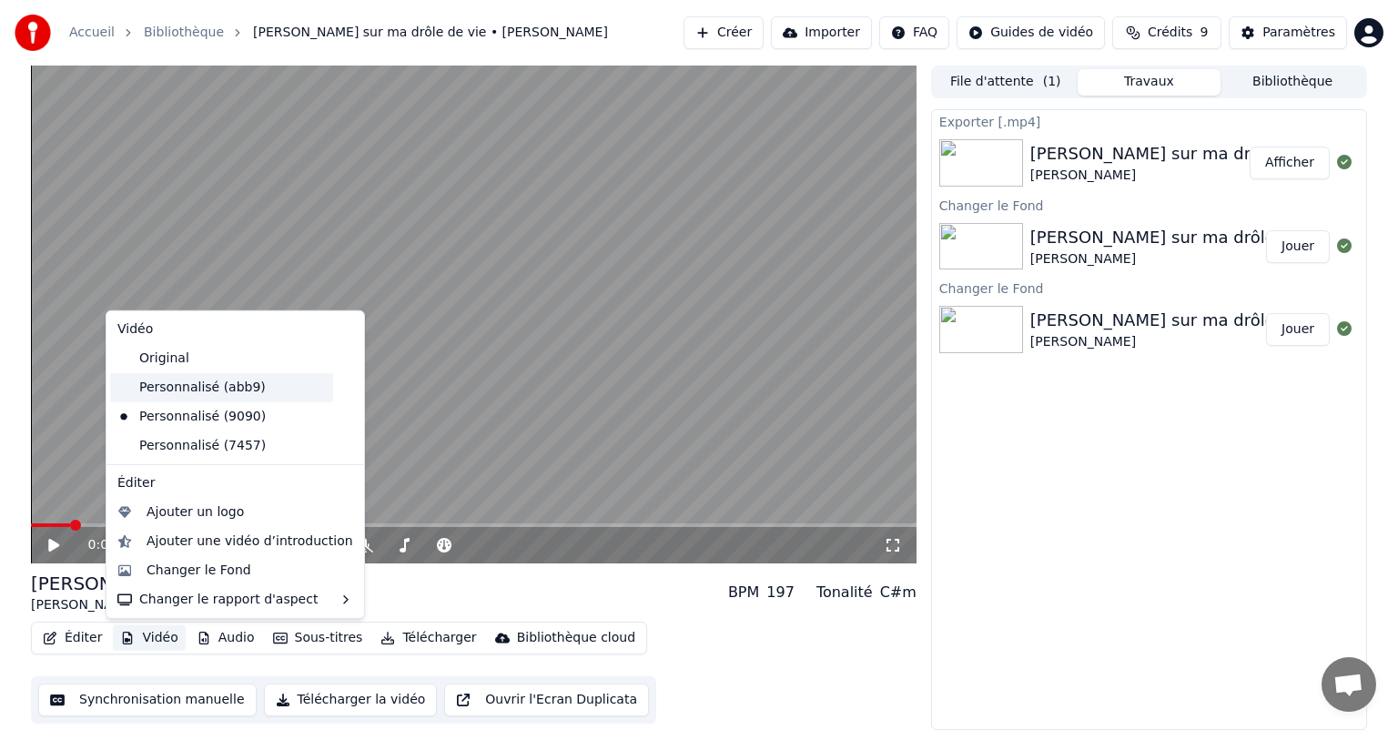
click at [175, 396] on div "Personnalisé (abb9)" at bounding box center [221, 387] width 223 height 29
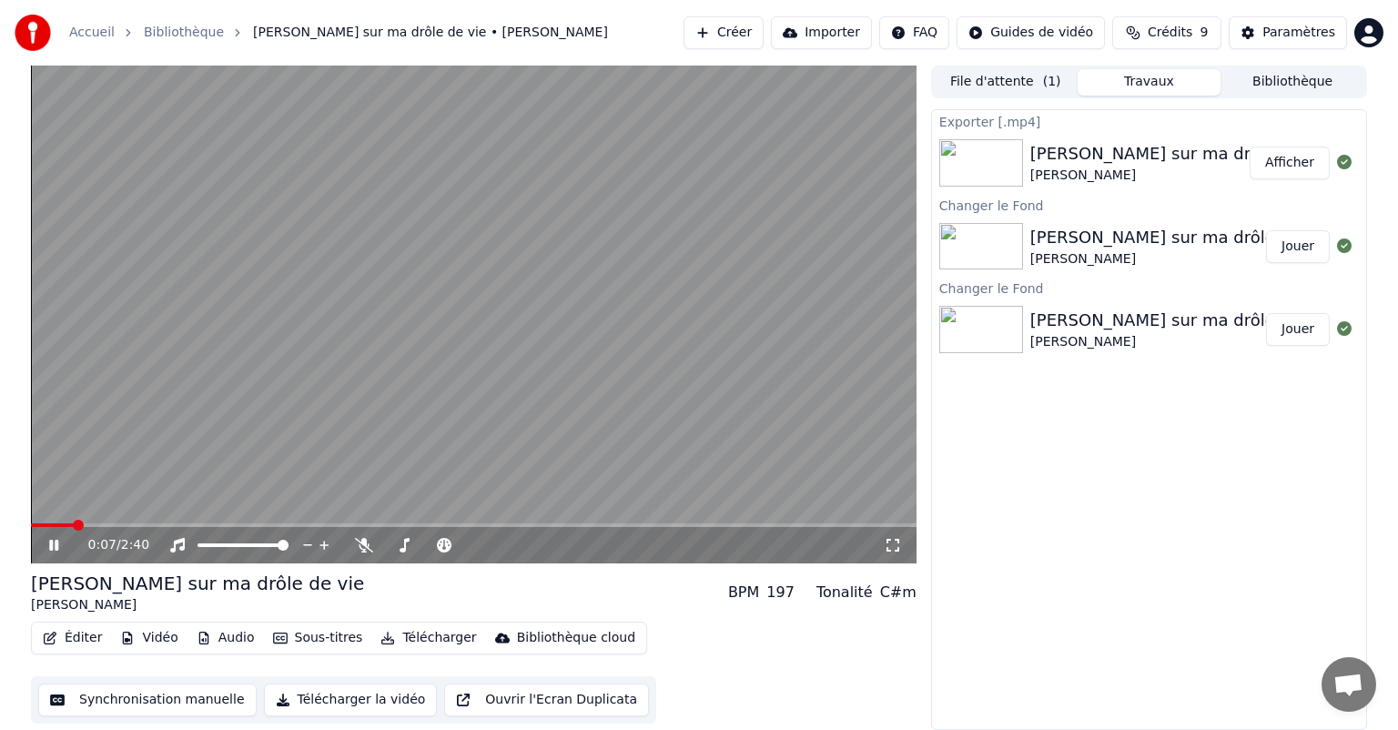
click at [73, 629] on button "Éditer" at bounding box center [73, 637] width 74 height 25
click at [123, 632] on icon "button" at bounding box center [128, 638] width 10 height 13
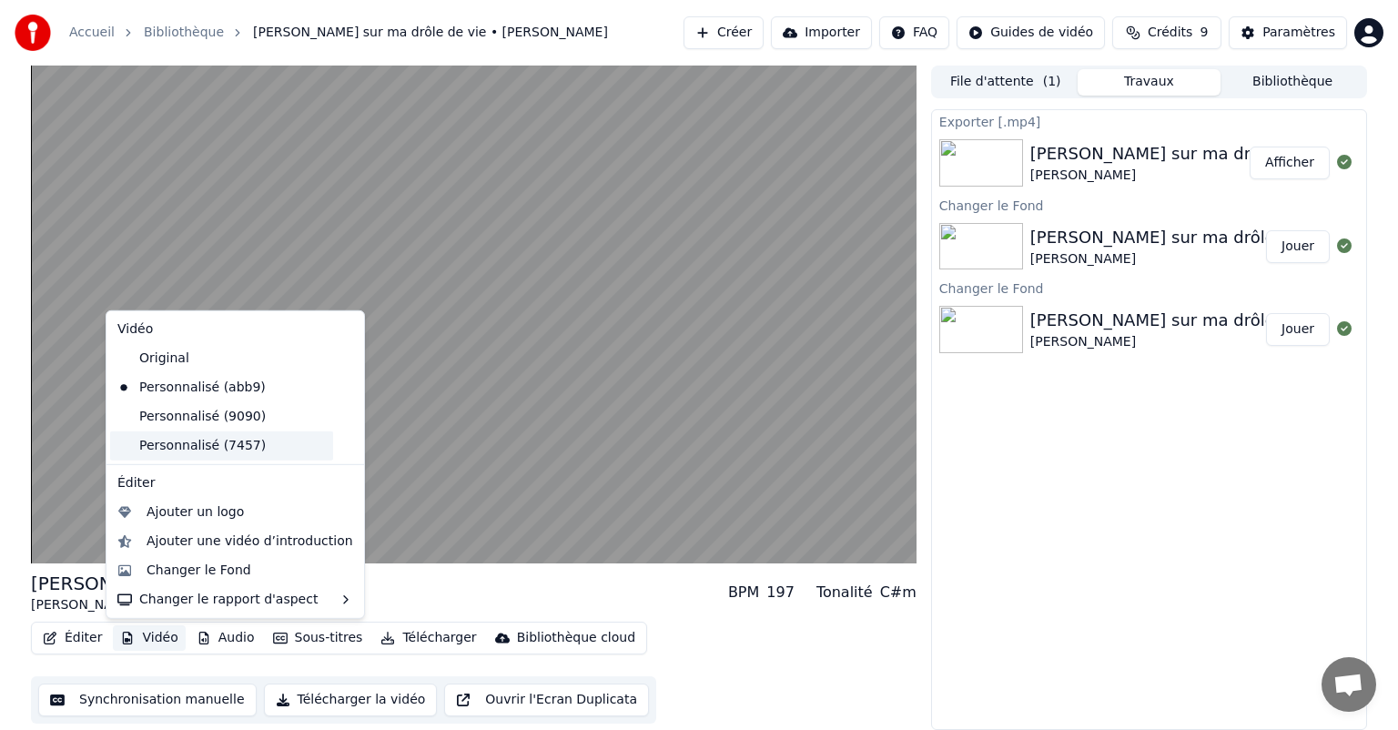
click at [178, 444] on div "Personnalisé (7457)" at bounding box center [221, 446] width 223 height 29
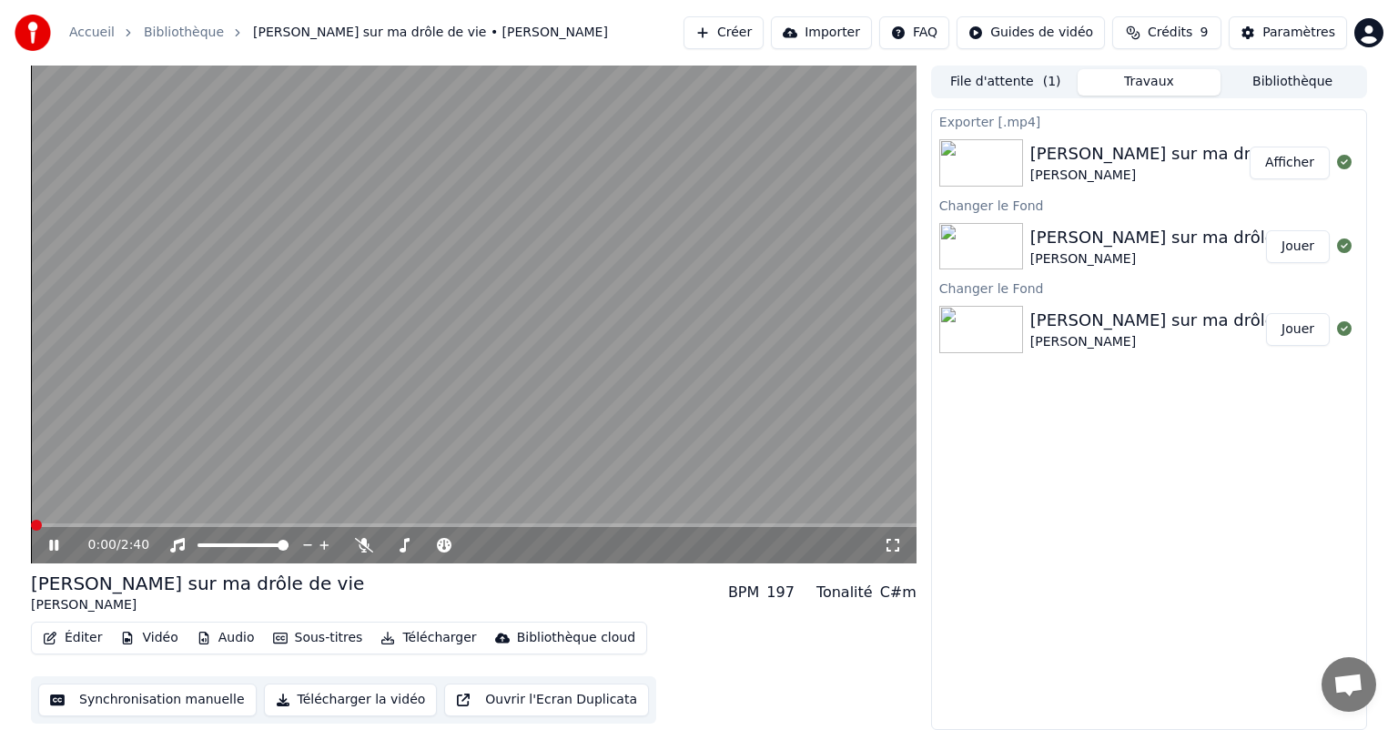
click at [62, 548] on icon at bounding box center [67, 545] width 43 height 15
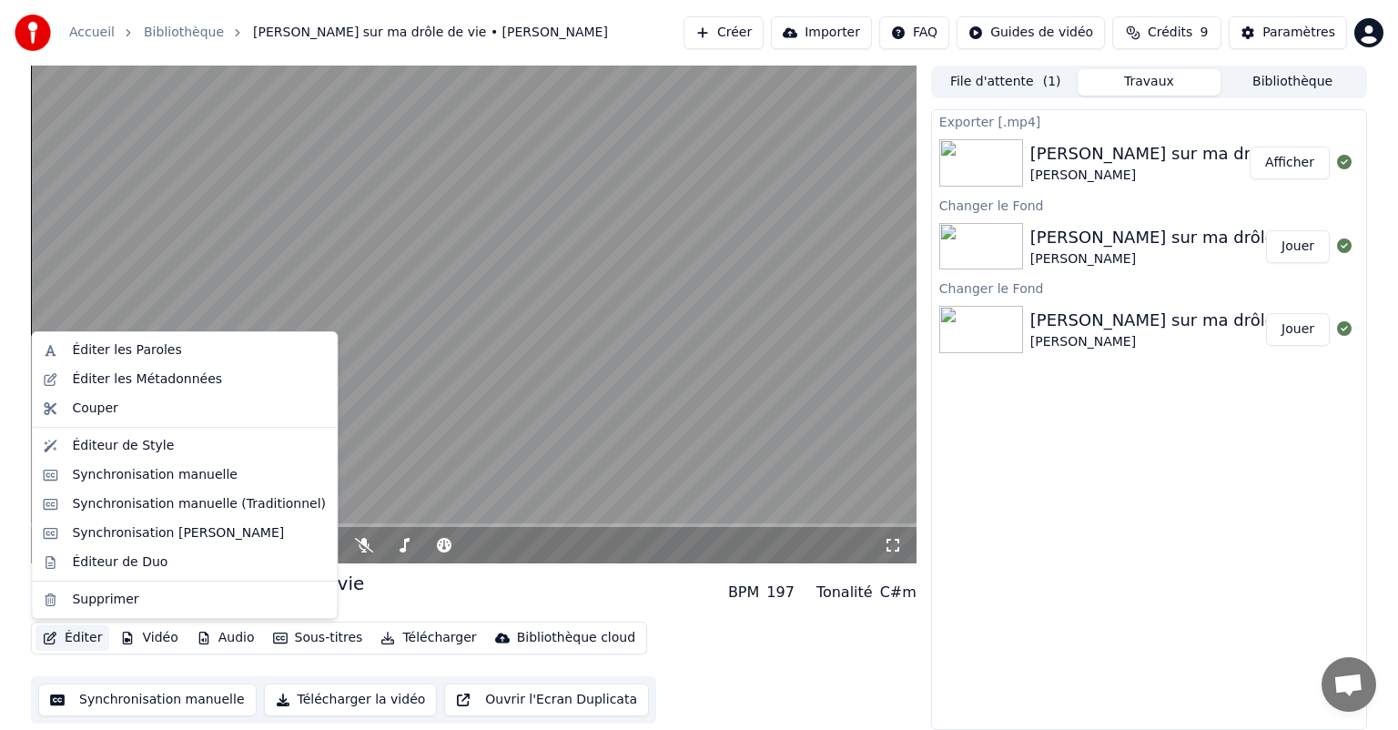
click at [55, 630] on button "Éditer" at bounding box center [73, 637] width 74 height 25
click at [97, 452] on div "Éditeur de Style" at bounding box center [123, 446] width 102 height 18
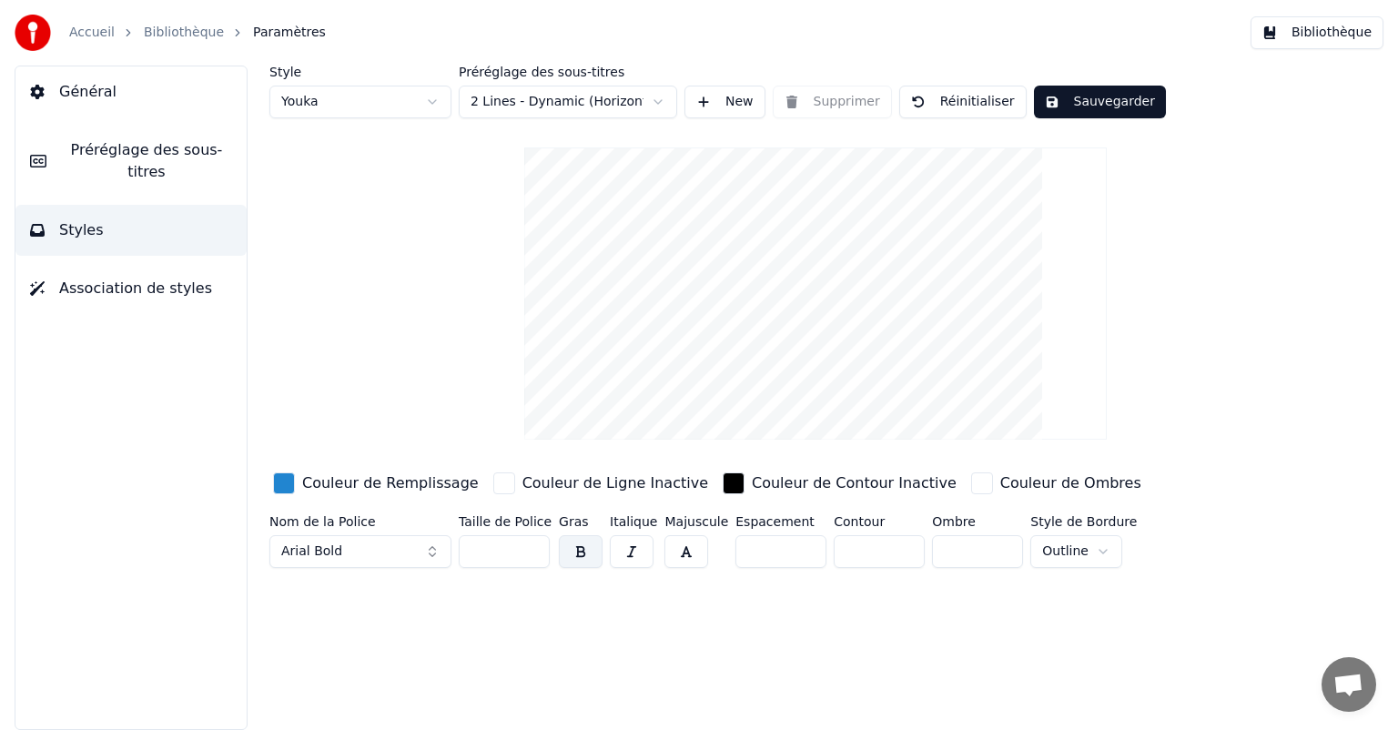
click at [160, 205] on button "Styles" at bounding box center [130, 230] width 231 height 51
click at [153, 158] on span "Préréglage des sous-titres" at bounding box center [146, 161] width 171 height 44
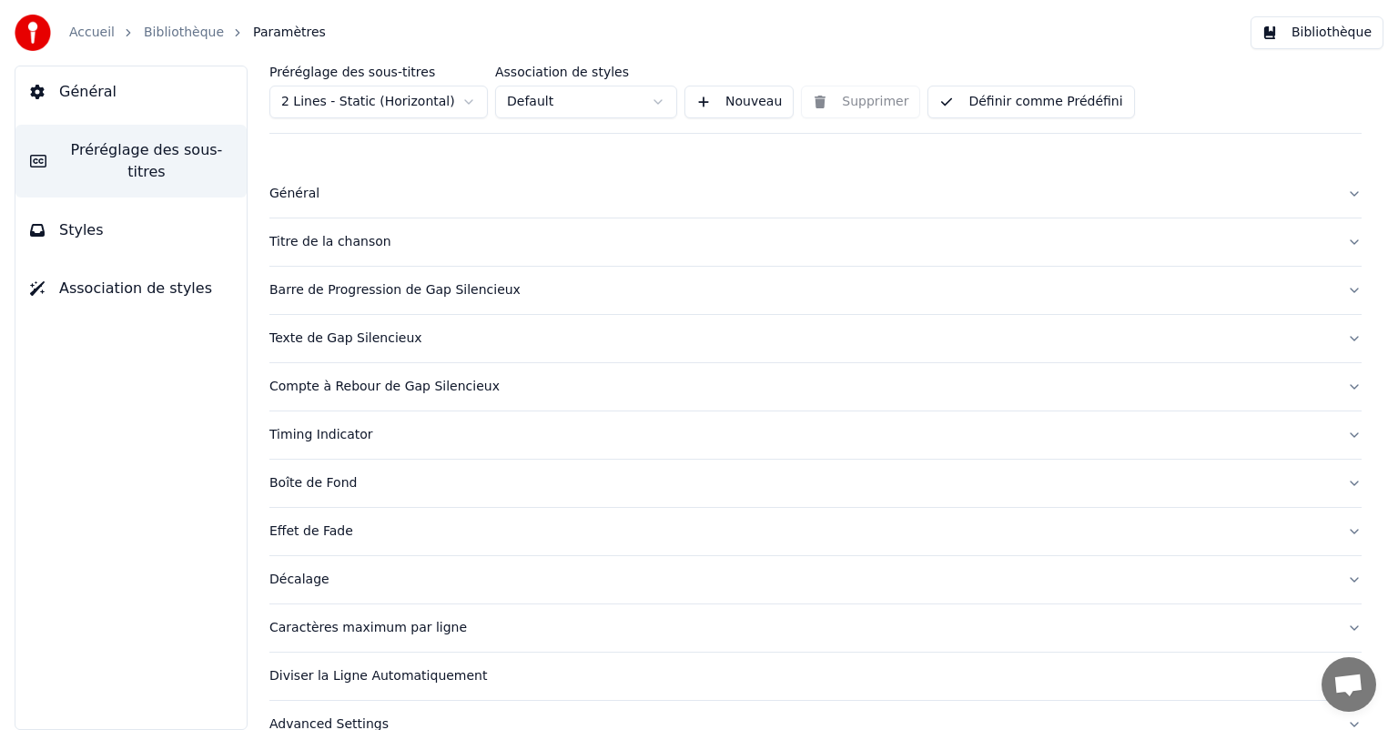
click at [150, 211] on button "Styles" at bounding box center [130, 230] width 231 height 51
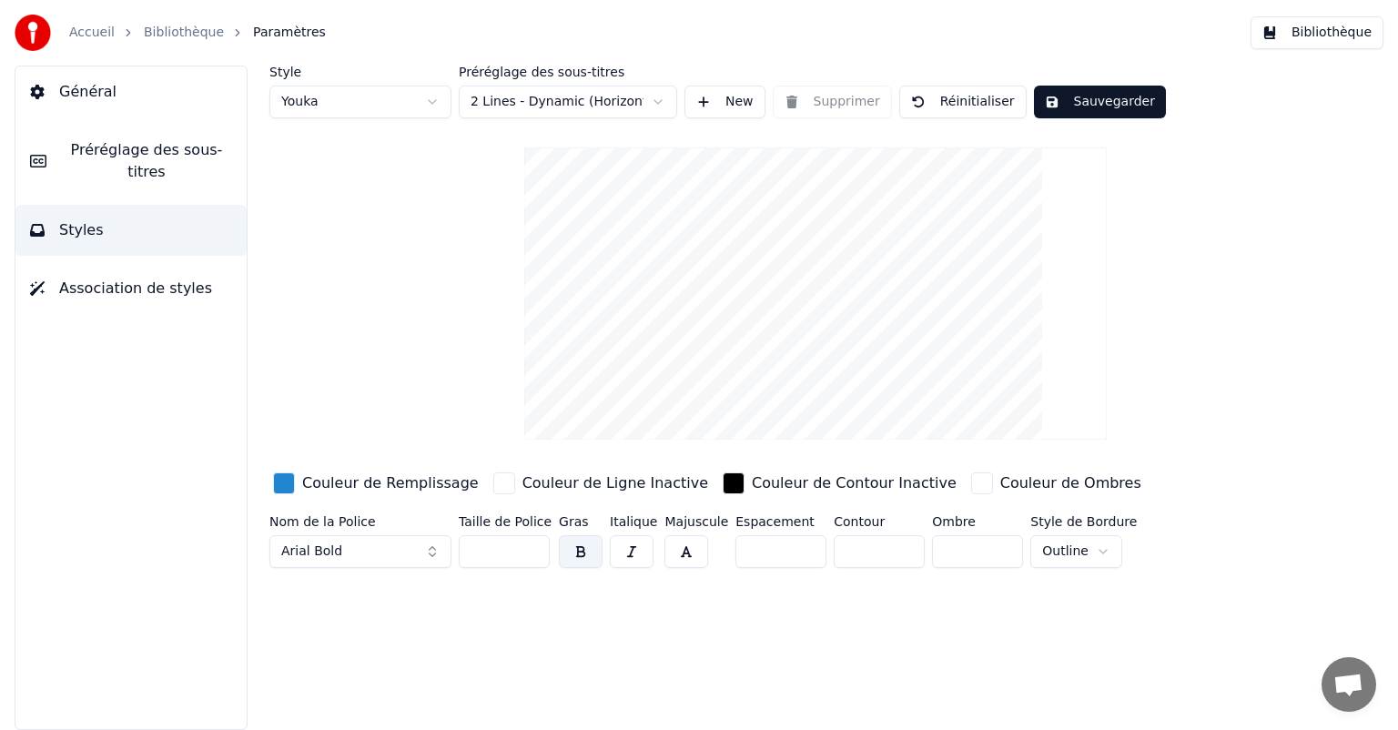
click at [428, 102] on html "Accueil Bibliothèque Paramètres Bibliothèque Général Préréglage des sous-titres…" at bounding box center [699, 365] width 1398 height 730
click at [117, 137] on button "Préréglage des sous-titres" at bounding box center [130, 161] width 231 height 73
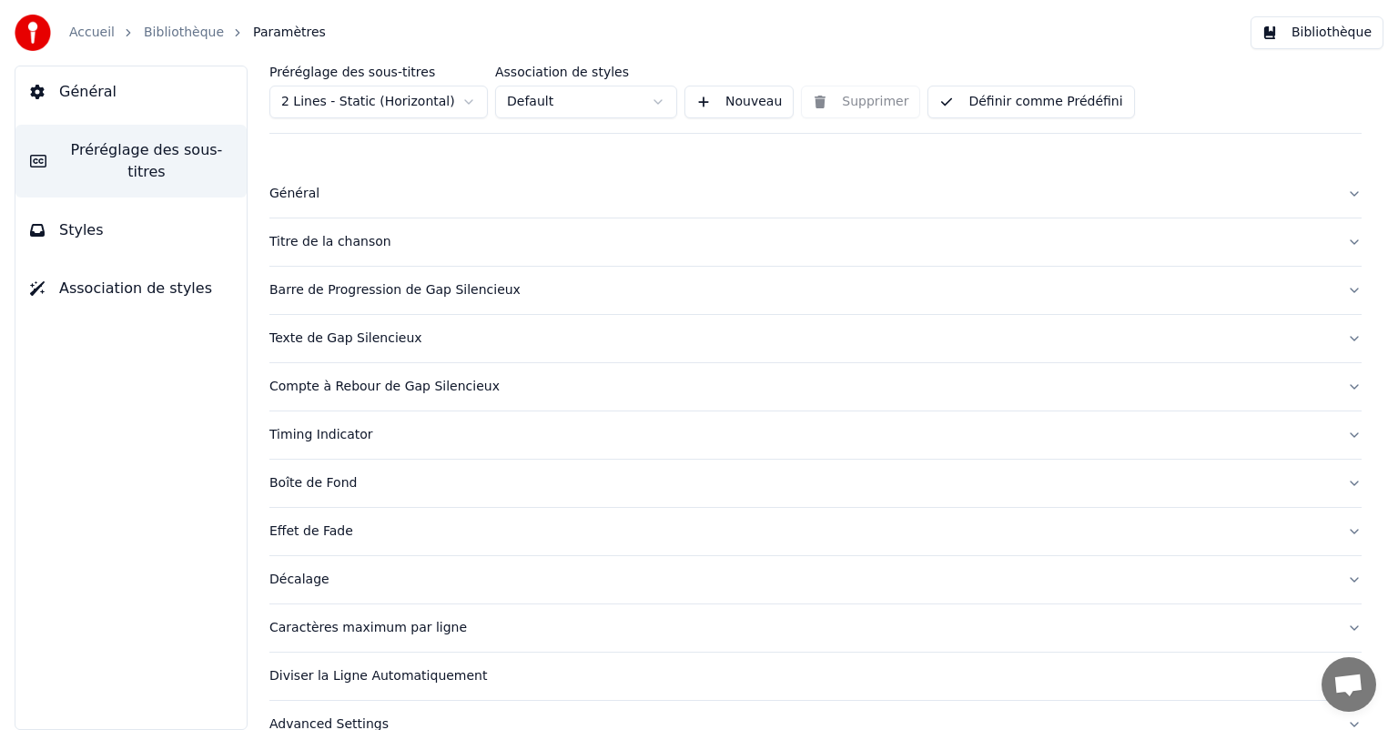
click at [103, 91] on span "Général" at bounding box center [87, 92] width 57 height 22
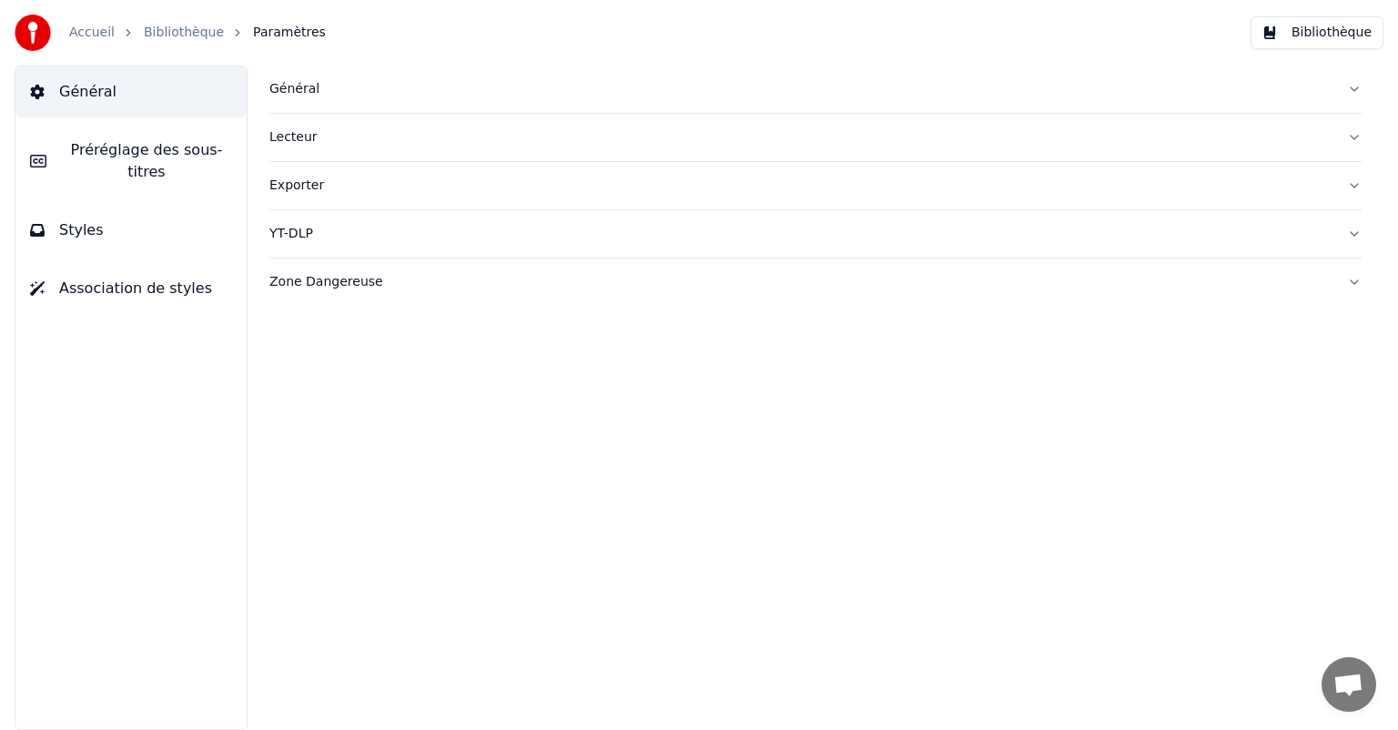
click at [79, 159] on span "Préréglage des sous-titres" at bounding box center [146, 161] width 171 height 44
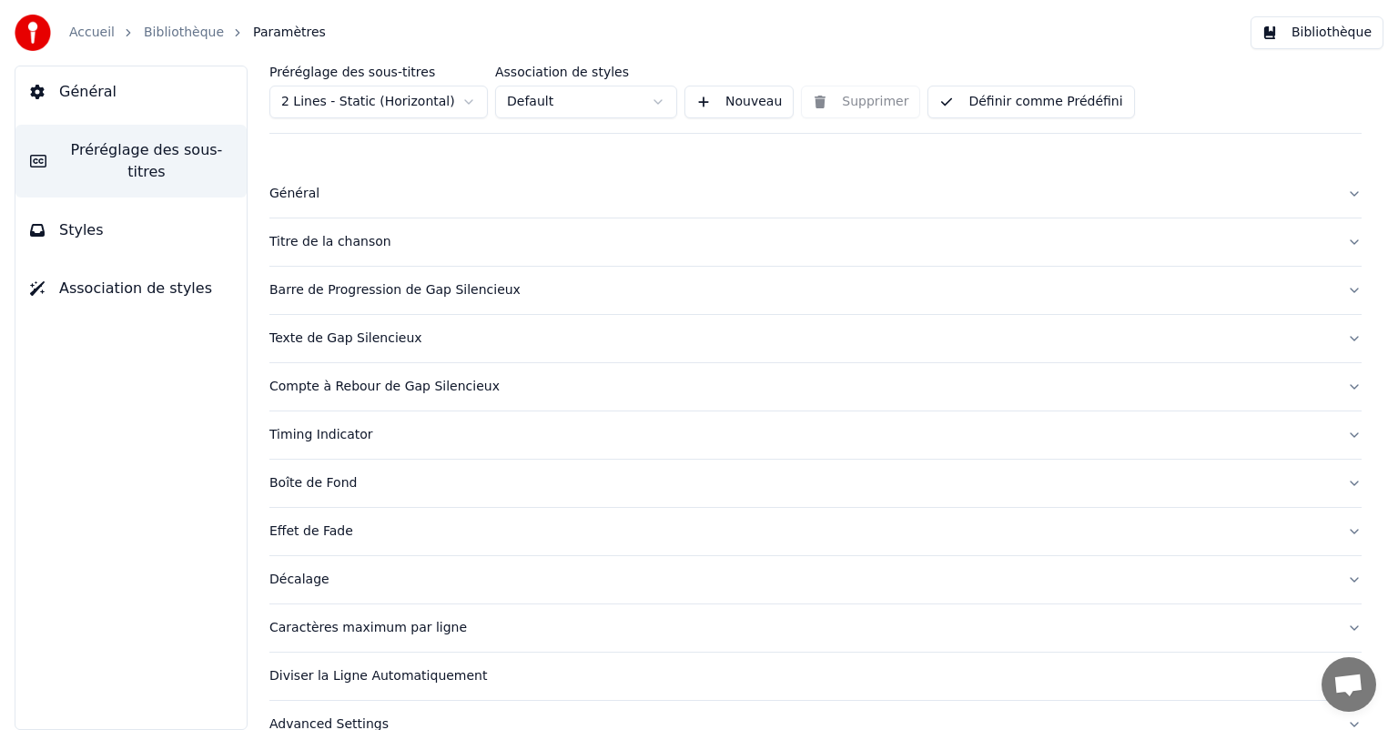
click at [361, 98] on html "Accueil Bibliothèque Paramètres Bibliothèque Général Préréglage des sous-titres…" at bounding box center [699, 365] width 1398 height 730
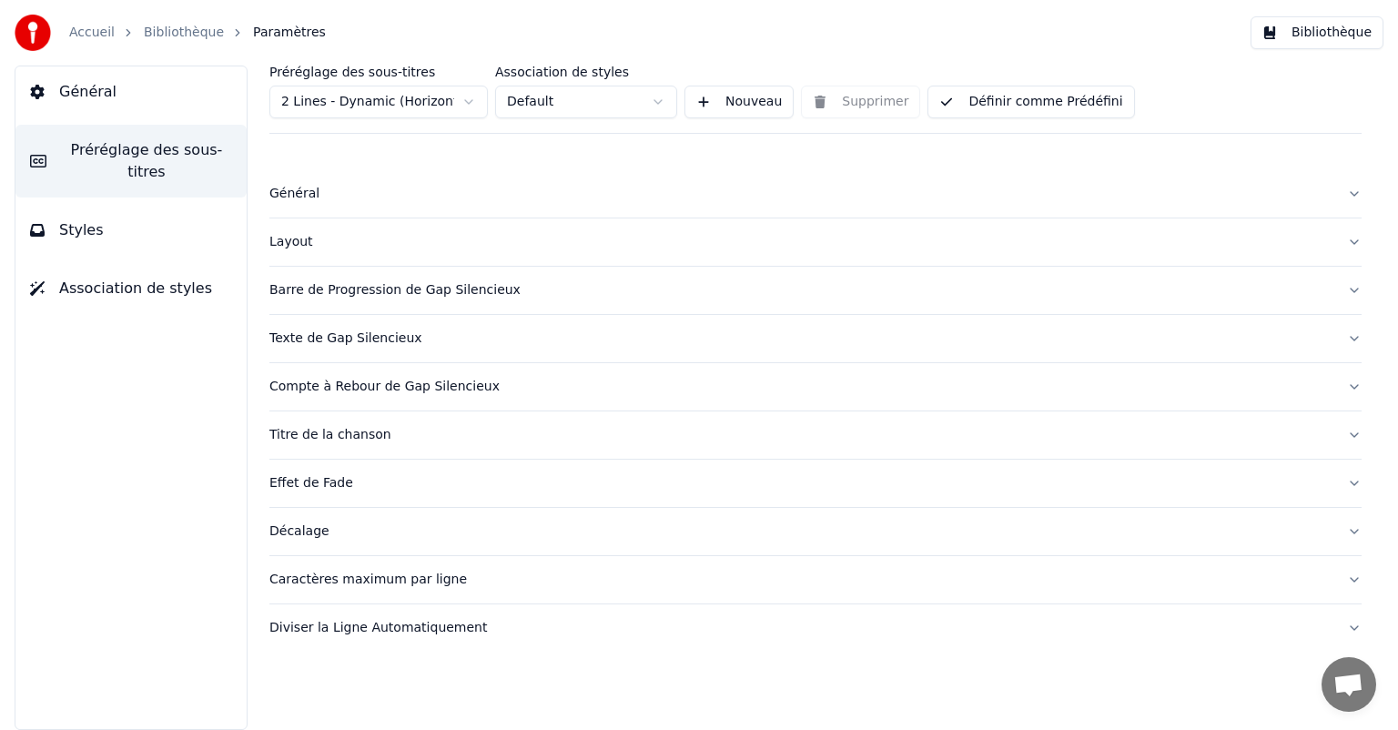
click at [297, 262] on button "Layout" at bounding box center [815, 241] width 1092 height 47
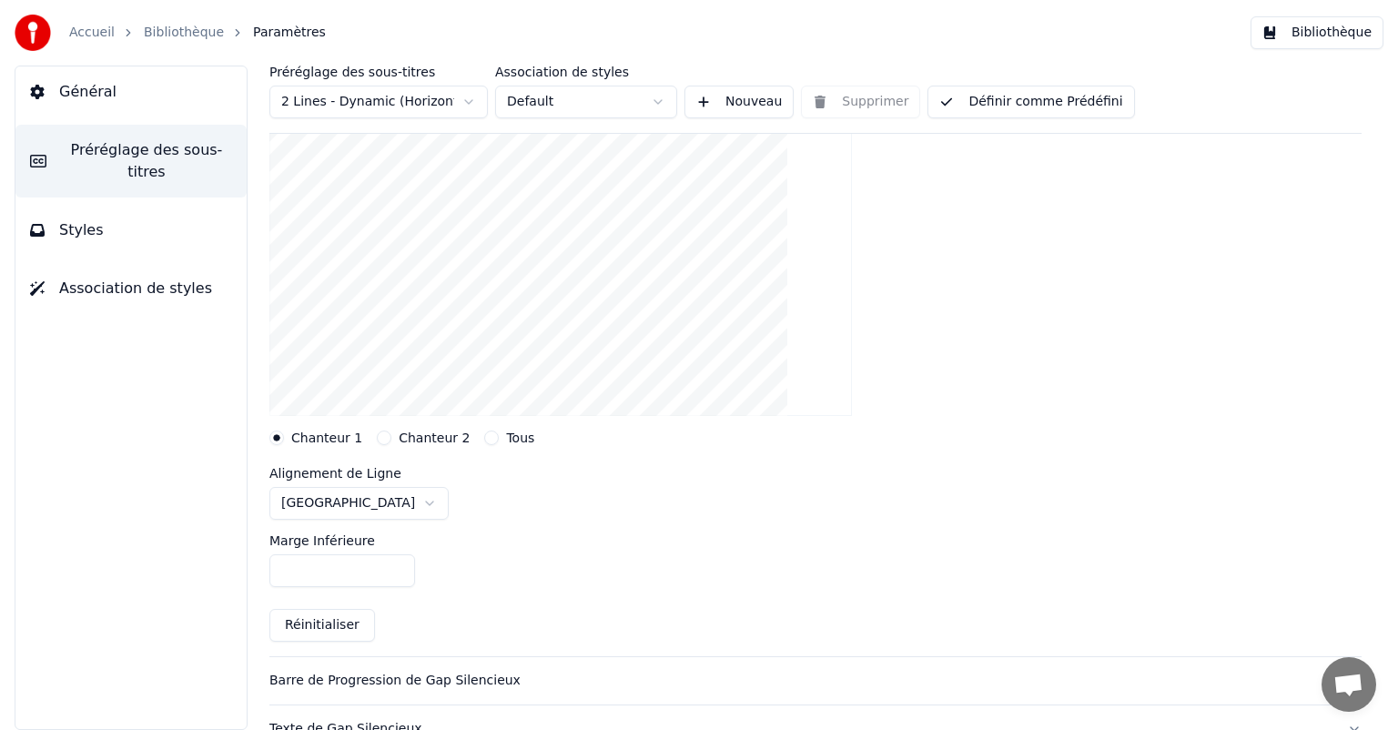
scroll to position [273, 0]
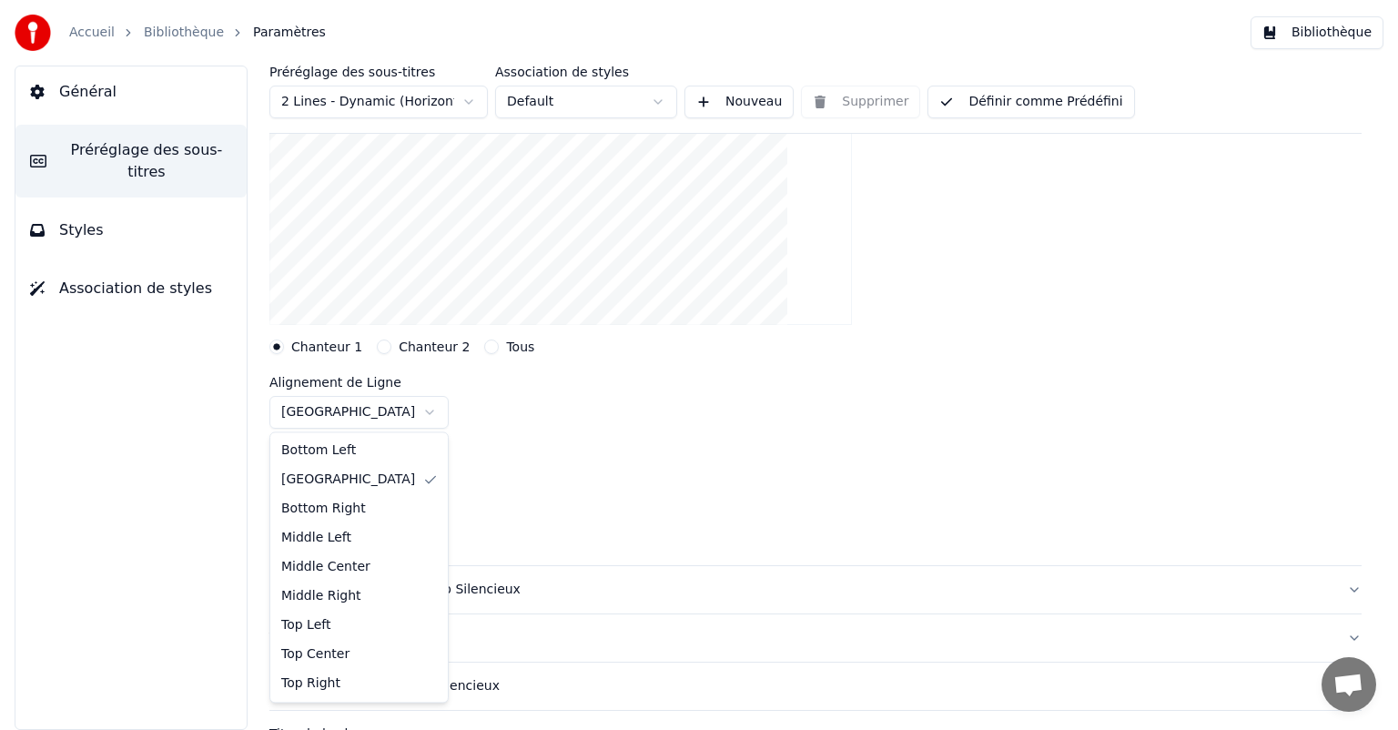
click at [359, 411] on html "Accueil Bibliothèque Paramètres Bibliothèque Général Préréglage des sous-titres…" at bounding box center [699, 365] width 1398 height 730
click at [479, 328] on html "Accueil Bibliothèque Paramètres Bibliothèque Général Préréglage des sous-titres…" at bounding box center [699, 365] width 1398 height 730
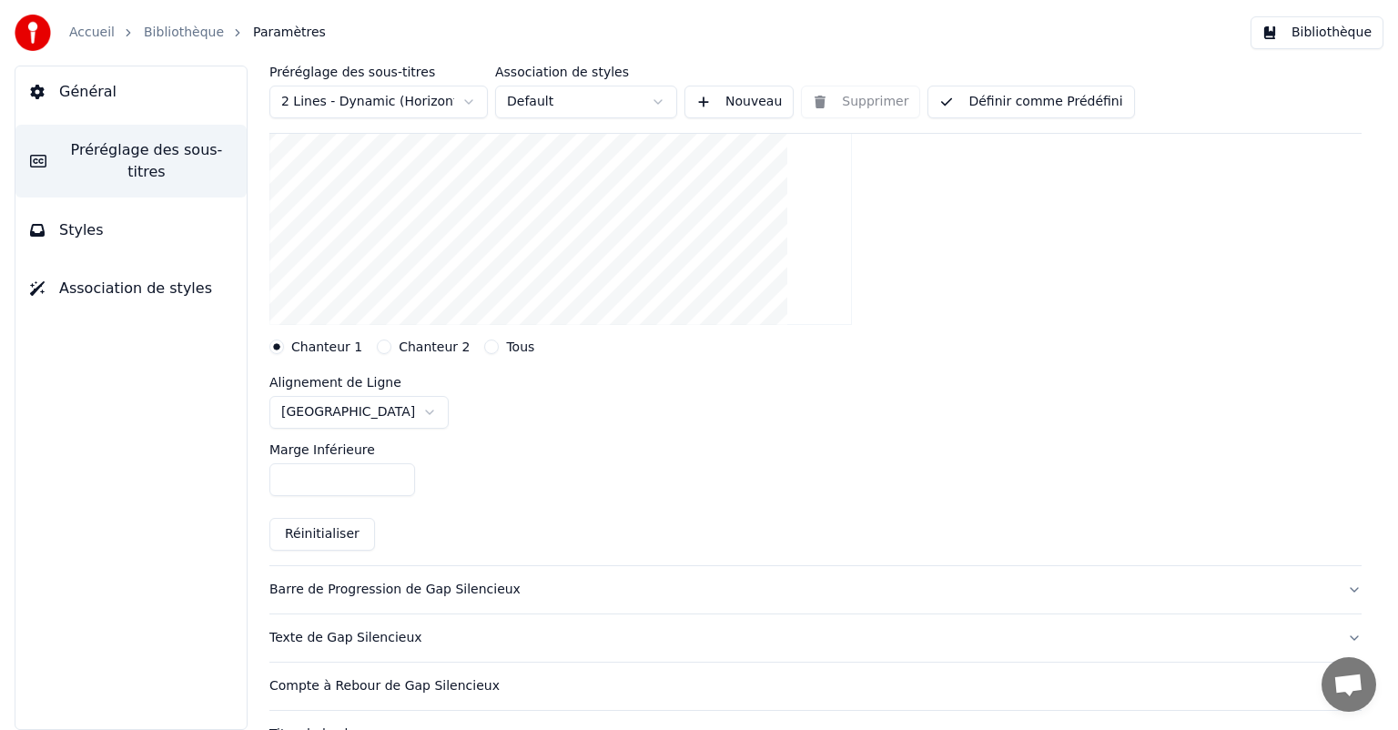
click at [480, 338] on div at bounding box center [815, 178] width 1092 height 321
click at [484, 350] on button "Tous" at bounding box center [491, 347] width 15 height 15
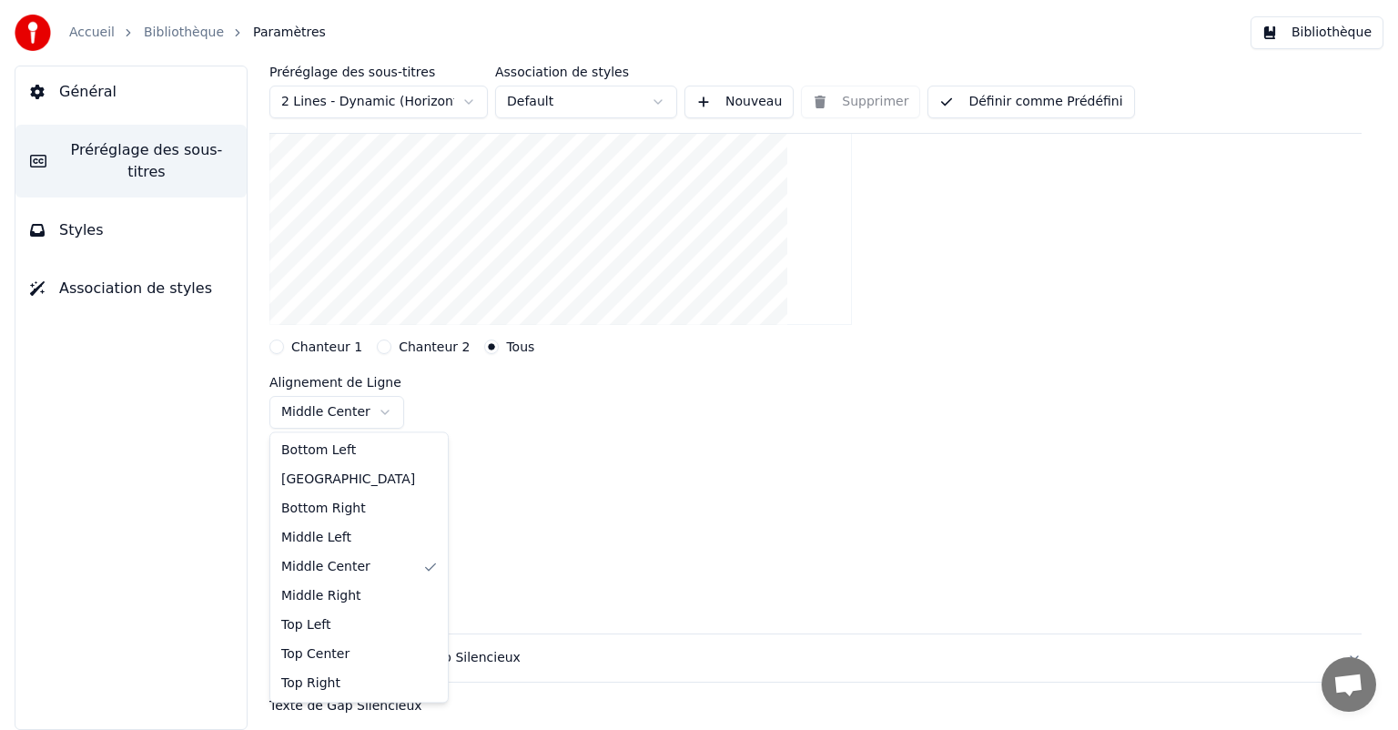
click at [345, 414] on html "Accueil Bibliothèque Paramètres Bibliothèque Général Préréglage des sous-titres…" at bounding box center [699, 365] width 1398 height 730
click at [504, 466] on html "Accueil Bibliothèque Paramètres Bibliothèque Général Préréglage des sous-titres…" at bounding box center [699, 365] width 1398 height 730
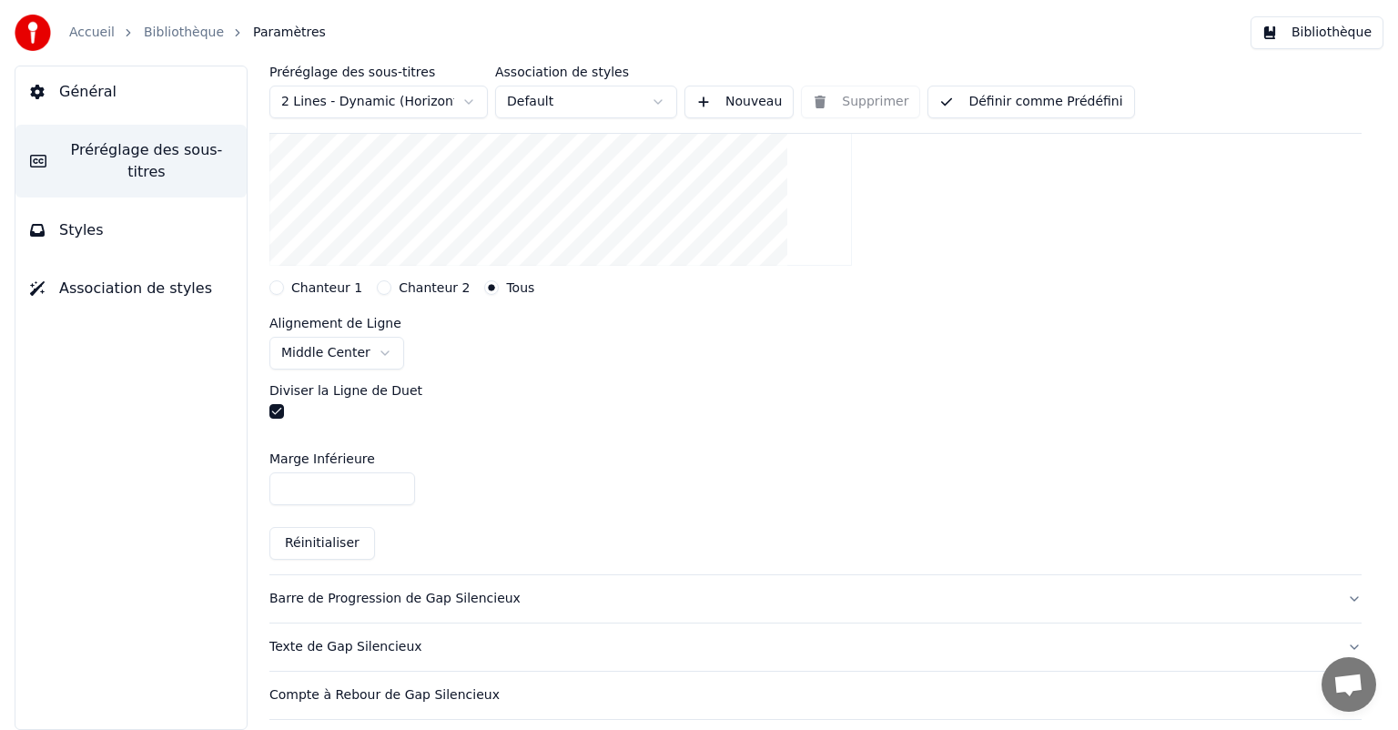
scroll to position [364, 0]
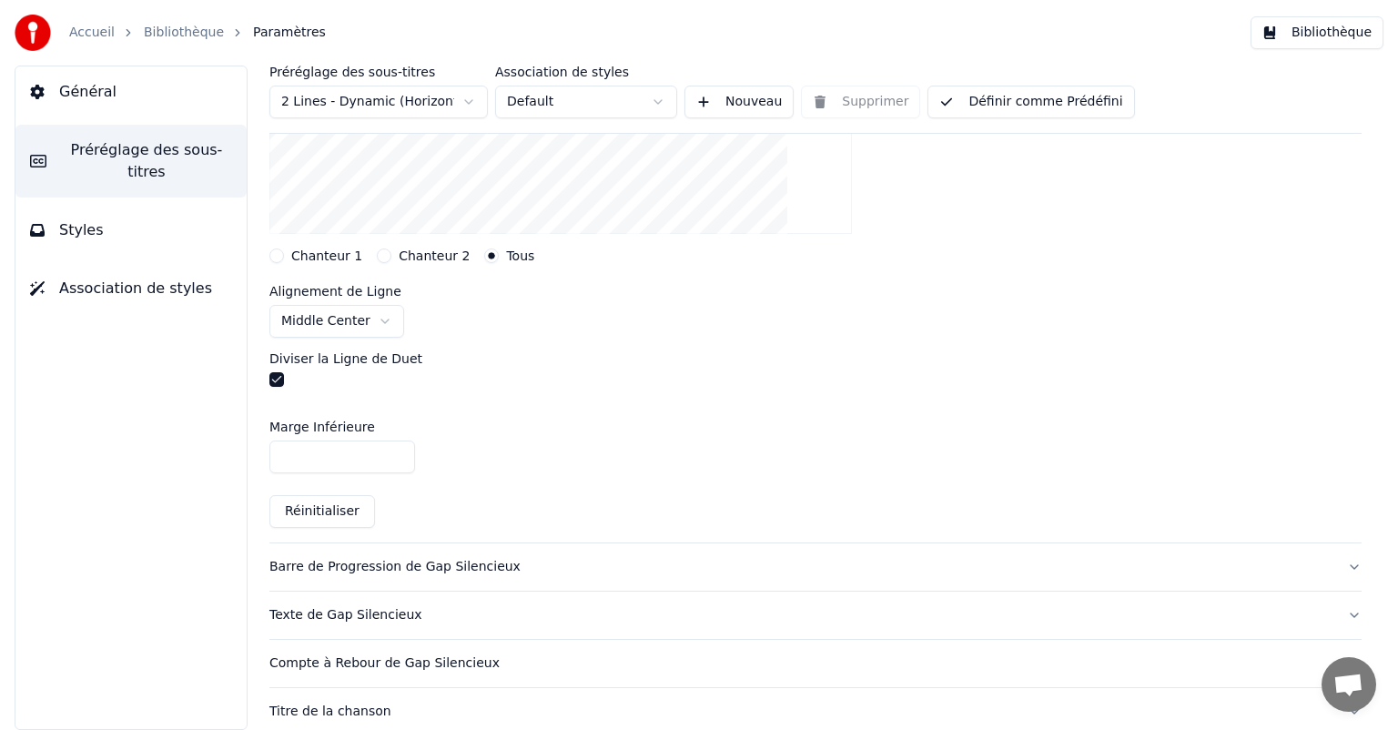
click at [351, 319] on html "Accueil Bibliothèque Paramètres Bibliothèque Général Préréglage des sous-titres…" at bounding box center [699, 365] width 1398 height 730
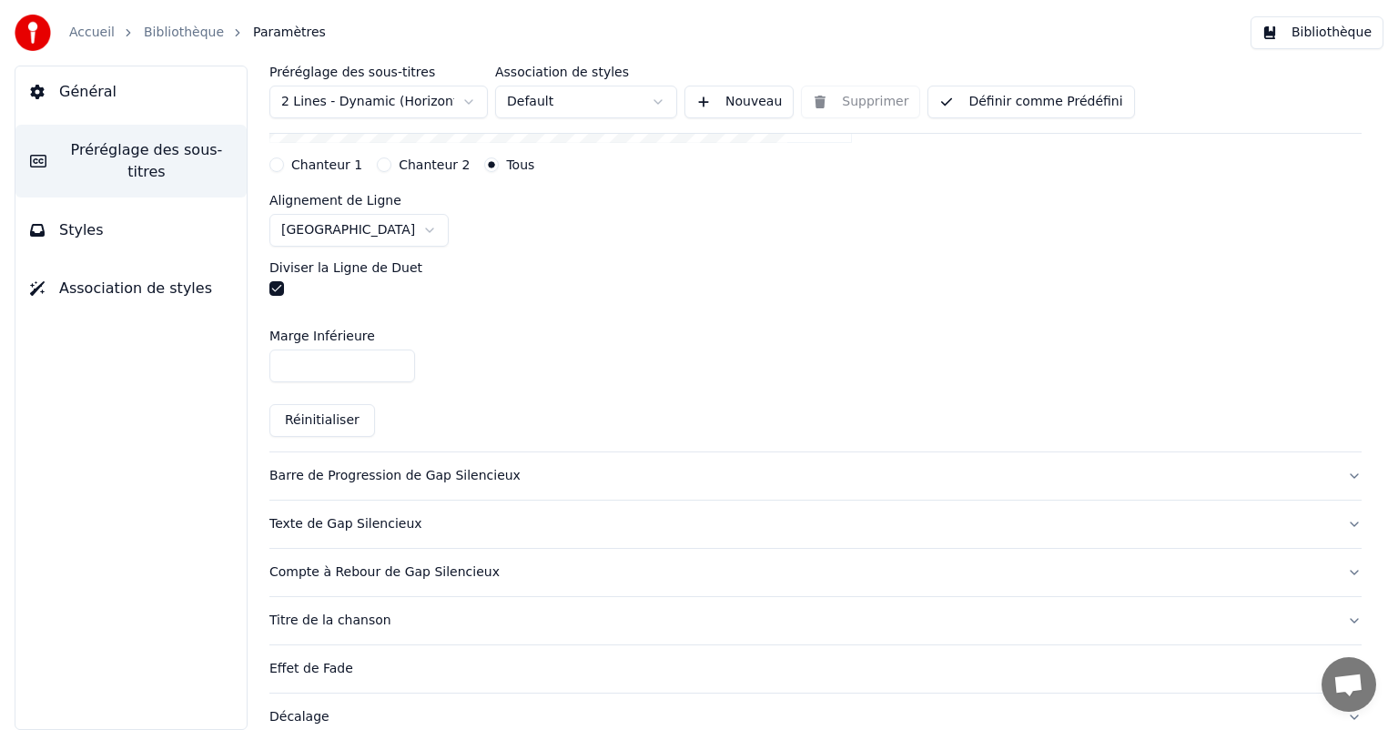
click at [522, 485] on button "Barre de Progression de Gap Silencieux" at bounding box center [815, 475] width 1092 height 47
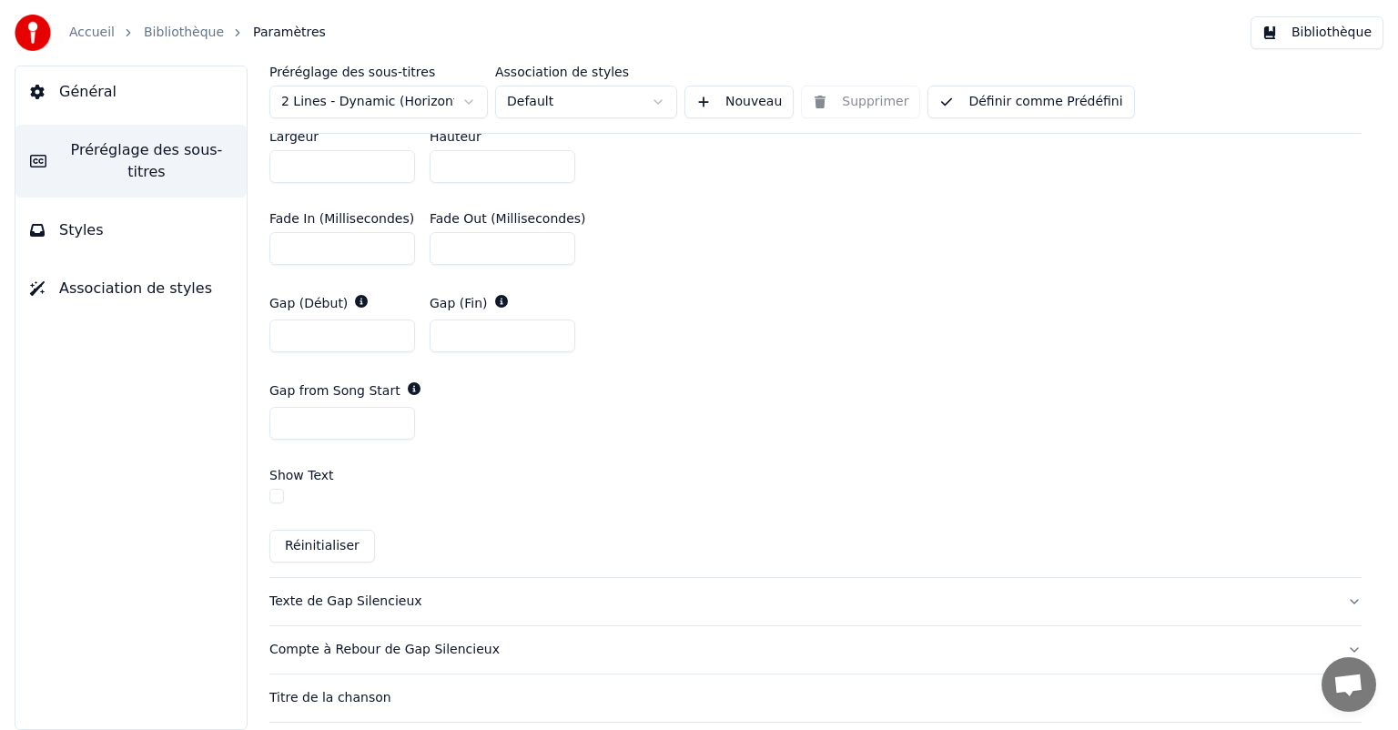
scroll to position [910, 0]
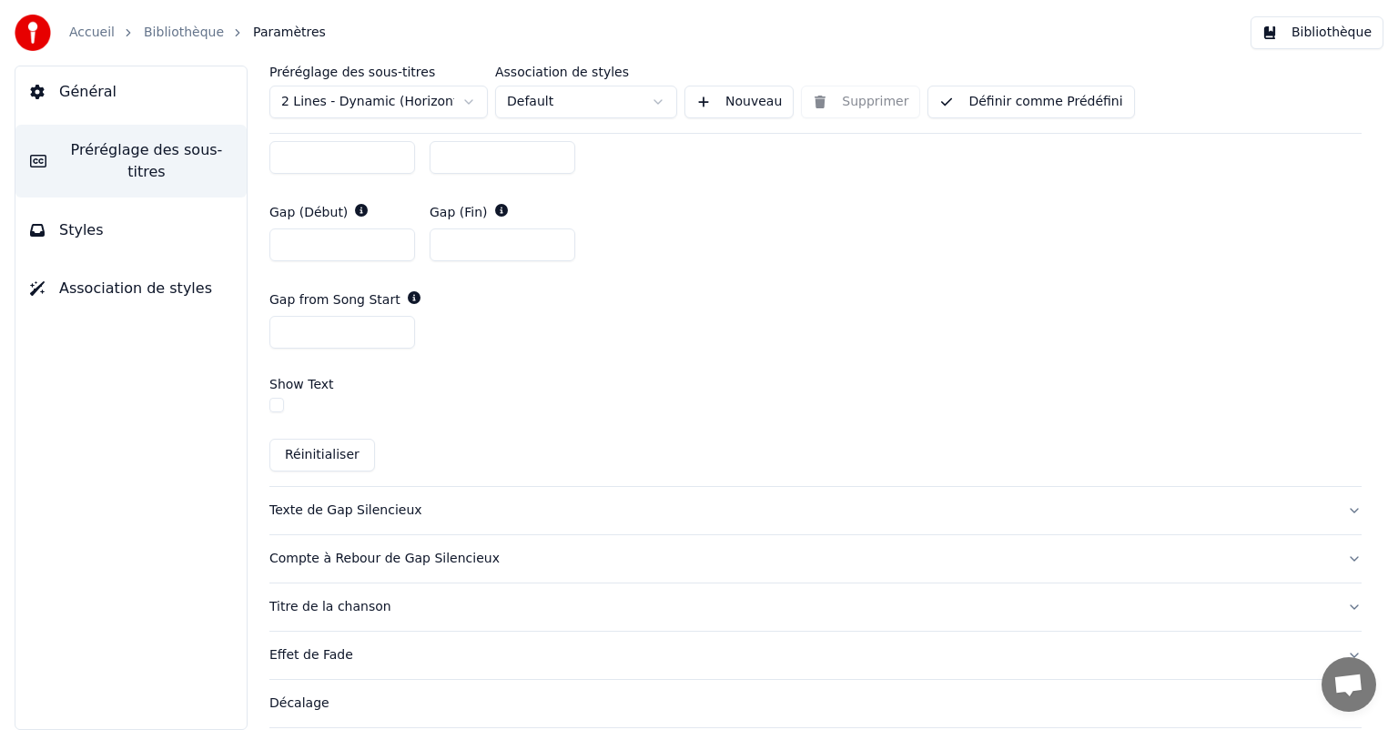
click at [415, 516] on div "Texte de Gap Silencieux" at bounding box center [800, 511] width 1063 height 18
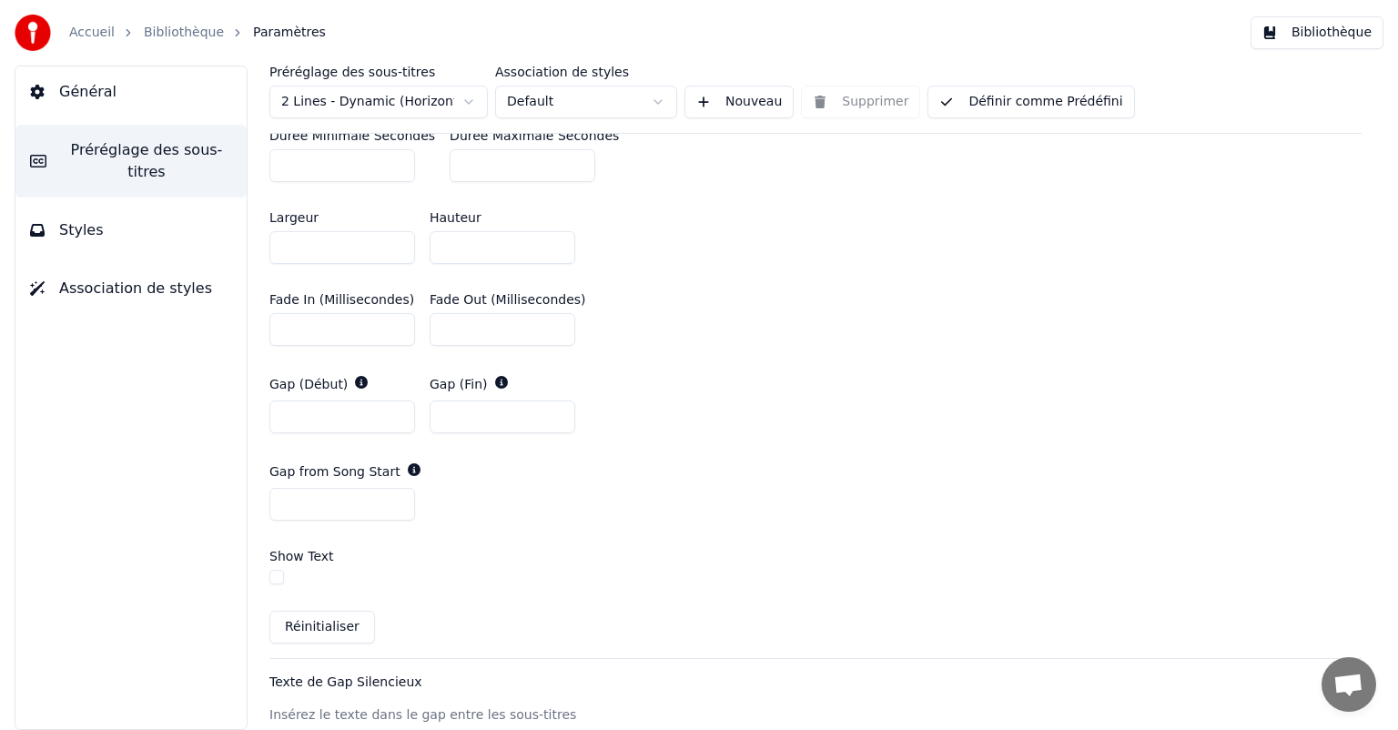
scroll to position [736, 0]
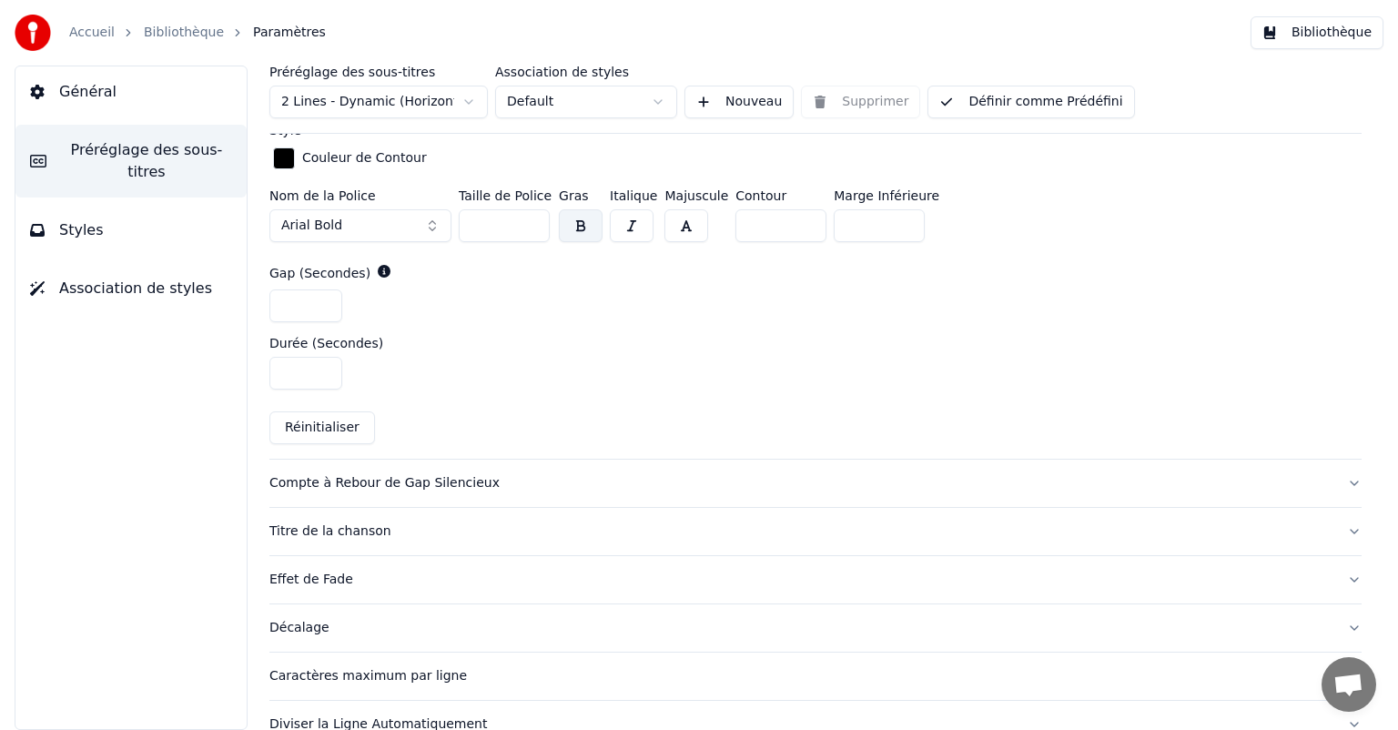
click at [401, 479] on div "Compte à Rebour de Gap Silencieux" at bounding box center [800, 483] width 1063 height 18
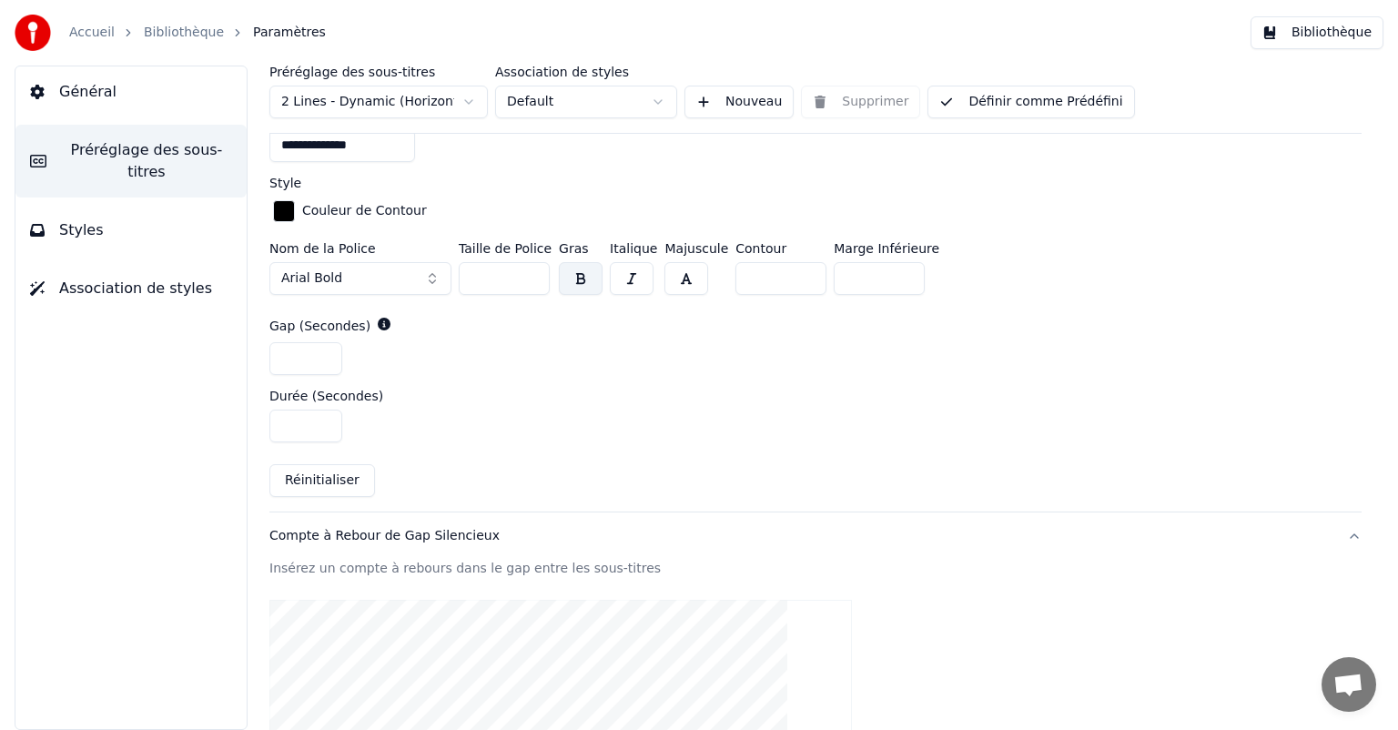
scroll to position [669, 0]
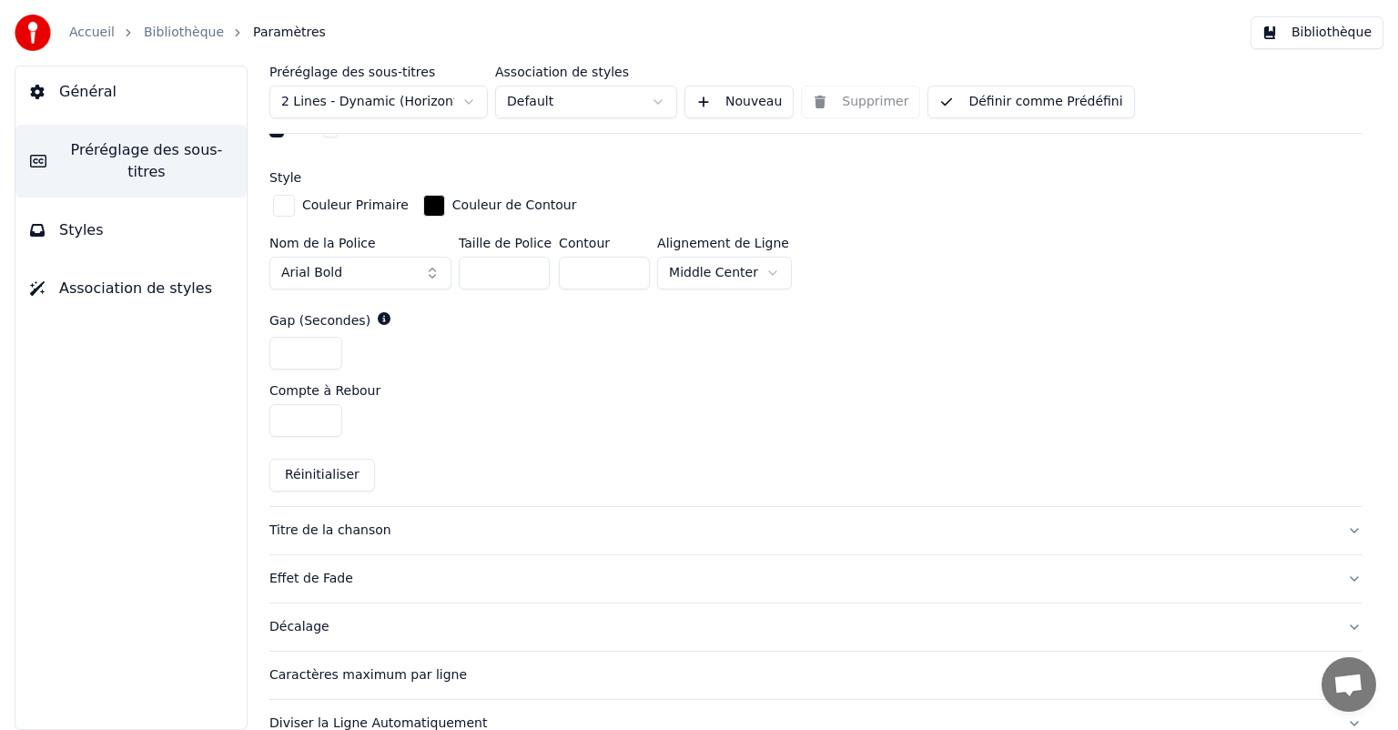
click at [377, 533] on div "Titre de la chanson" at bounding box center [800, 531] width 1063 height 18
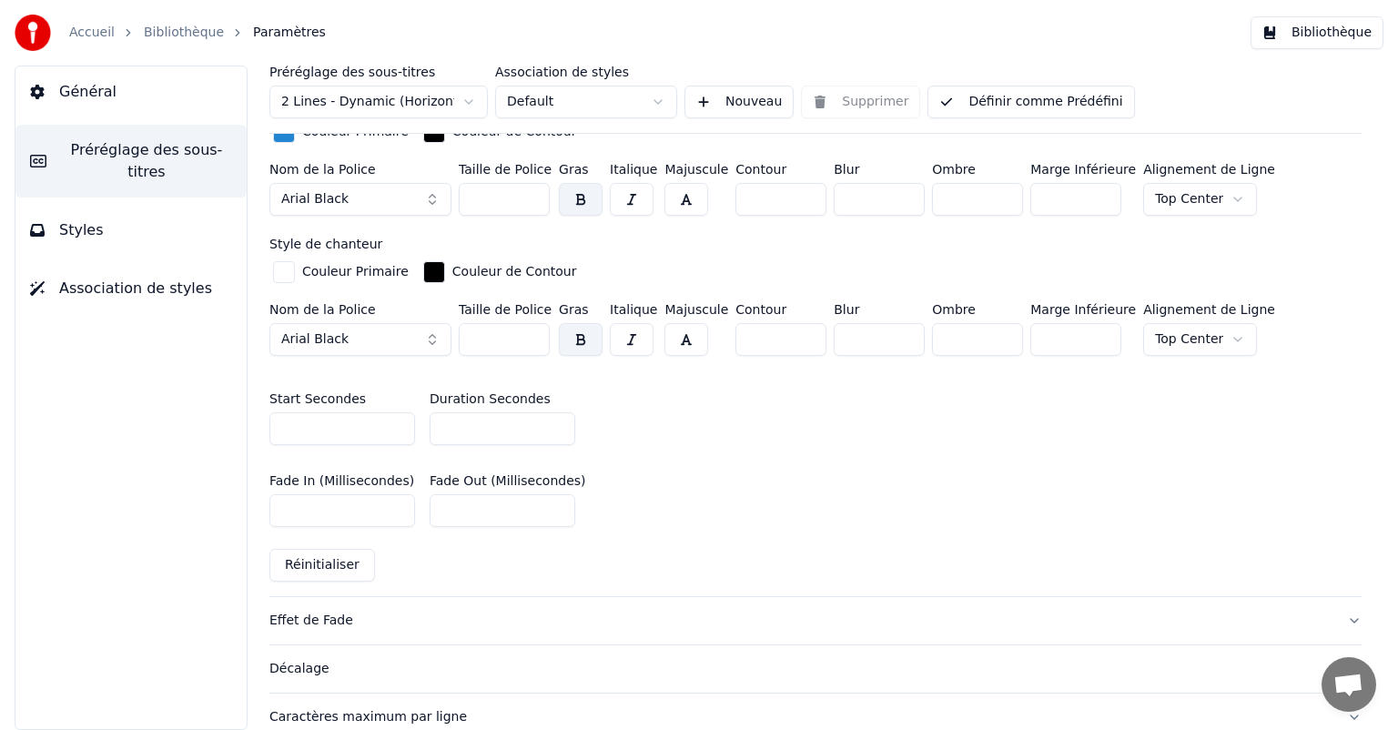
scroll to position [845, 0]
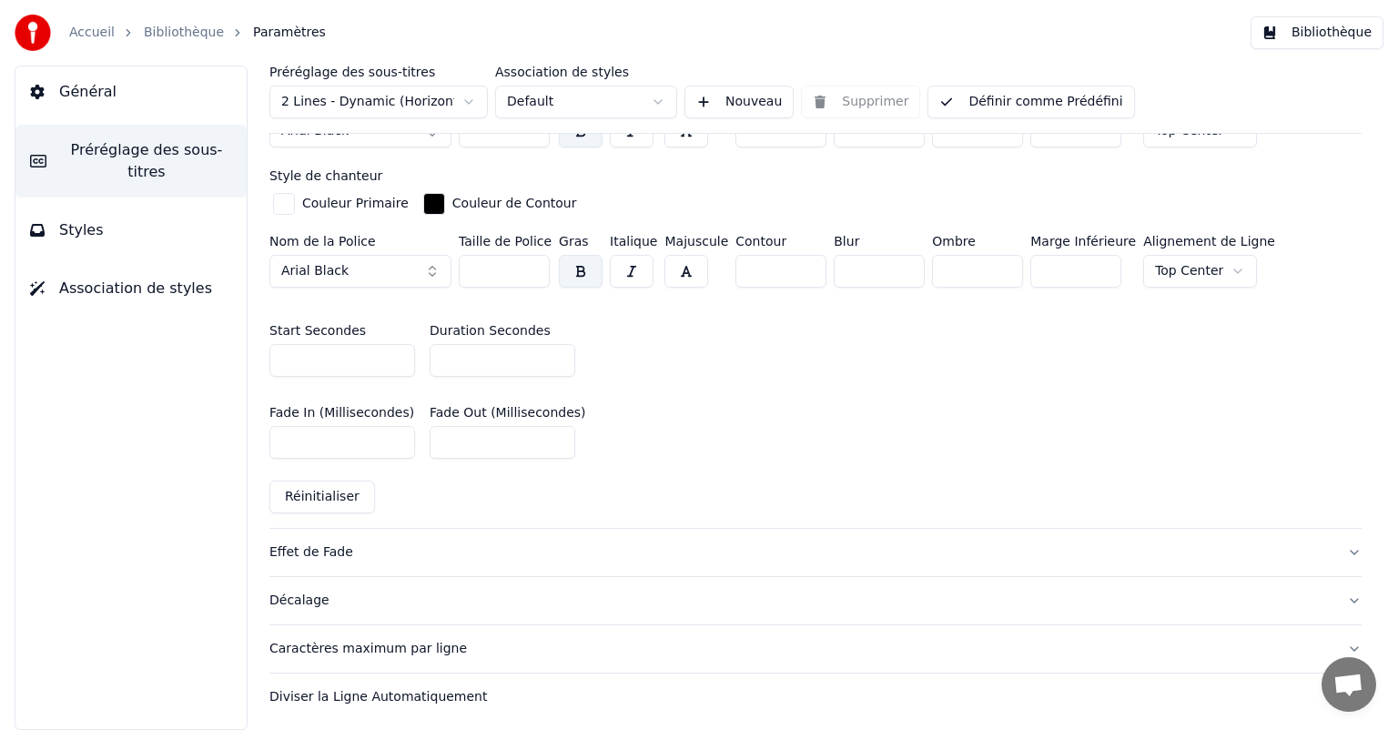
click at [292, 554] on div "Effet de Fade" at bounding box center [800, 553] width 1063 height 18
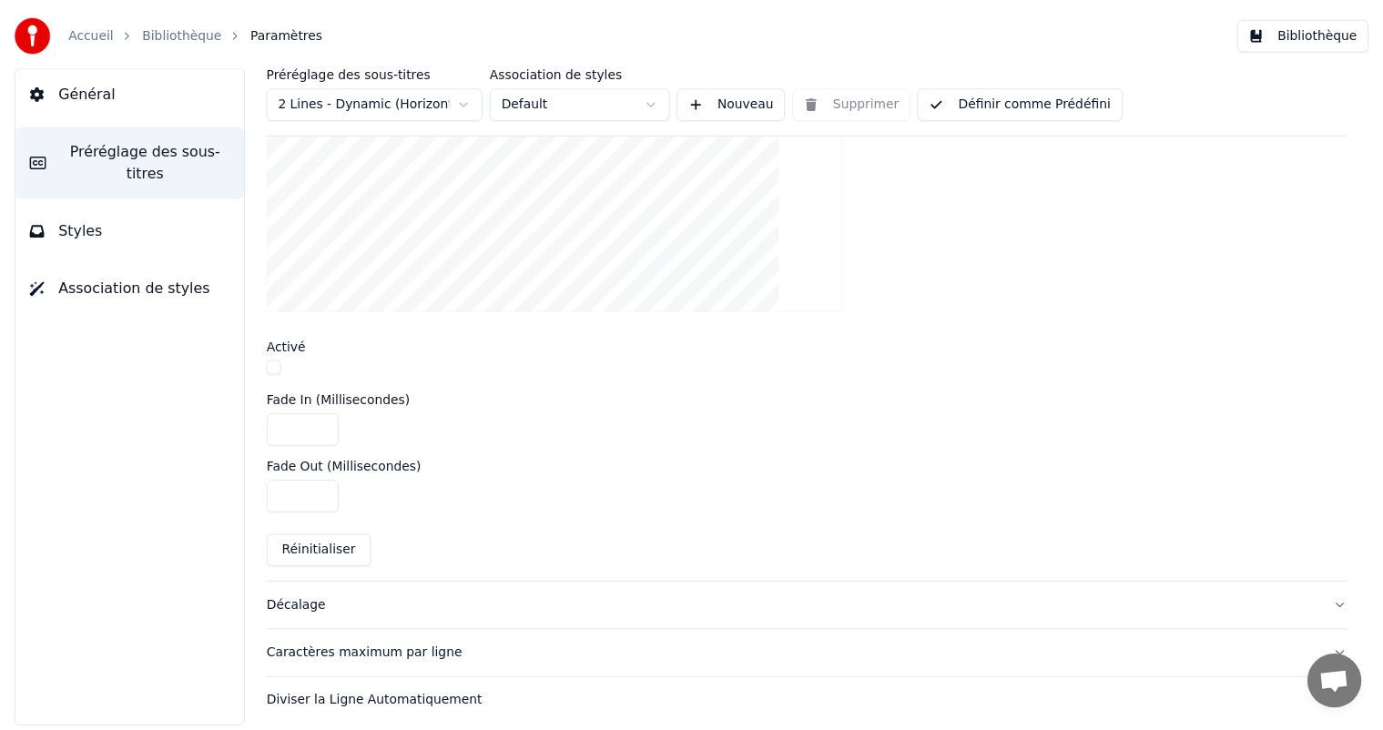
scroll to position [538, 0]
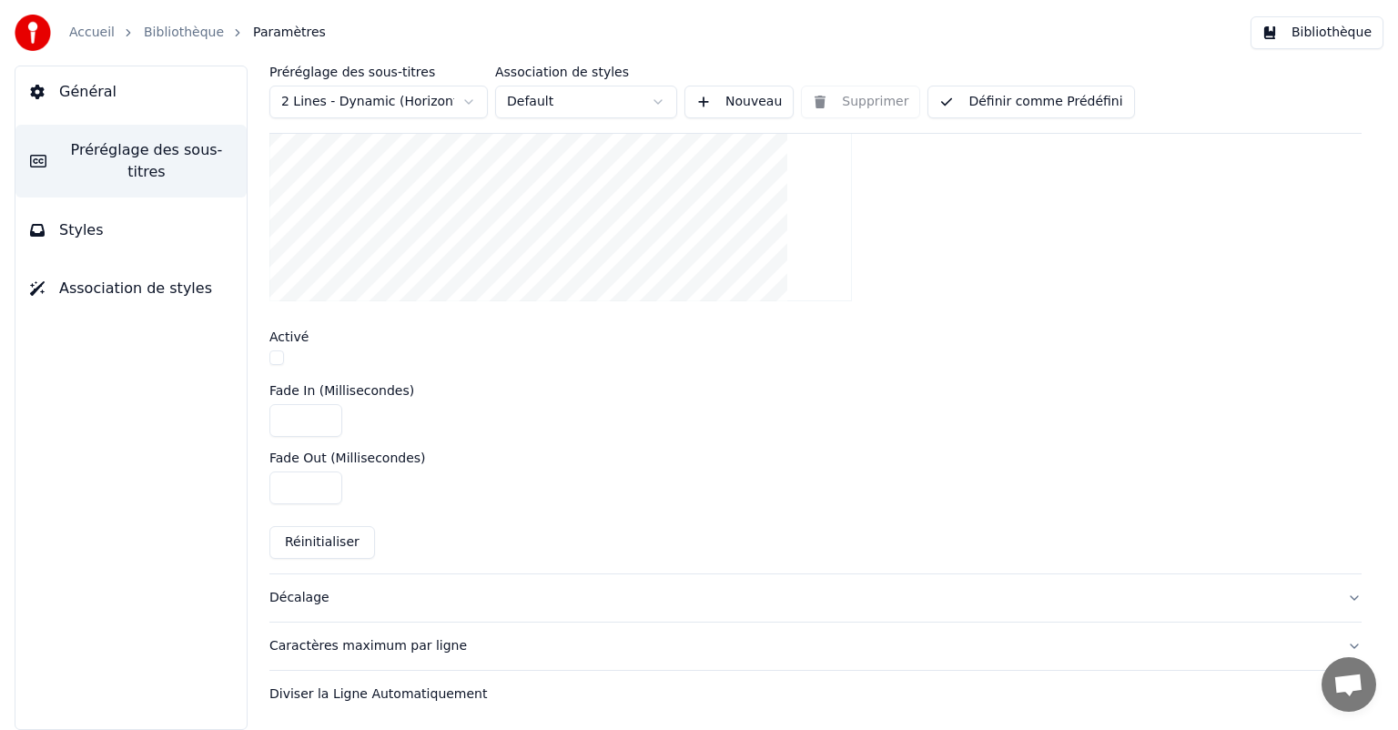
click at [1032, 95] on button "Définir comme Prédéfini" at bounding box center [1031, 102] width 207 height 33
click at [1009, 97] on button "Terminé" at bounding box center [979, 102] width 103 height 33
click at [1006, 98] on button "Terminé" at bounding box center [979, 102] width 103 height 33
click at [991, 106] on button "Définir comme Prédéfini" at bounding box center [1031, 102] width 207 height 33
click at [991, 106] on button "Terminé" at bounding box center [979, 102] width 103 height 33
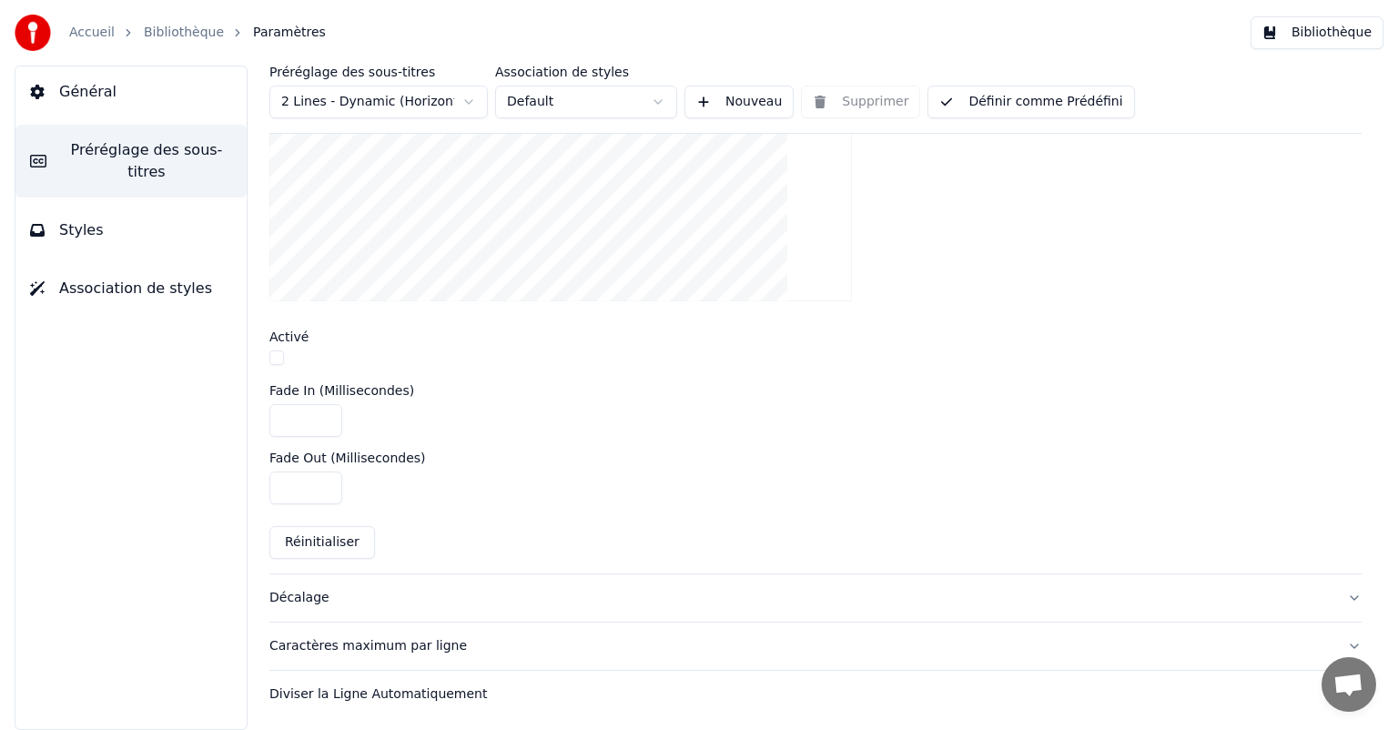
click at [1287, 42] on button "Bibliothèque" at bounding box center [1317, 32] width 133 height 33
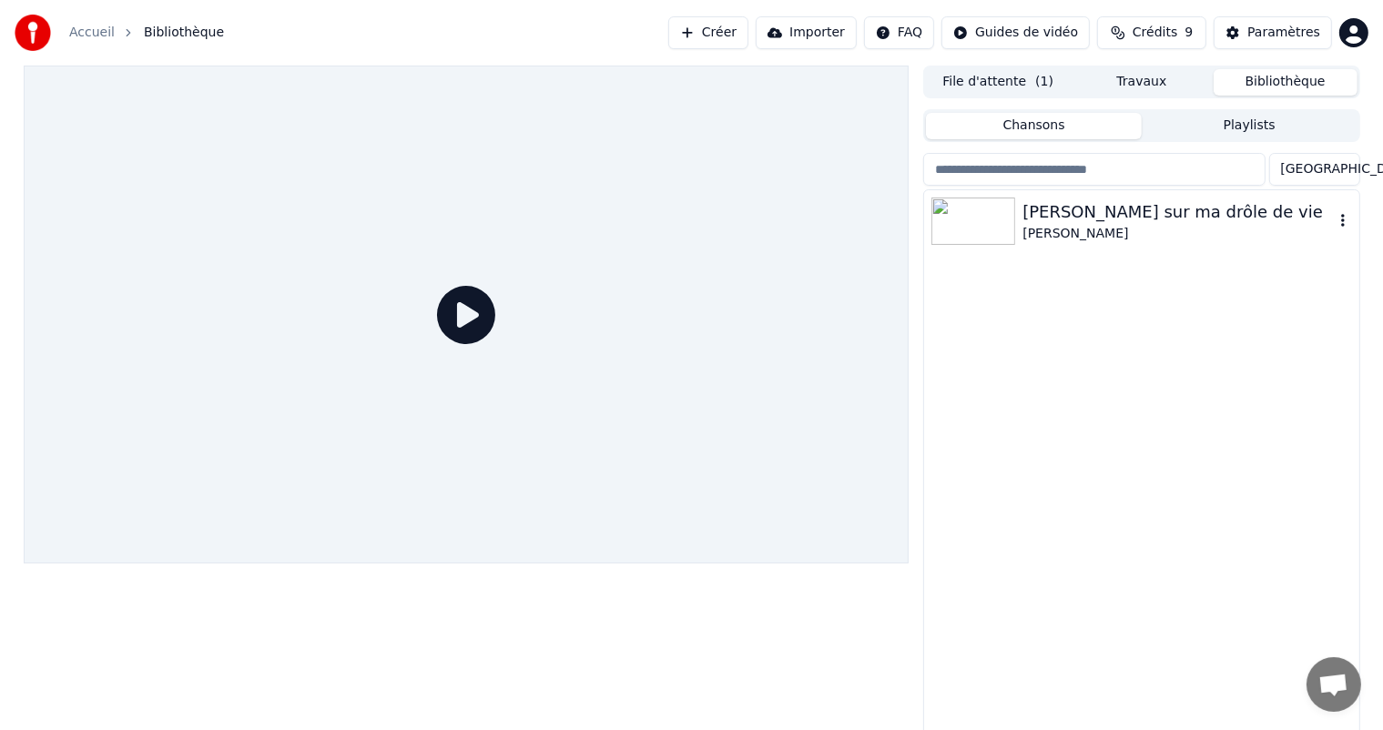
click at [1099, 239] on div "[PERSON_NAME]" at bounding box center [1177, 234] width 310 height 18
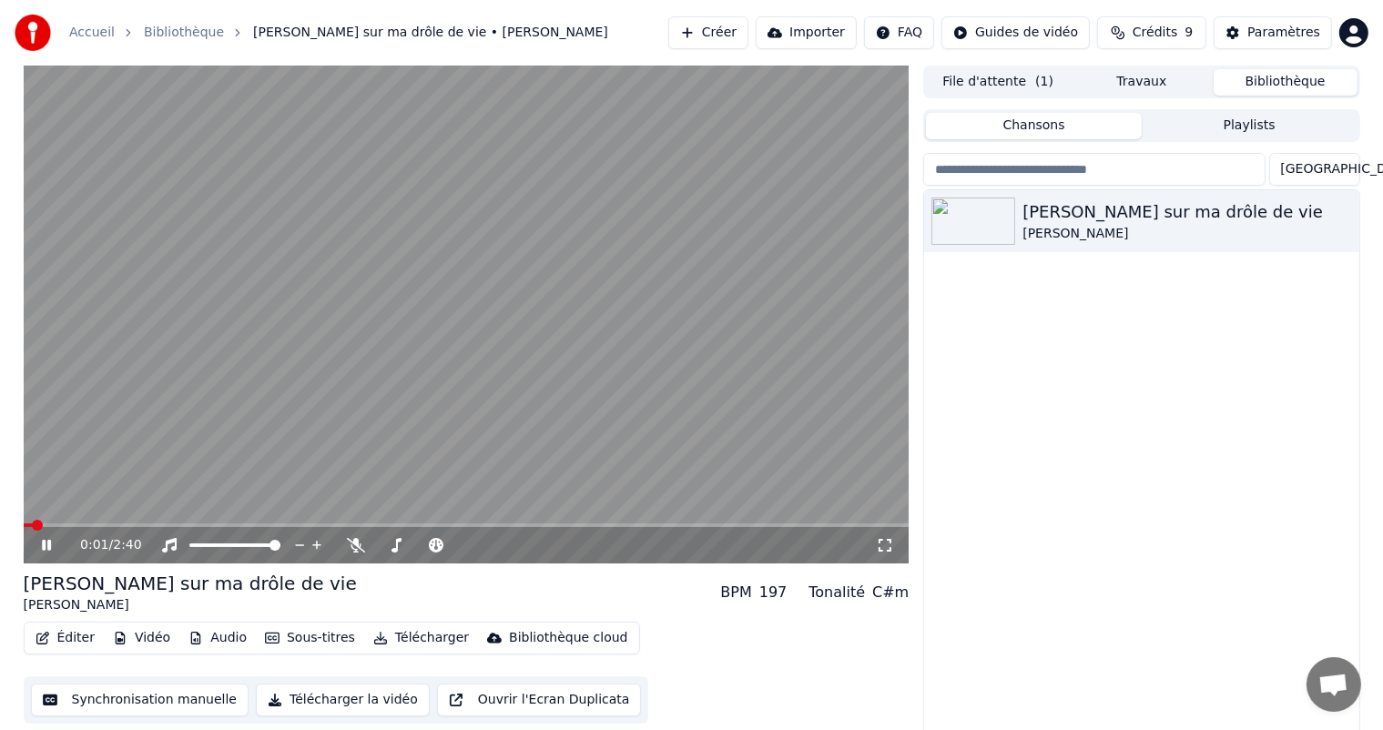
click at [82, 515] on video at bounding box center [467, 315] width 886 height 498
click at [84, 517] on video at bounding box center [467, 315] width 886 height 498
click at [87, 521] on video at bounding box center [467, 315] width 886 height 498
click at [89, 522] on video at bounding box center [467, 315] width 886 height 498
click at [40, 531] on span at bounding box center [45, 525] width 11 height 11
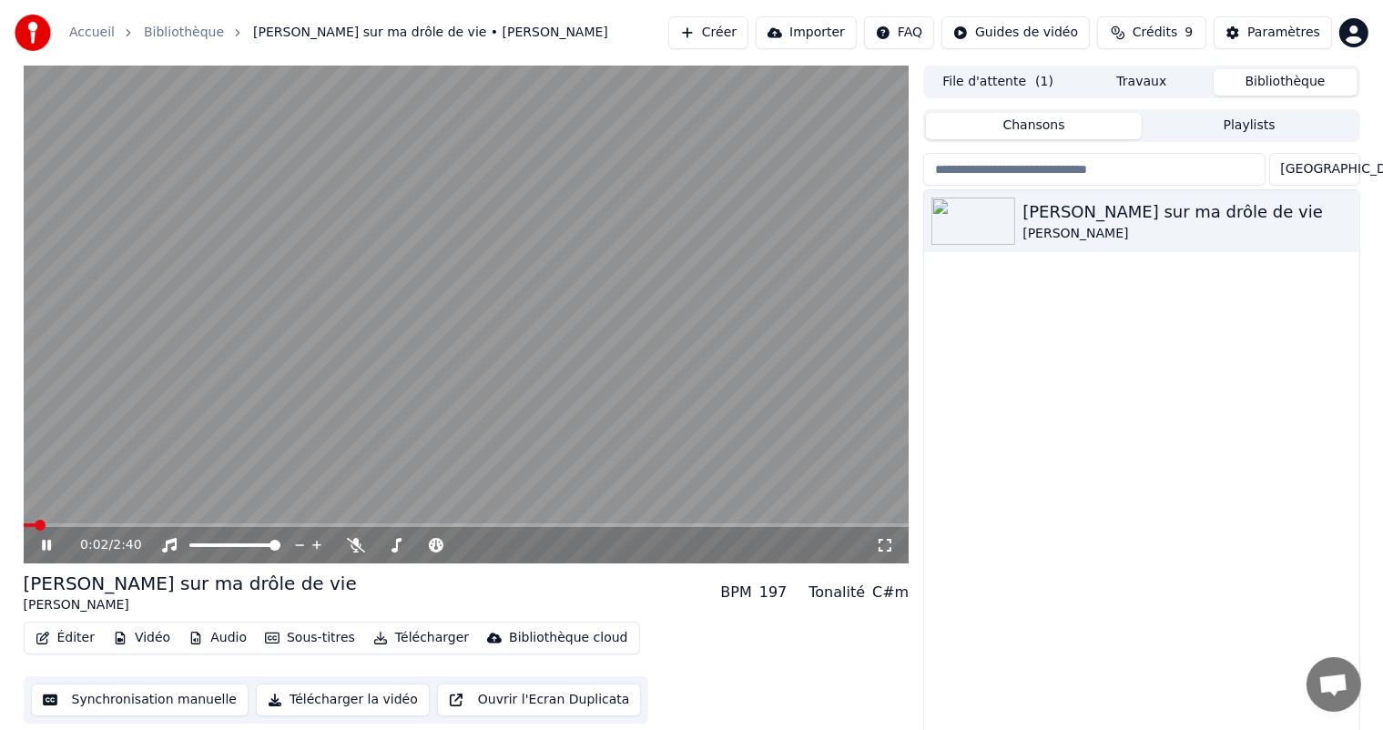
click at [42, 543] on icon at bounding box center [46, 545] width 9 height 11
